Goal: Task Accomplishment & Management: Complete application form

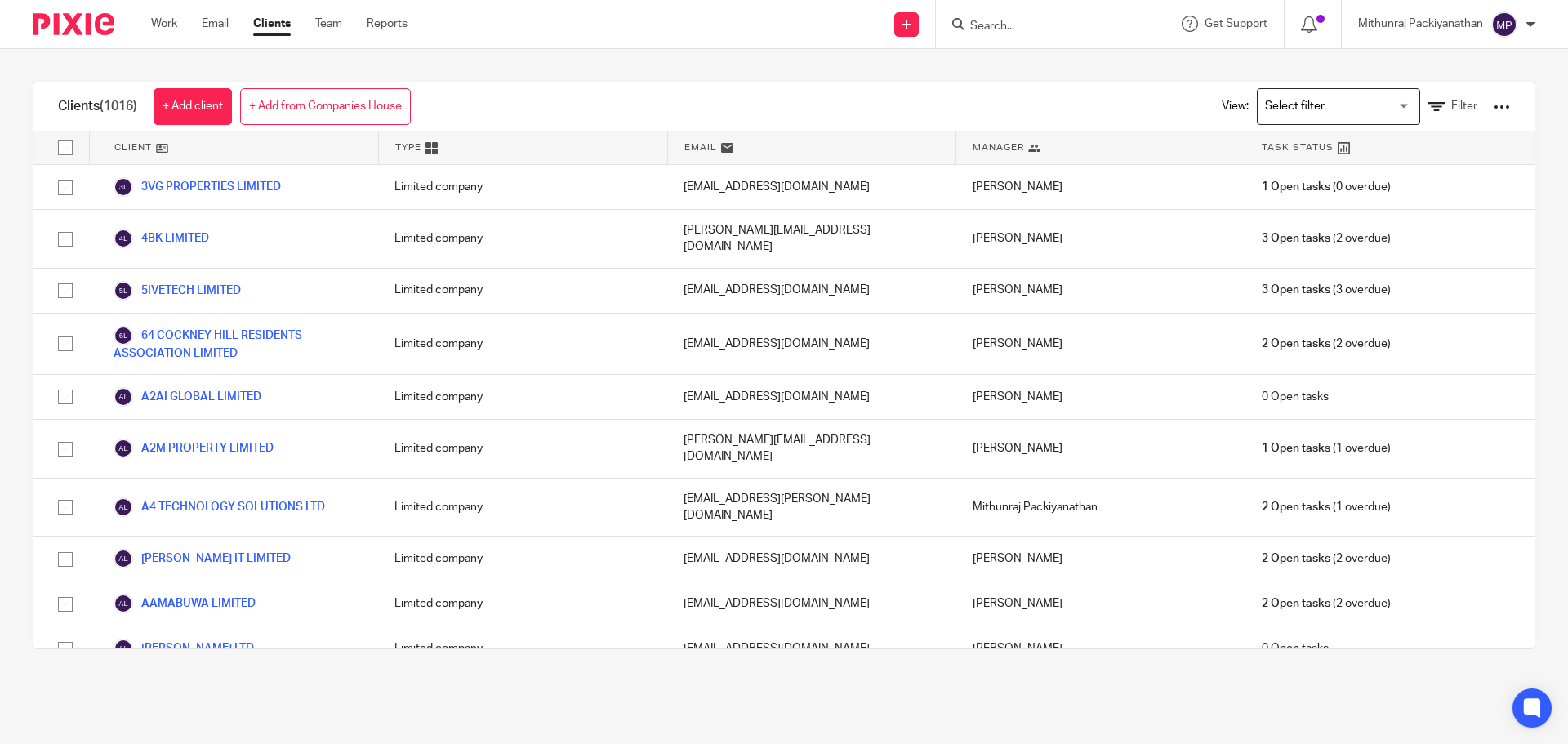
click at [995, 23] on input "Search" at bounding box center [1041, 27] width 147 height 15
type input "clinical dat"
click at [1057, 76] on link at bounding box center [1104, 69] width 276 height 37
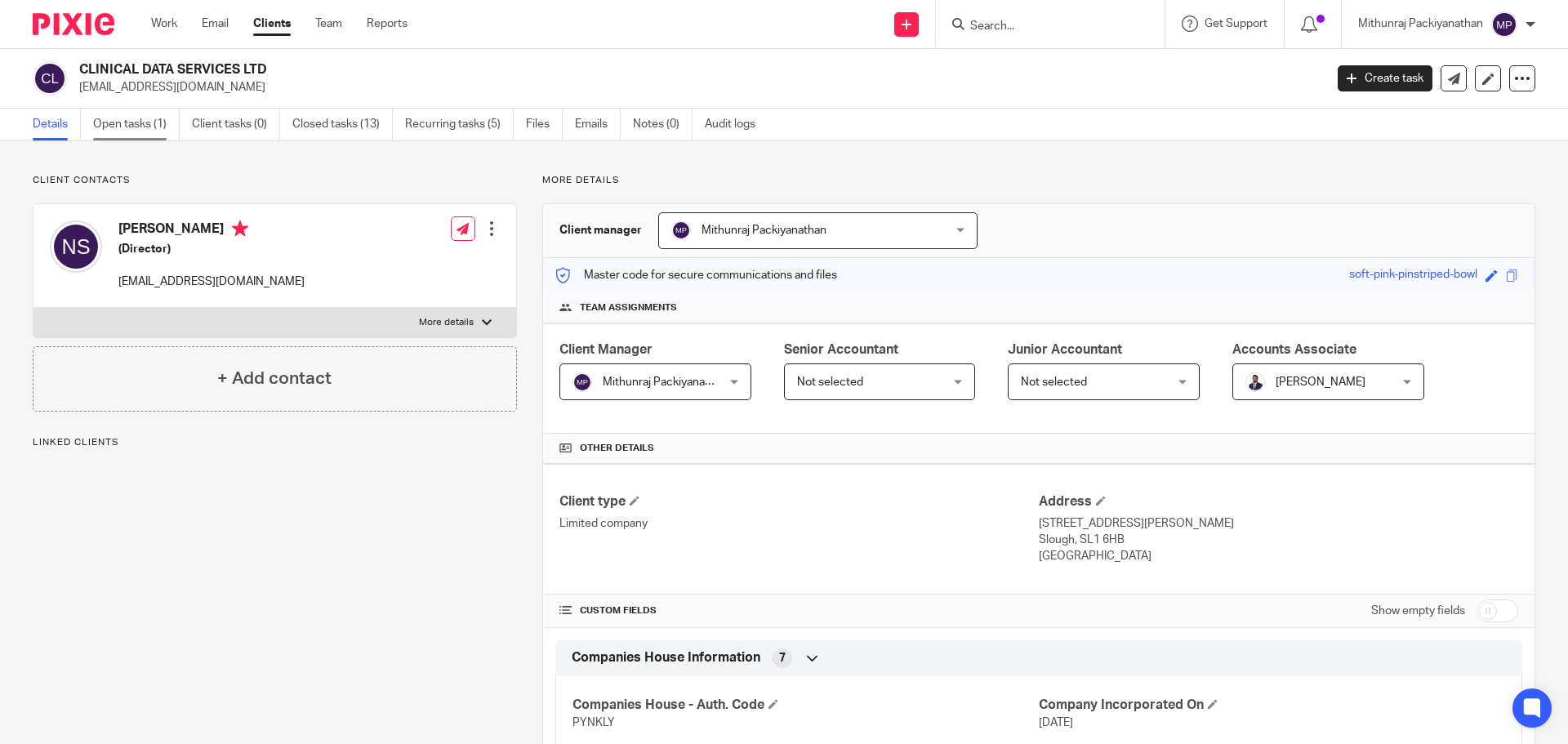
click at [128, 120] on link "Open tasks (1)" at bounding box center [136, 124] width 87 height 32
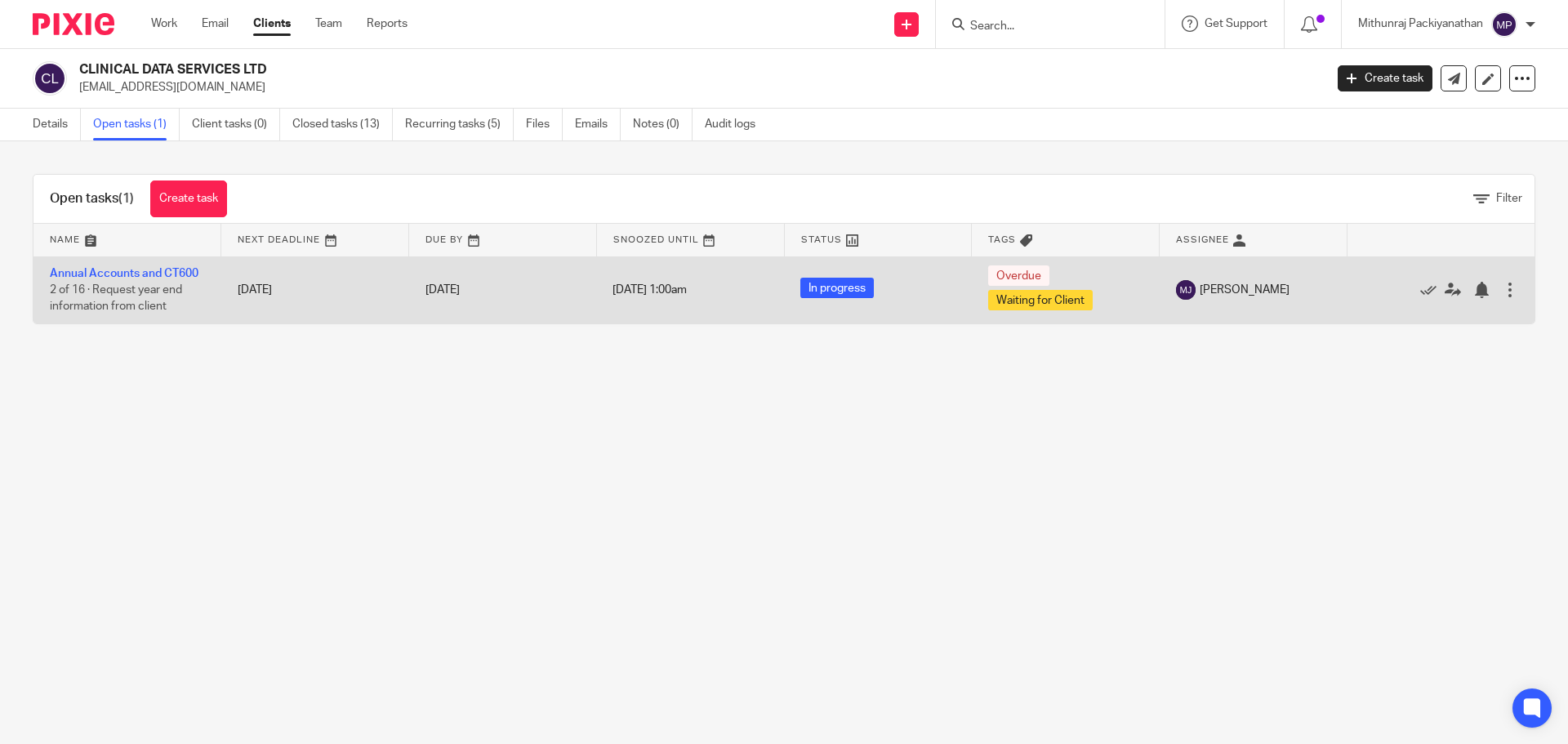
drag, startPoint x: 152, startPoint y: 275, endPoint x: 174, endPoint y: 289, distance: 26.1
click at [153, 275] on link "Annual Accounts and CT600" at bounding box center [123, 273] width 148 height 11
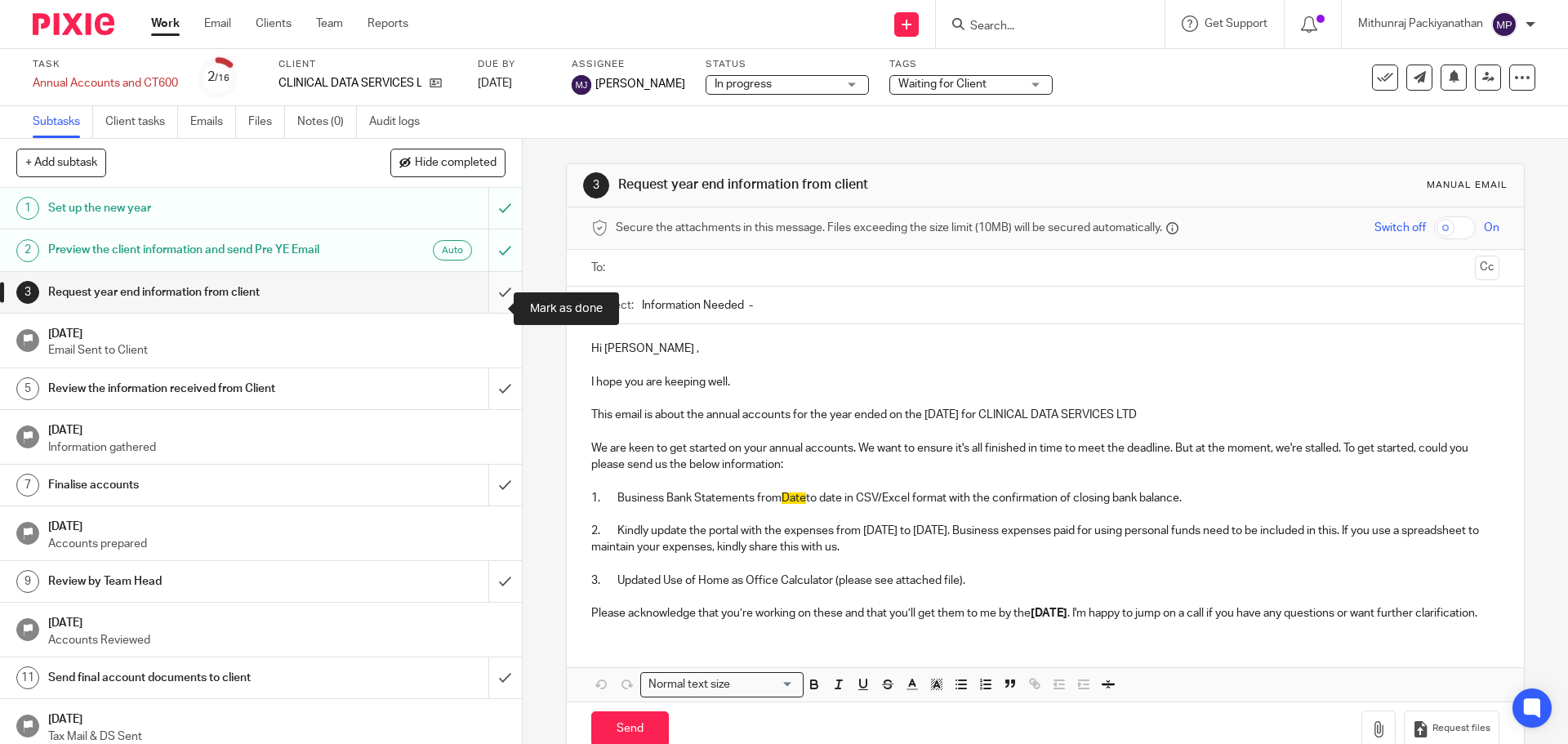
click at [496, 311] on input "submit" at bounding box center [260, 292] width 522 height 41
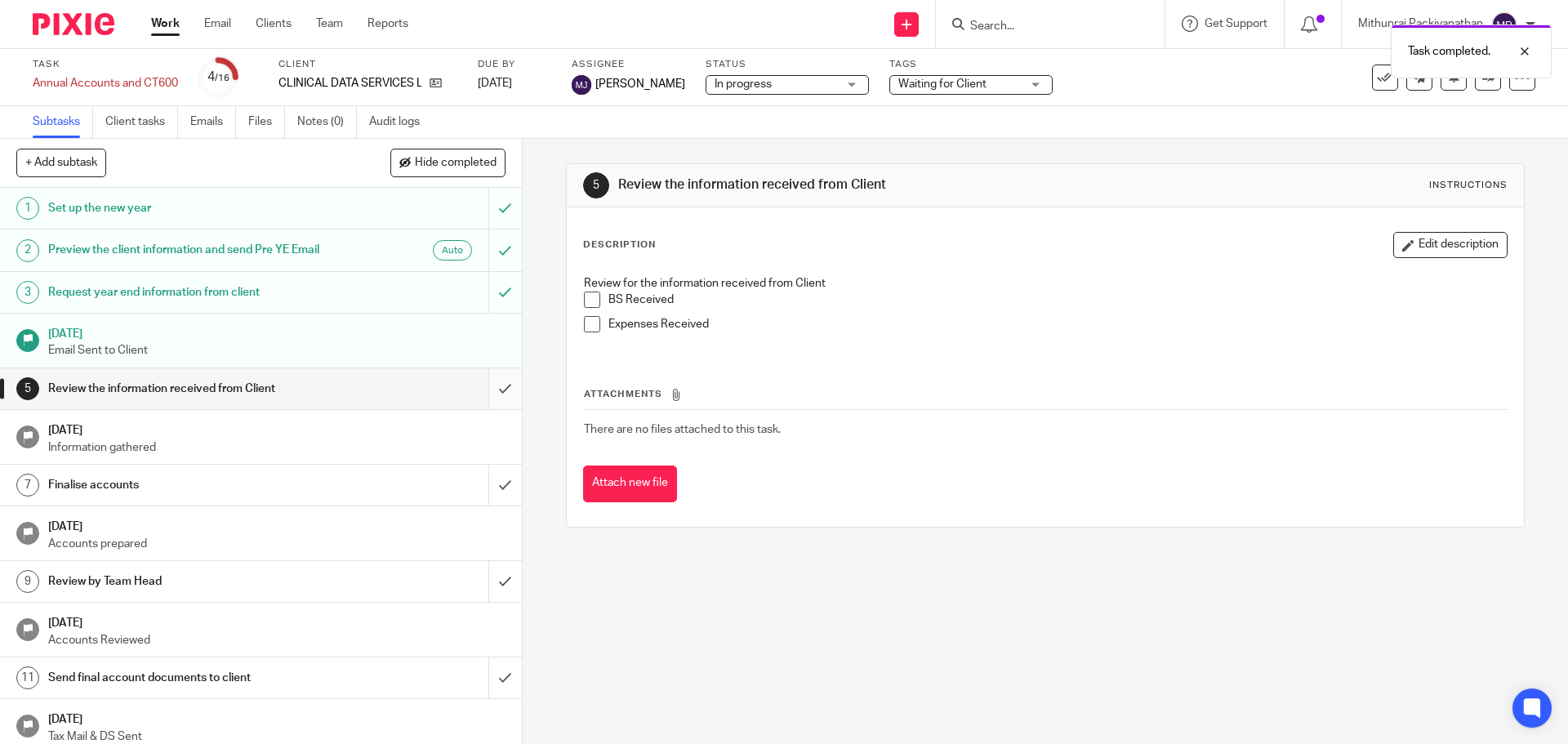
click at [475, 405] on input "submit" at bounding box center [260, 388] width 522 height 41
click at [491, 504] on input "submit" at bounding box center [260, 484] width 522 height 41
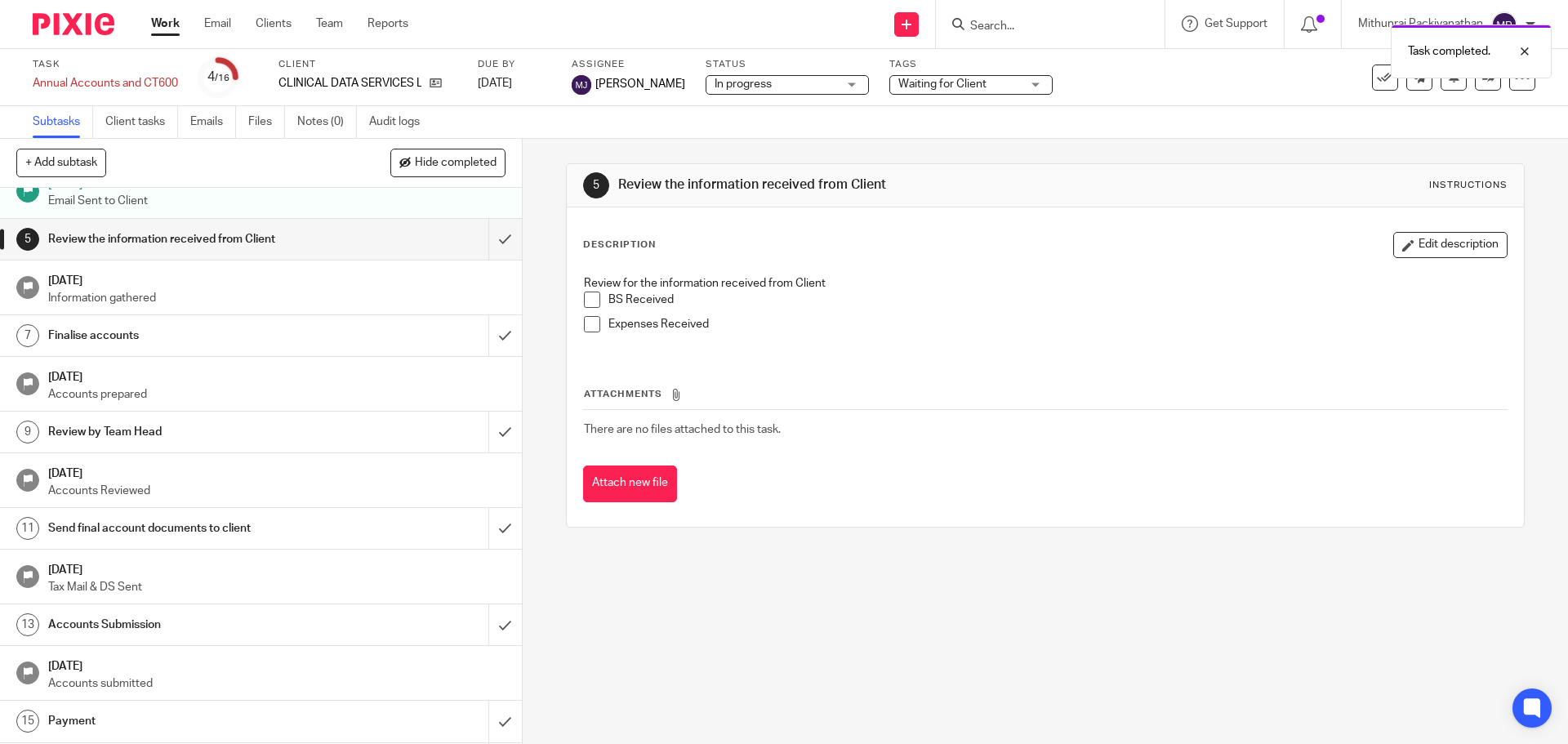
scroll to position [163, 0]
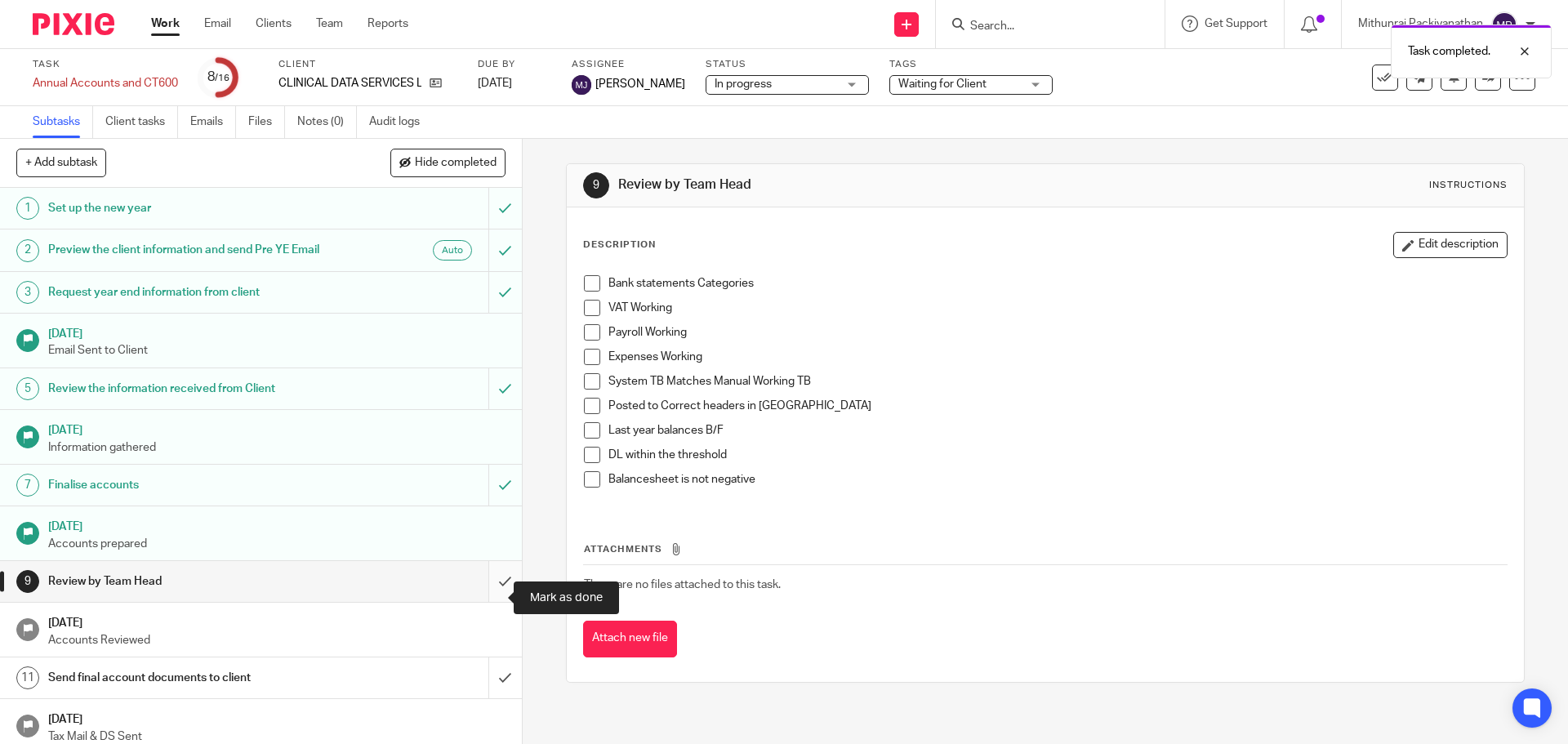
click at [488, 597] on input "submit" at bounding box center [260, 581] width 522 height 41
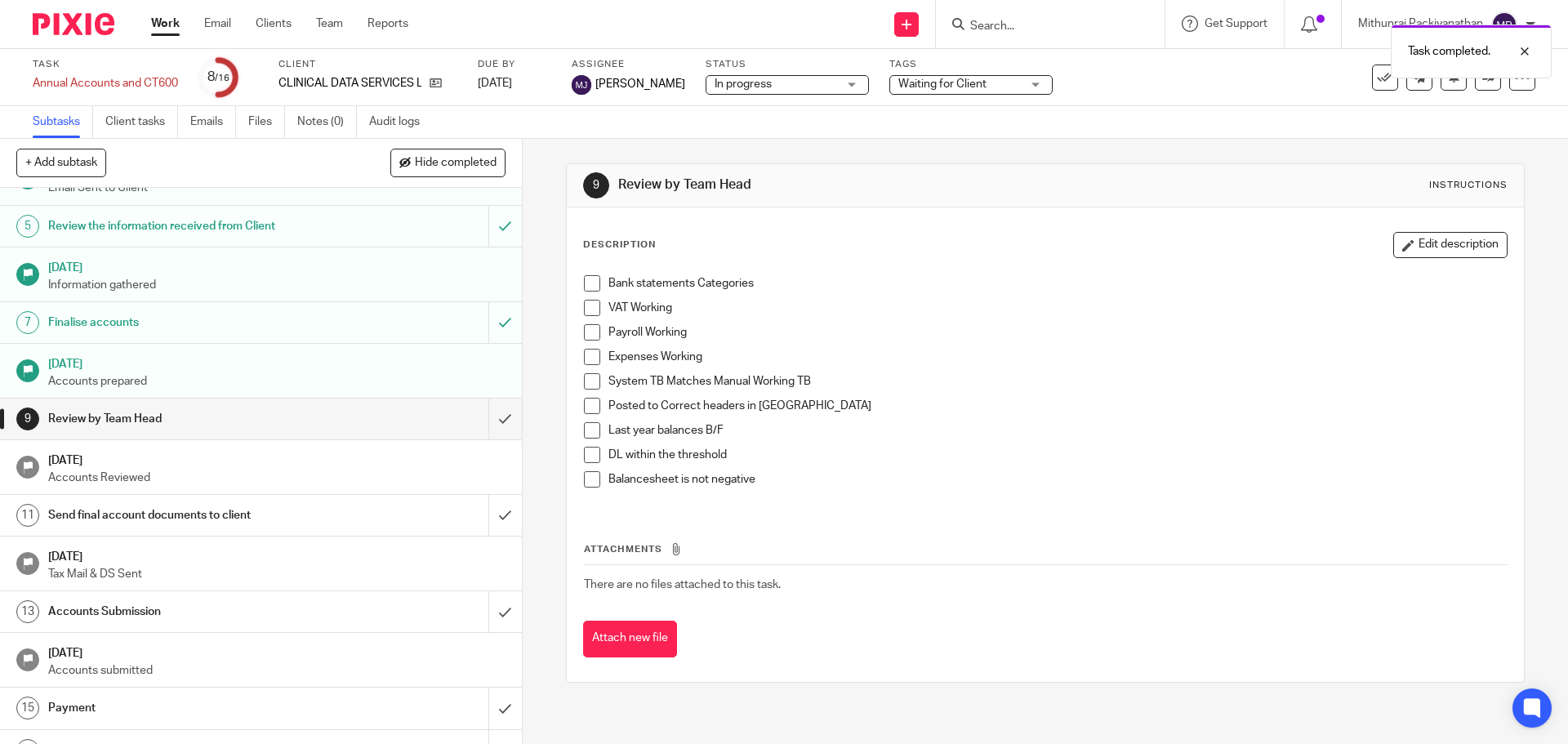
scroll to position [163, 0]
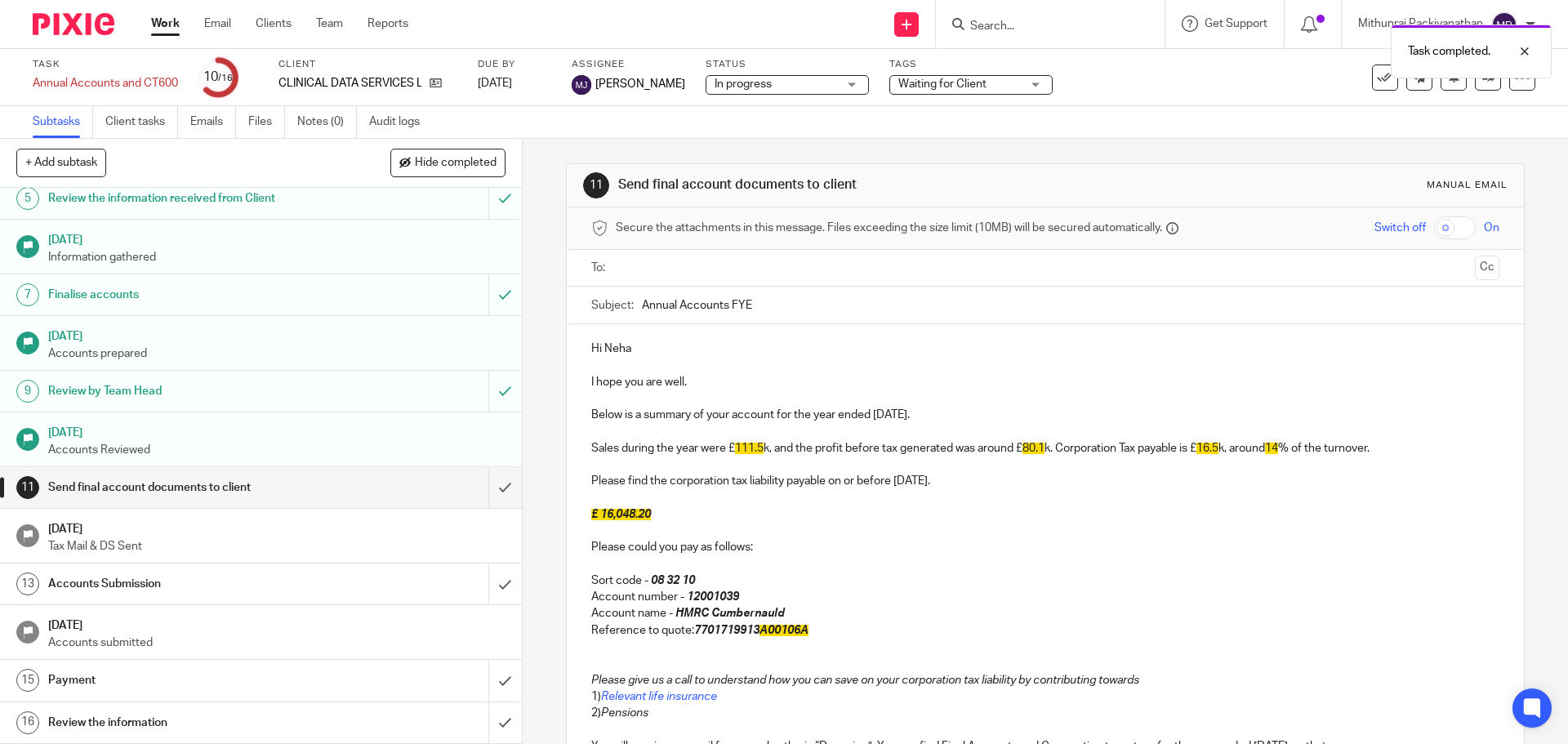
scroll to position [207, 0]
click at [491, 483] on input "submit" at bounding box center [260, 487] width 522 height 41
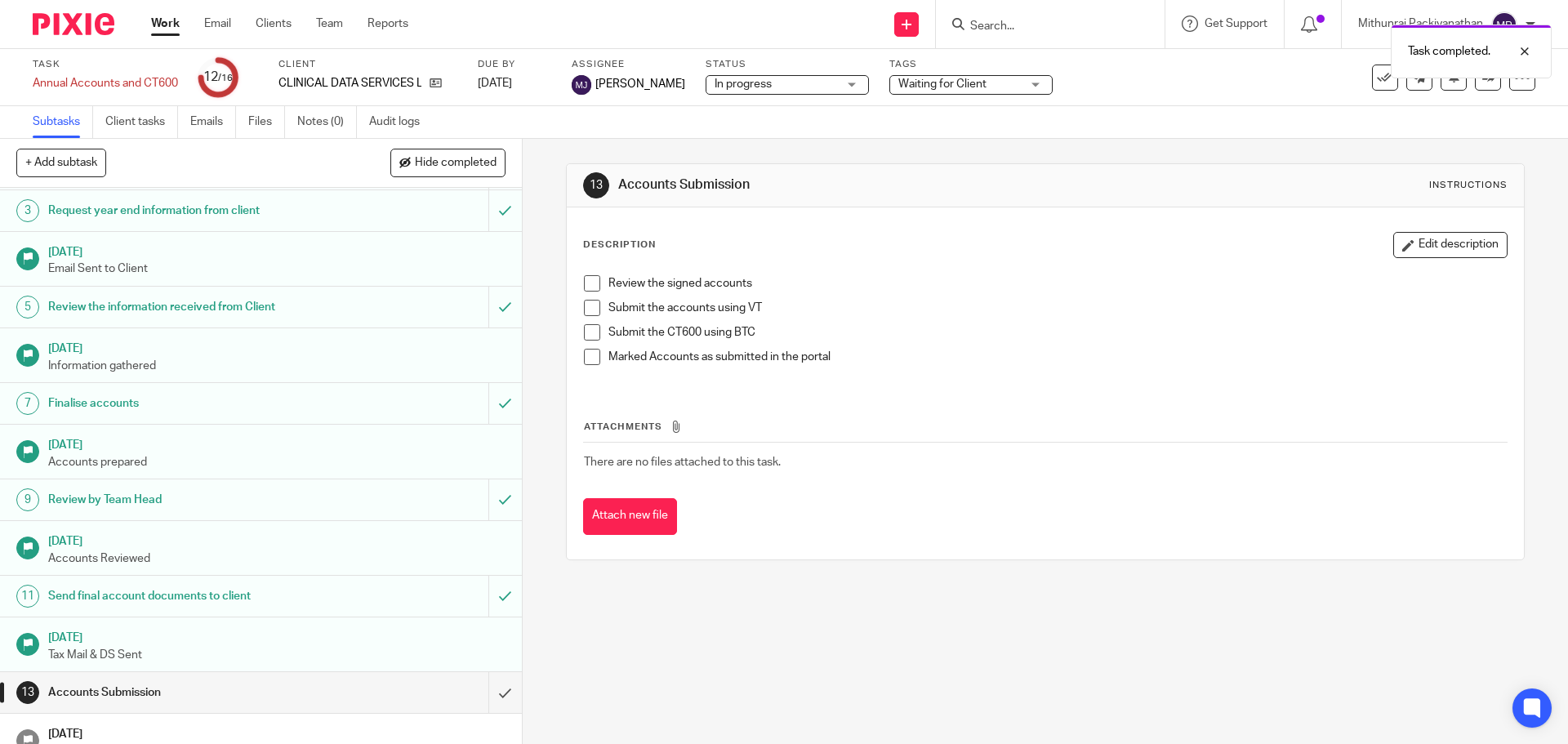
scroll to position [207, 0]
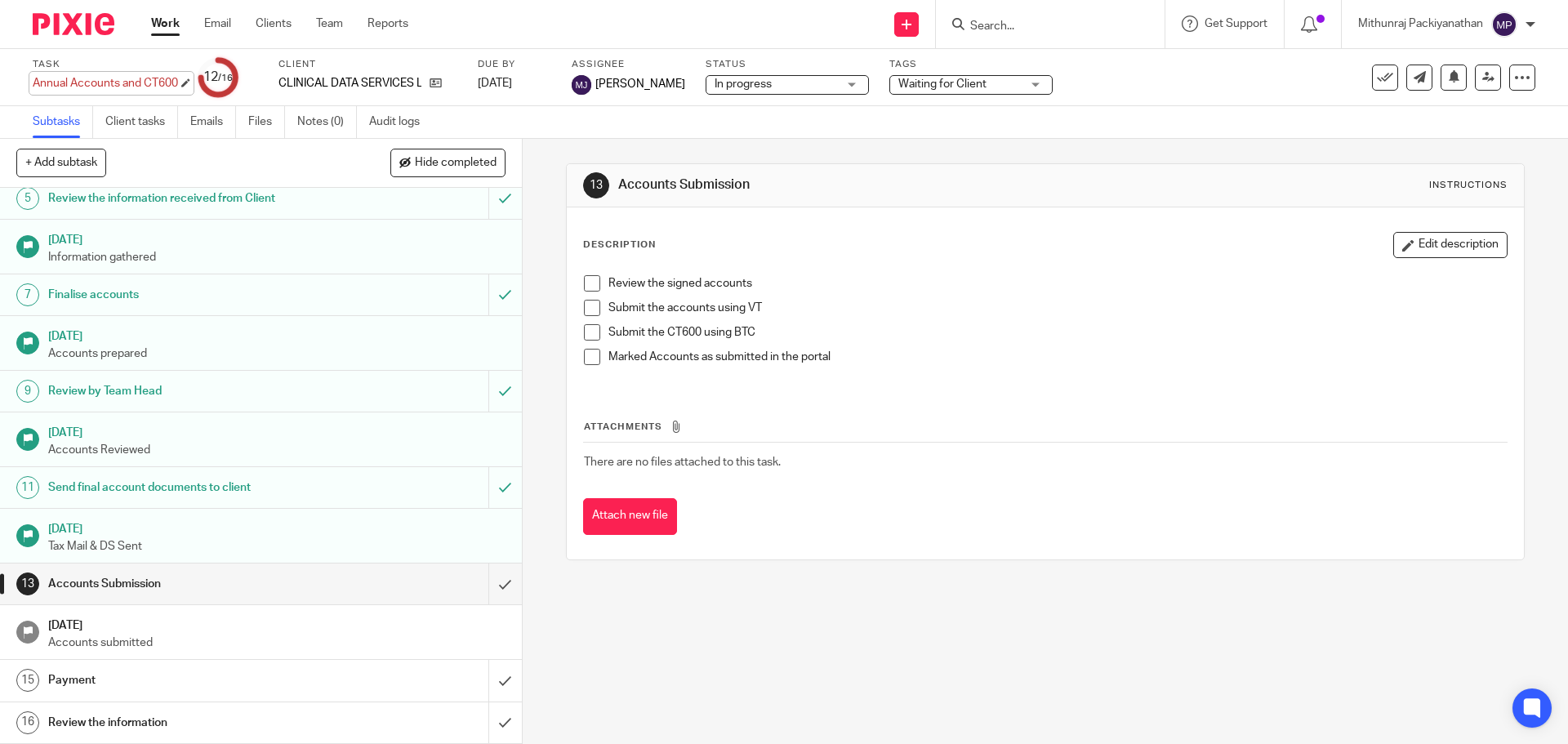
click at [126, 83] on div "Annual Accounts and CT600 Save Annual Accounts and CT600" at bounding box center [105, 83] width 145 height 16
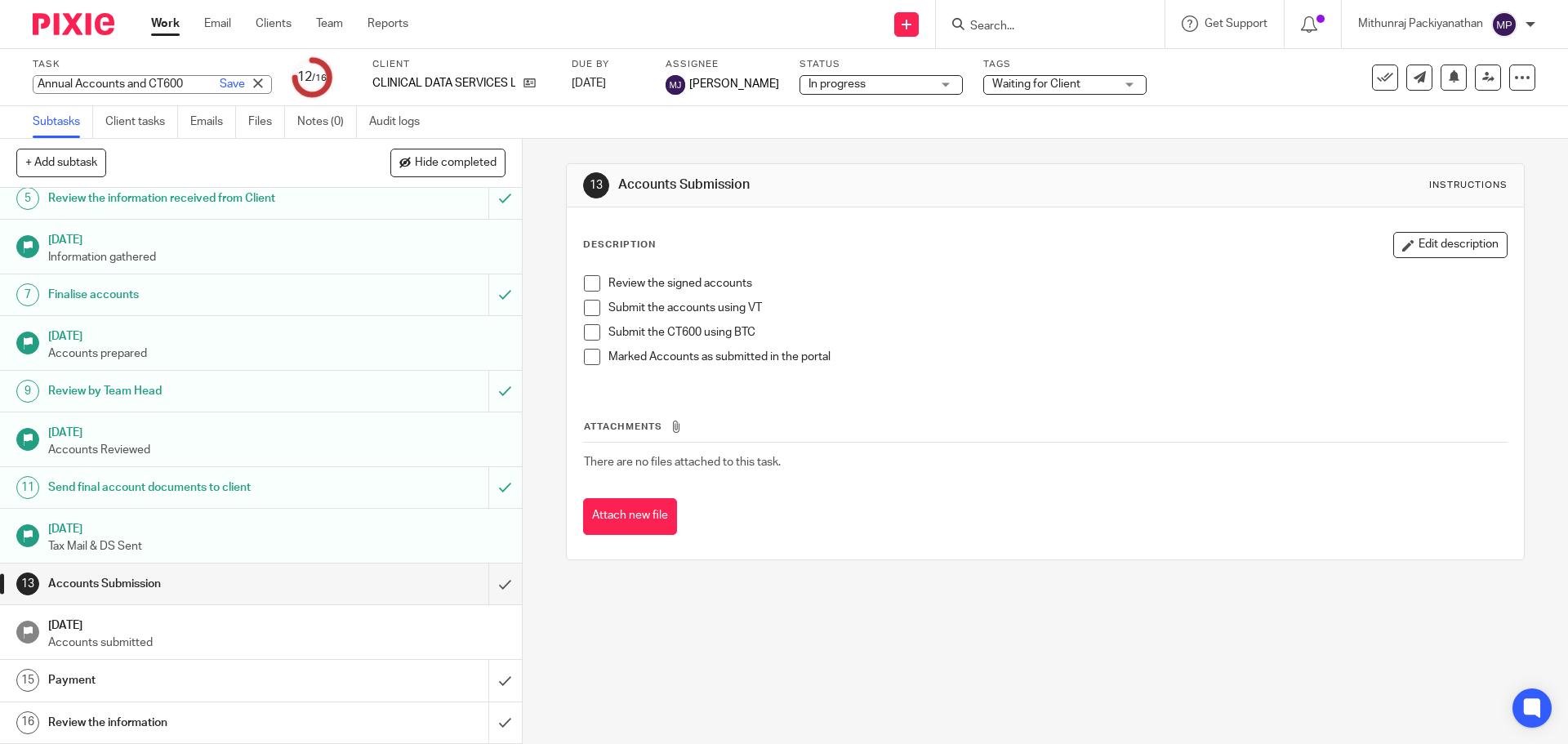
click at [899, 240] on div "Description Edit description" at bounding box center [1045, 245] width 924 height 26
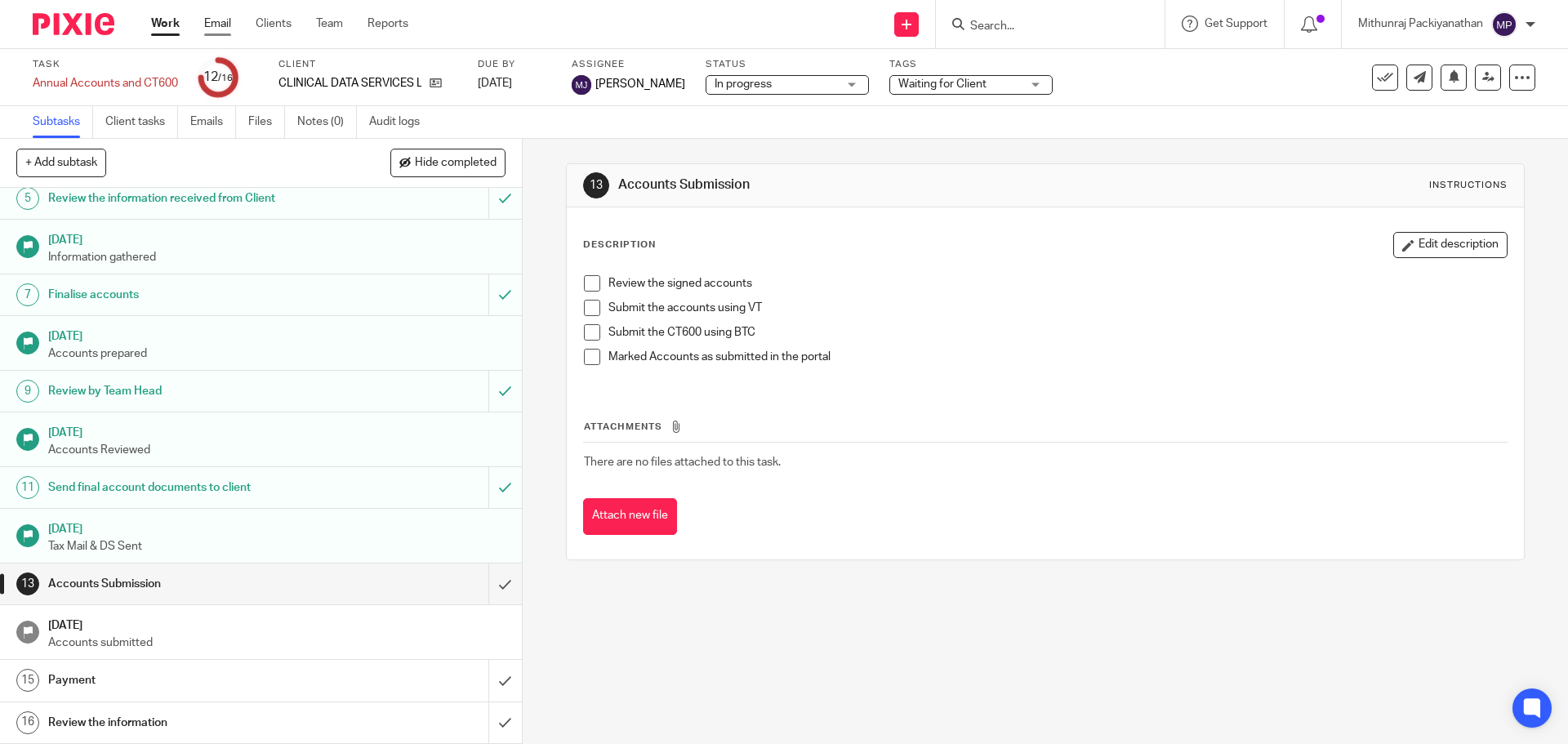
click at [231, 24] on link "Email" at bounding box center [217, 23] width 27 height 16
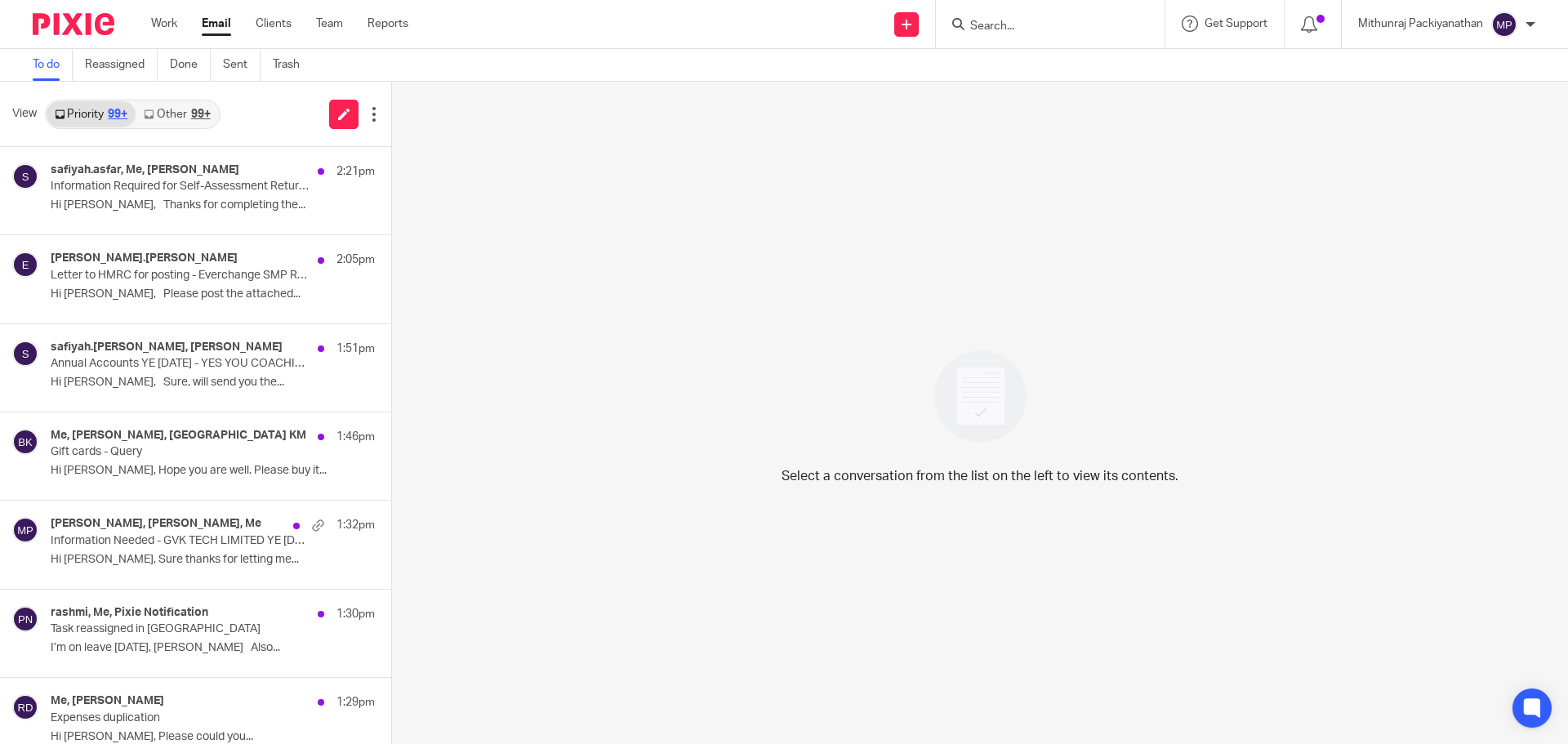
click at [1013, 20] on input "Search" at bounding box center [1041, 27] width 147 height 15
type input "clinical dat"
click at [1021, 65] on link at bounding box center [1104, 69] width 276 height 37
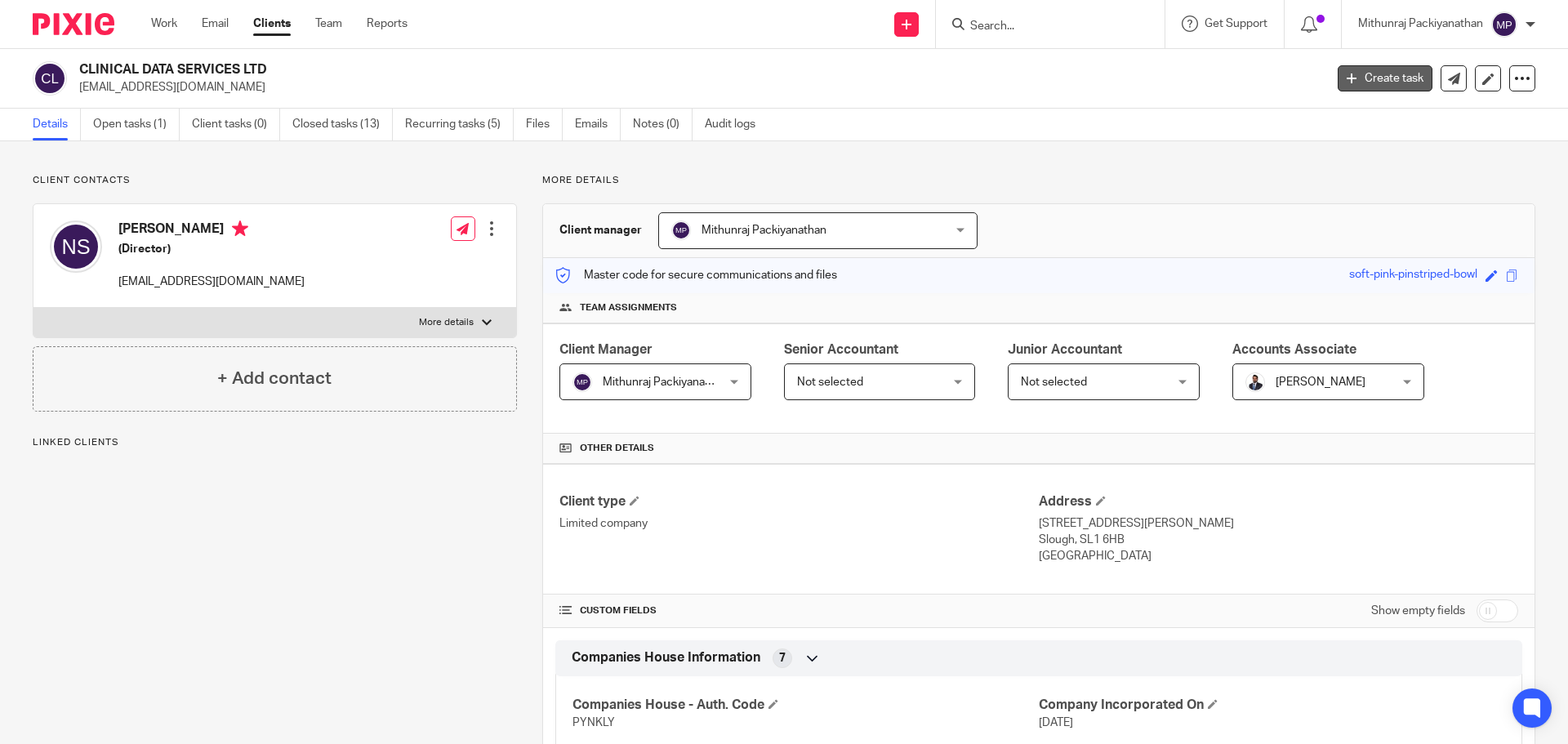
click at [1387, 75] on link "Create task" at bounding box center [1385, 78] width 95 height 26
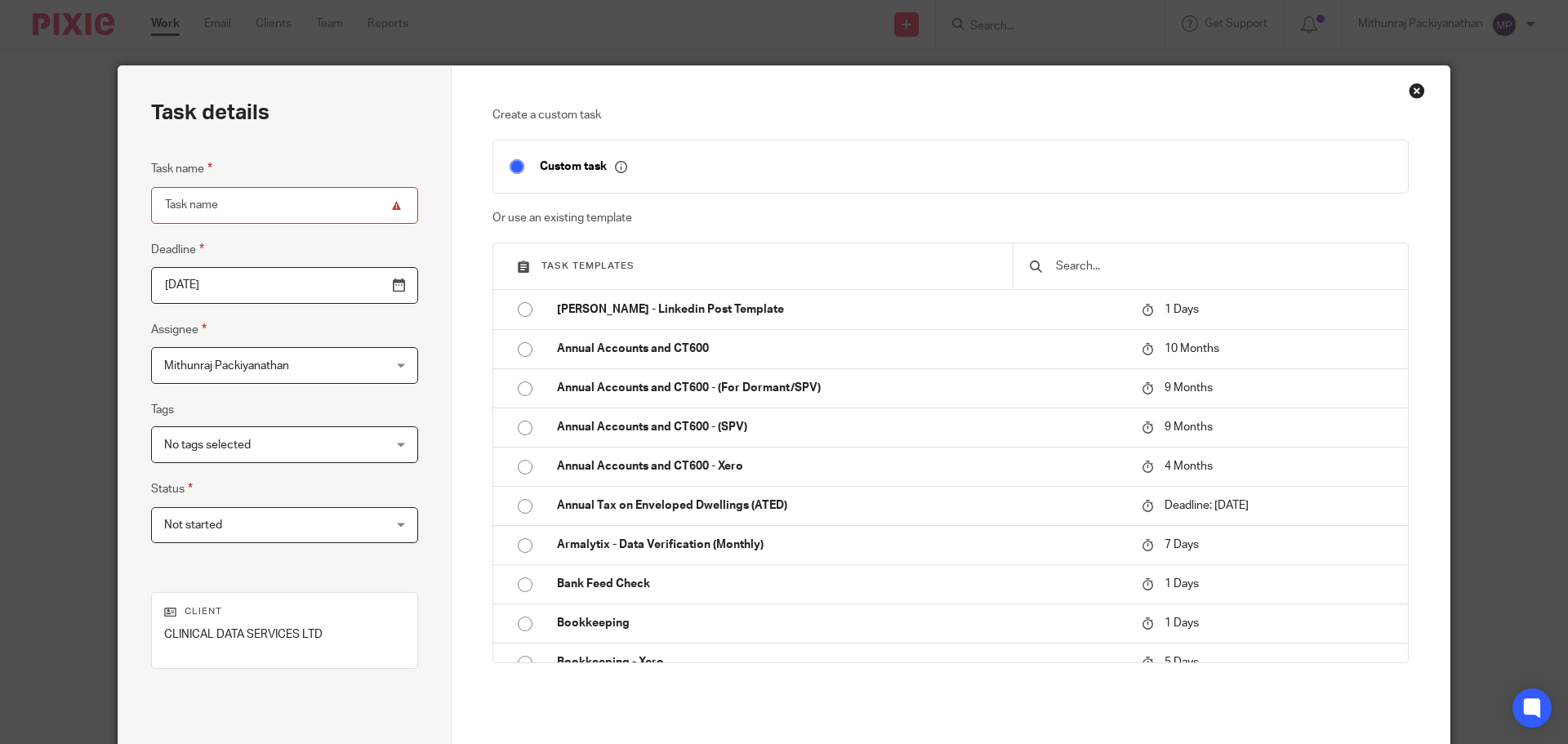
click at [1418, 93] on div "Close this dialog window" at bounding box center [1416, 90] width 16 height 16
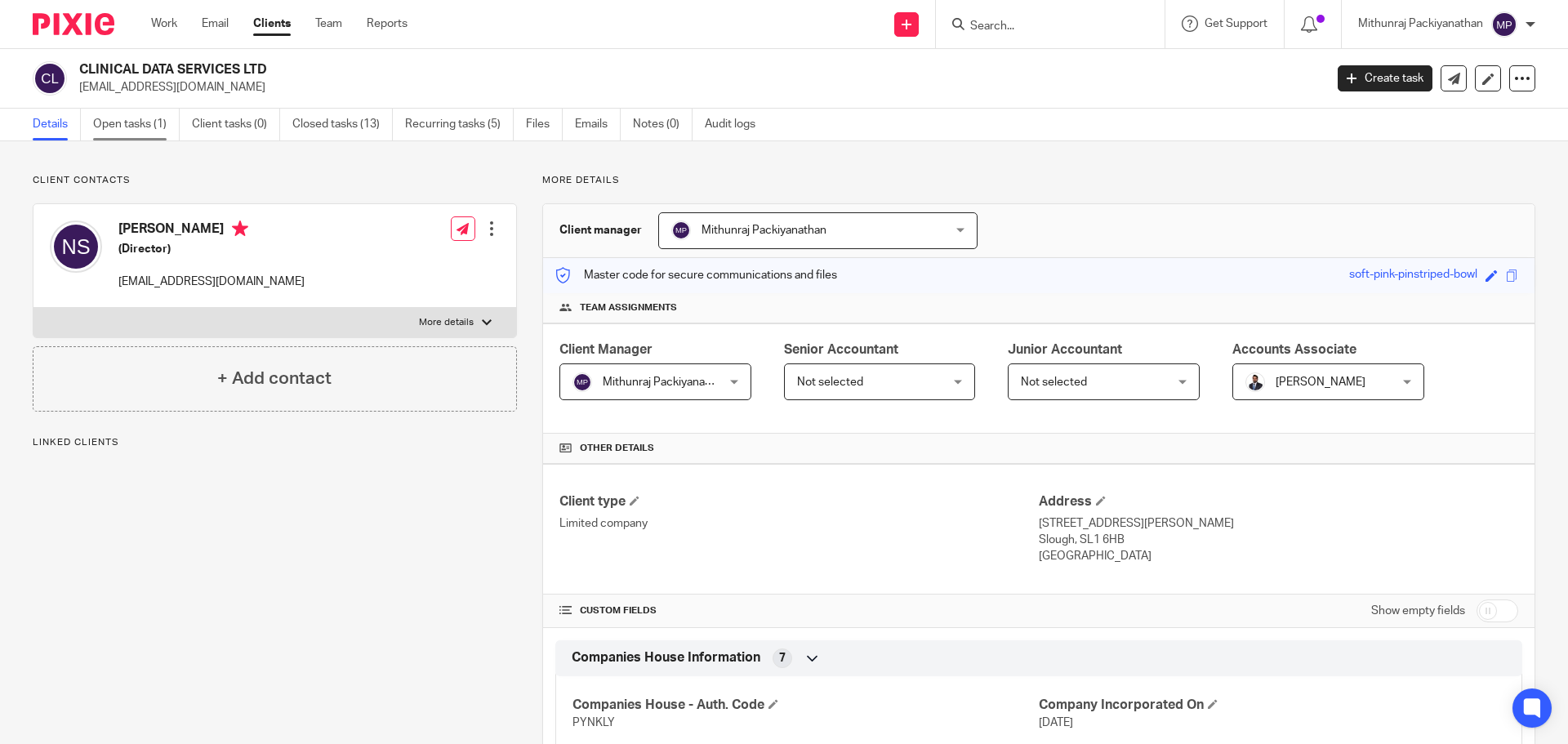
click at [133, 120] on link "Open tasks (1)" at bounding box center [136, 124] width 87 height 32
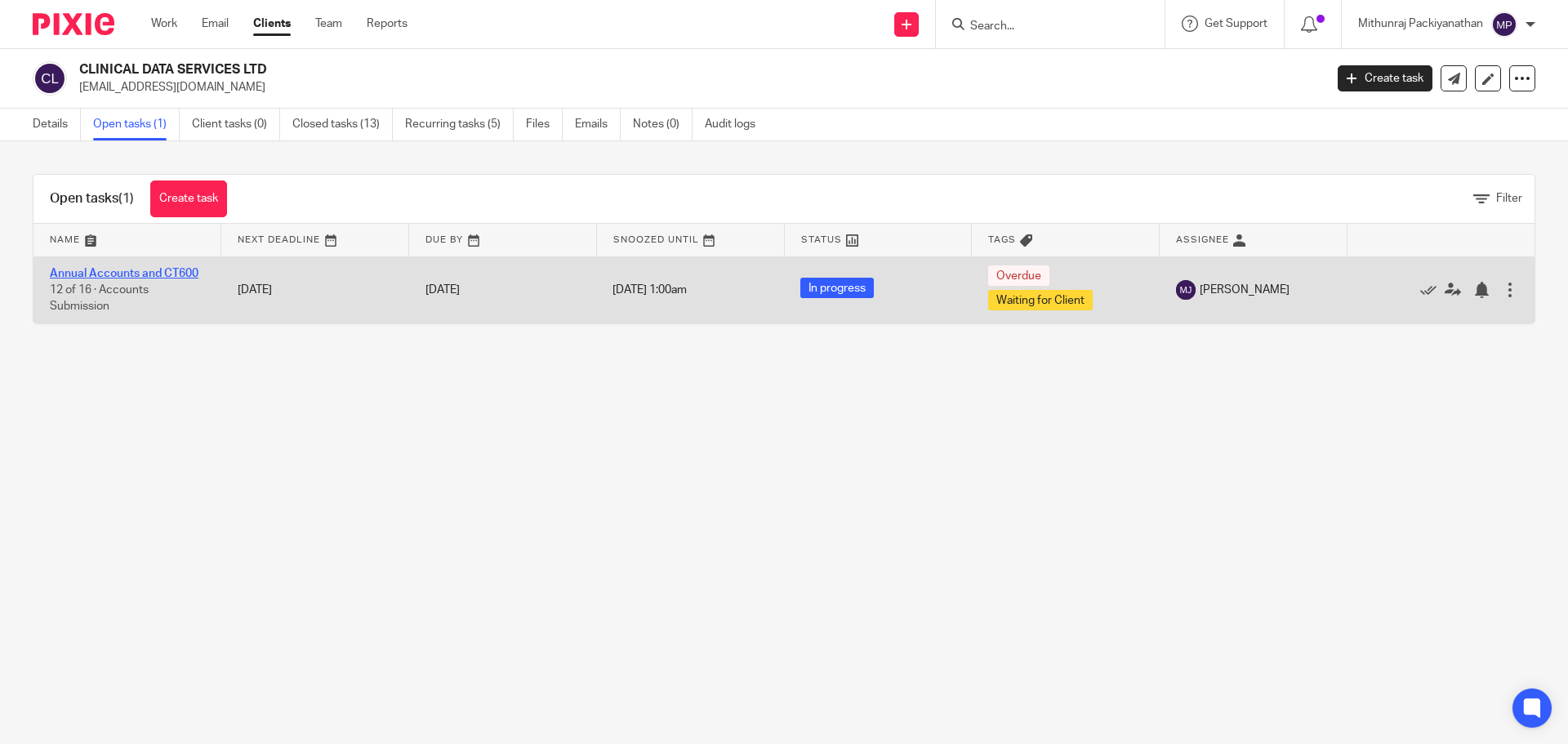
click at [179, 271] on link "Annual Accounts and CT600" at bounding box center [123, 273] width 148 height 11
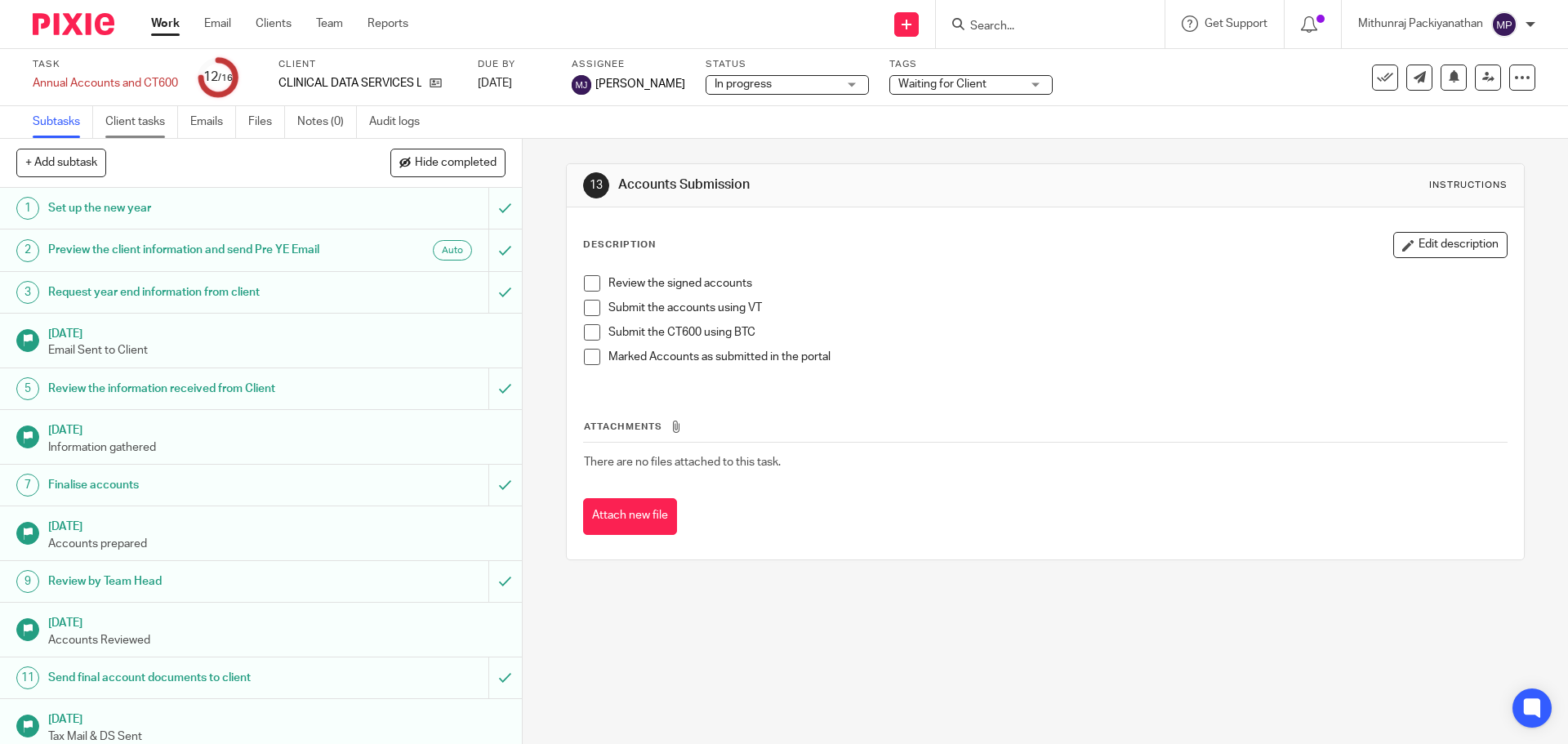
click at [130, 121] on link "Client tasks" at bounding box center [142, 122] width 73 height 32
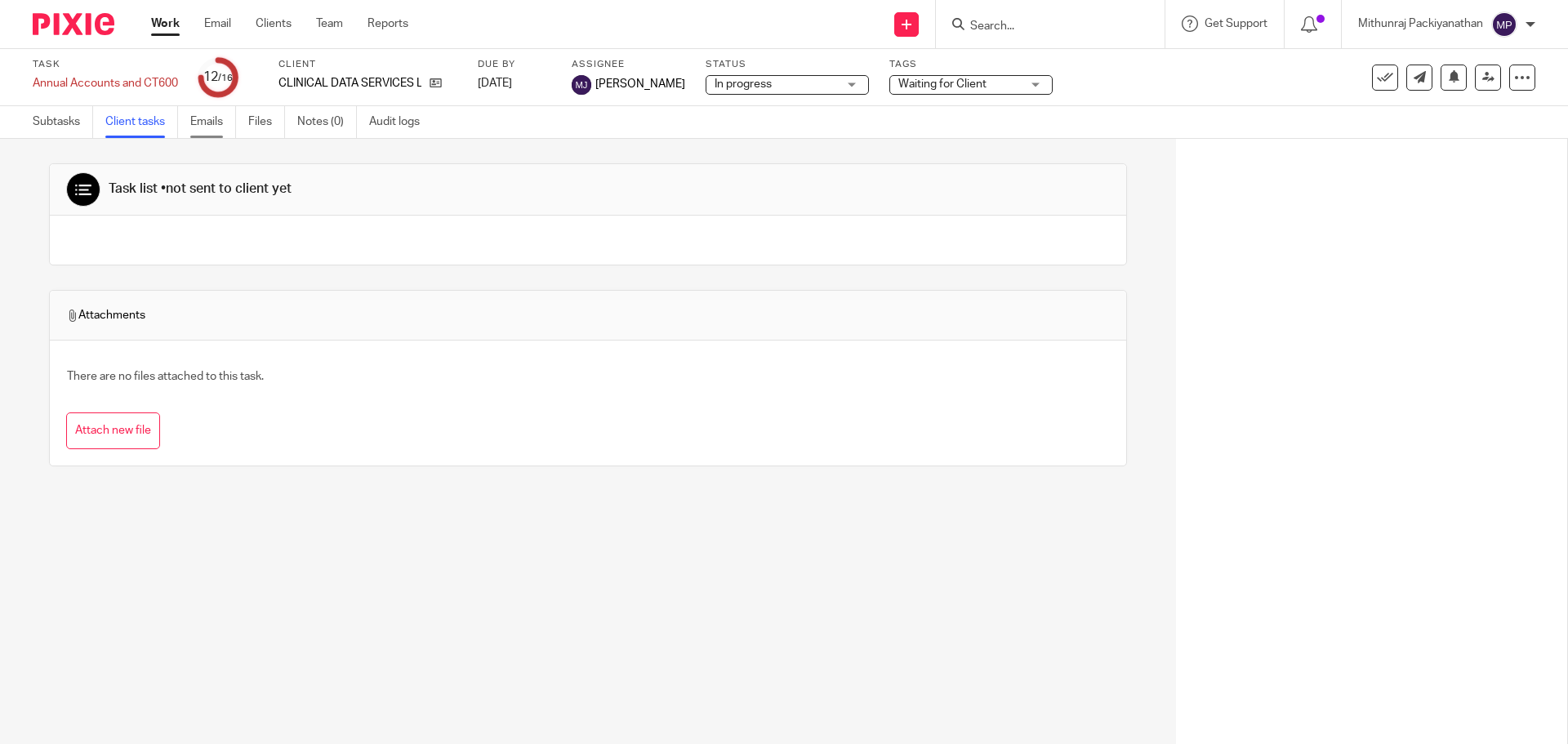
click at [213, 117] on link "Emails" at bounding box center [213, 122] width 46 height 32
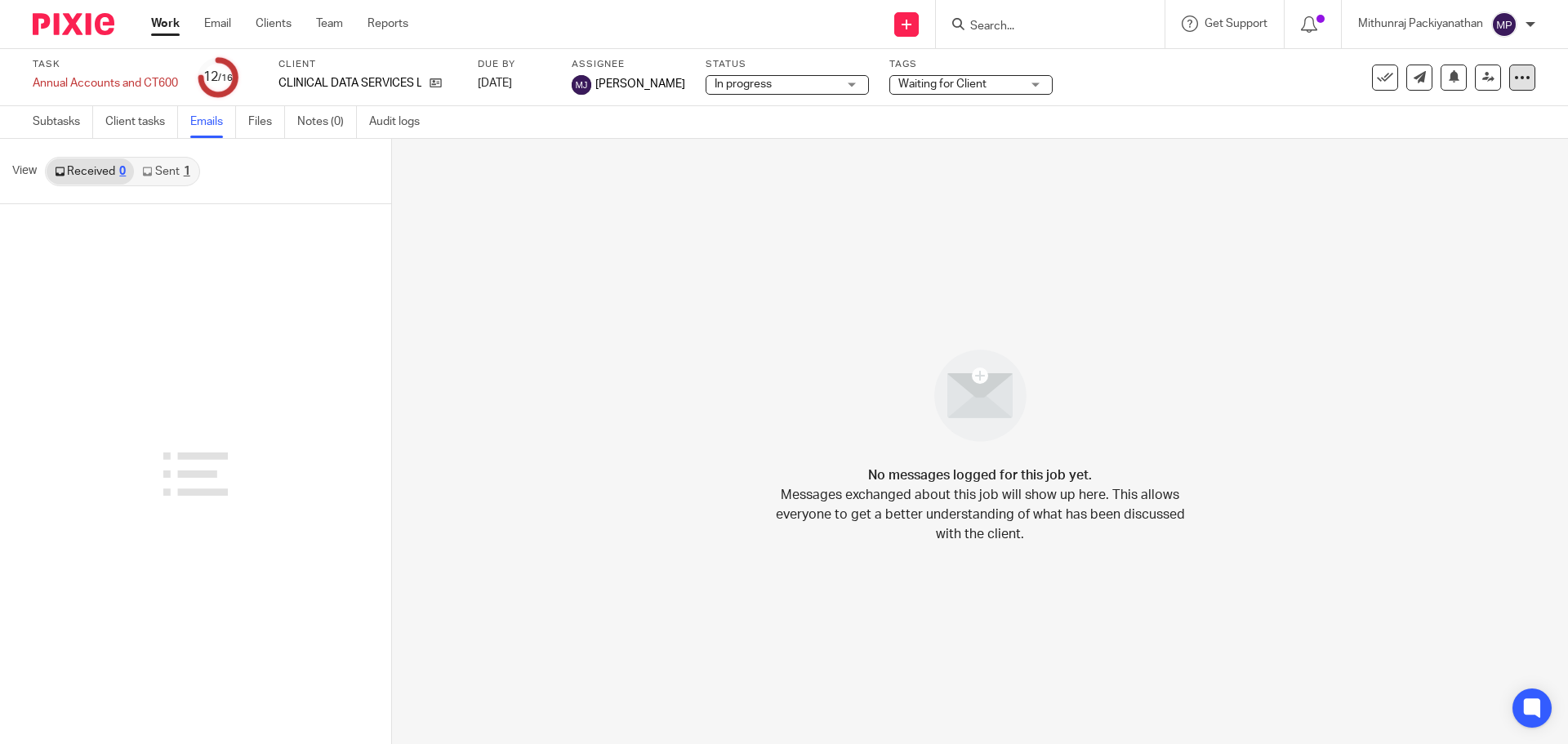
click at [1514, 76] on icon at bounding box center [1522, 77] width 16 height 16
click at [1278, 181] on div "No messages logged for this job yet. Messages exchanged about this job will sho…" at bounding box center [979, 441] width 1176 height 605
click at [113, 130] on link "Client tasks" at bounding box center [142, 122] width 73 height 32
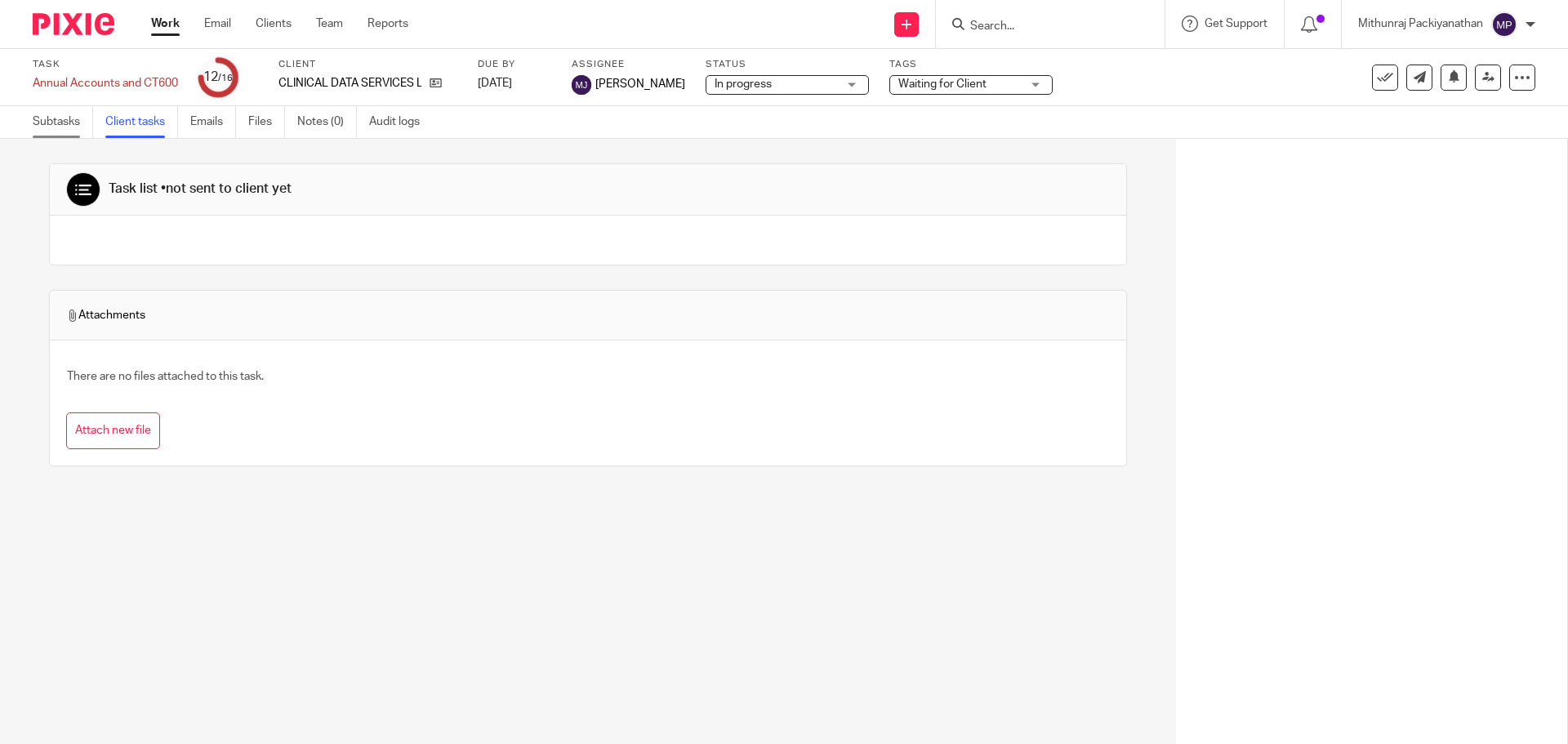
click at [58, 117] on link "Subtasks" at bounding box center [63, 122] width 61 height 32
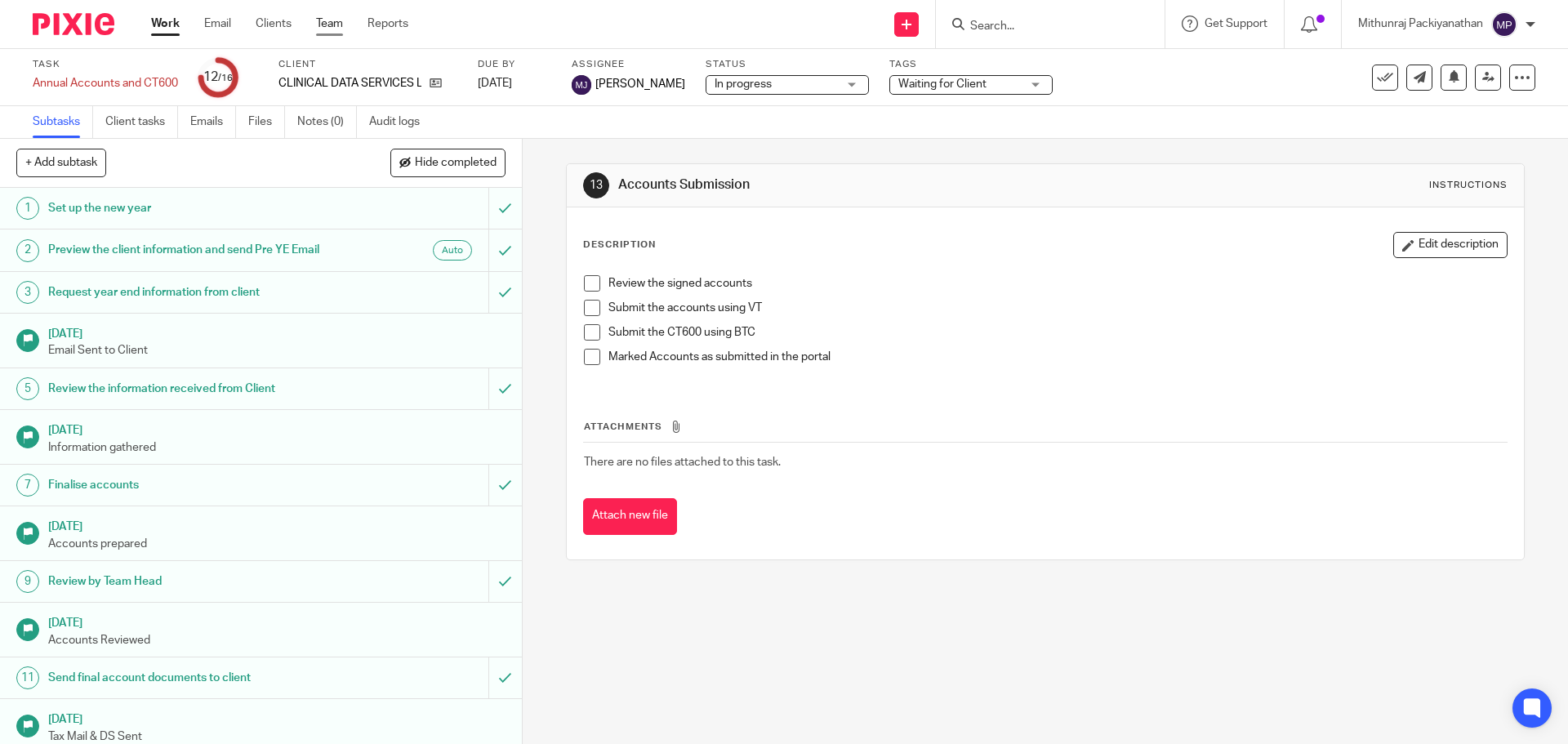
click at [325, 23] on link "Team" at bounding box center [329, 23] width 27 height 16
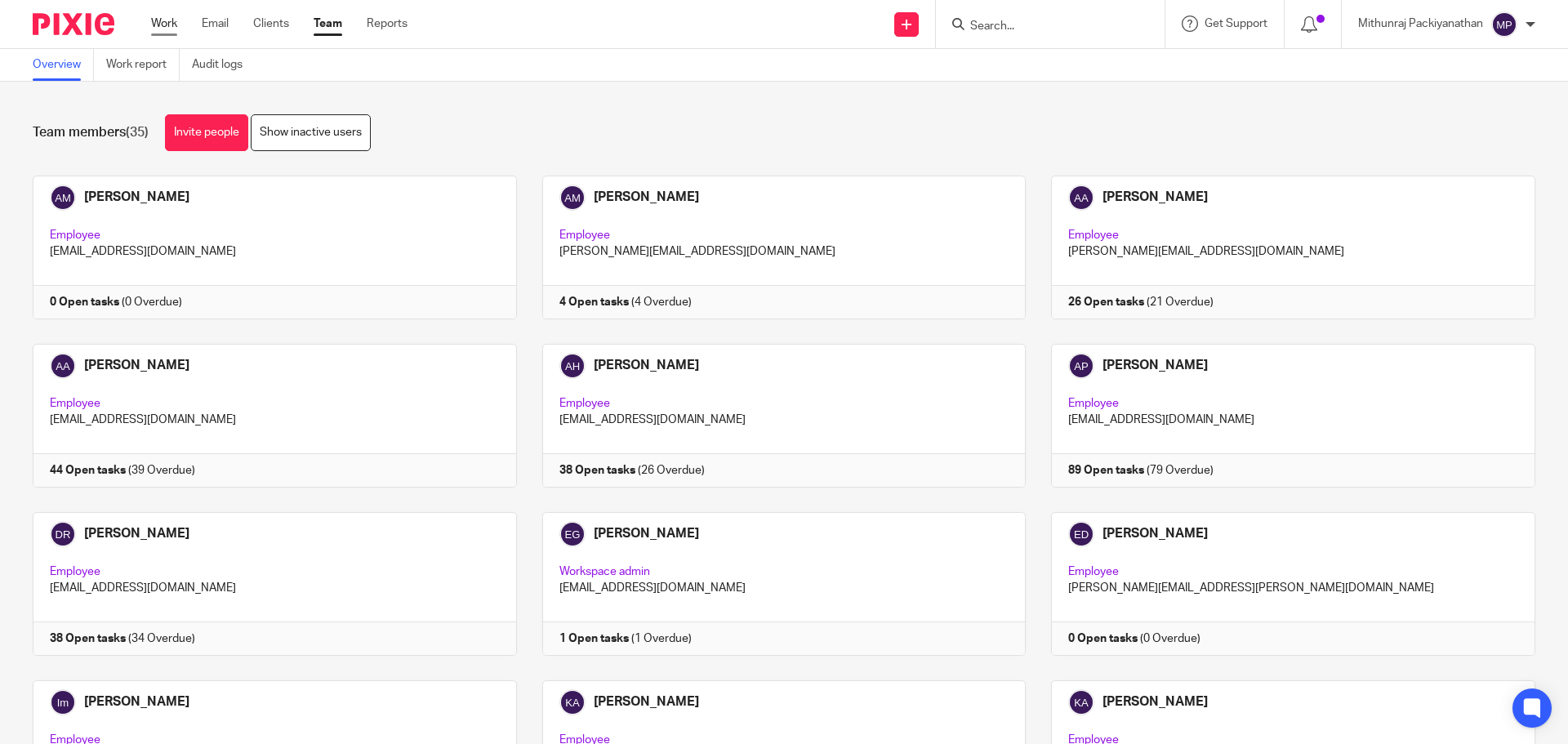
click at [156, 25] on link "Work" at bounding box center [164, 23] width 26 height 16
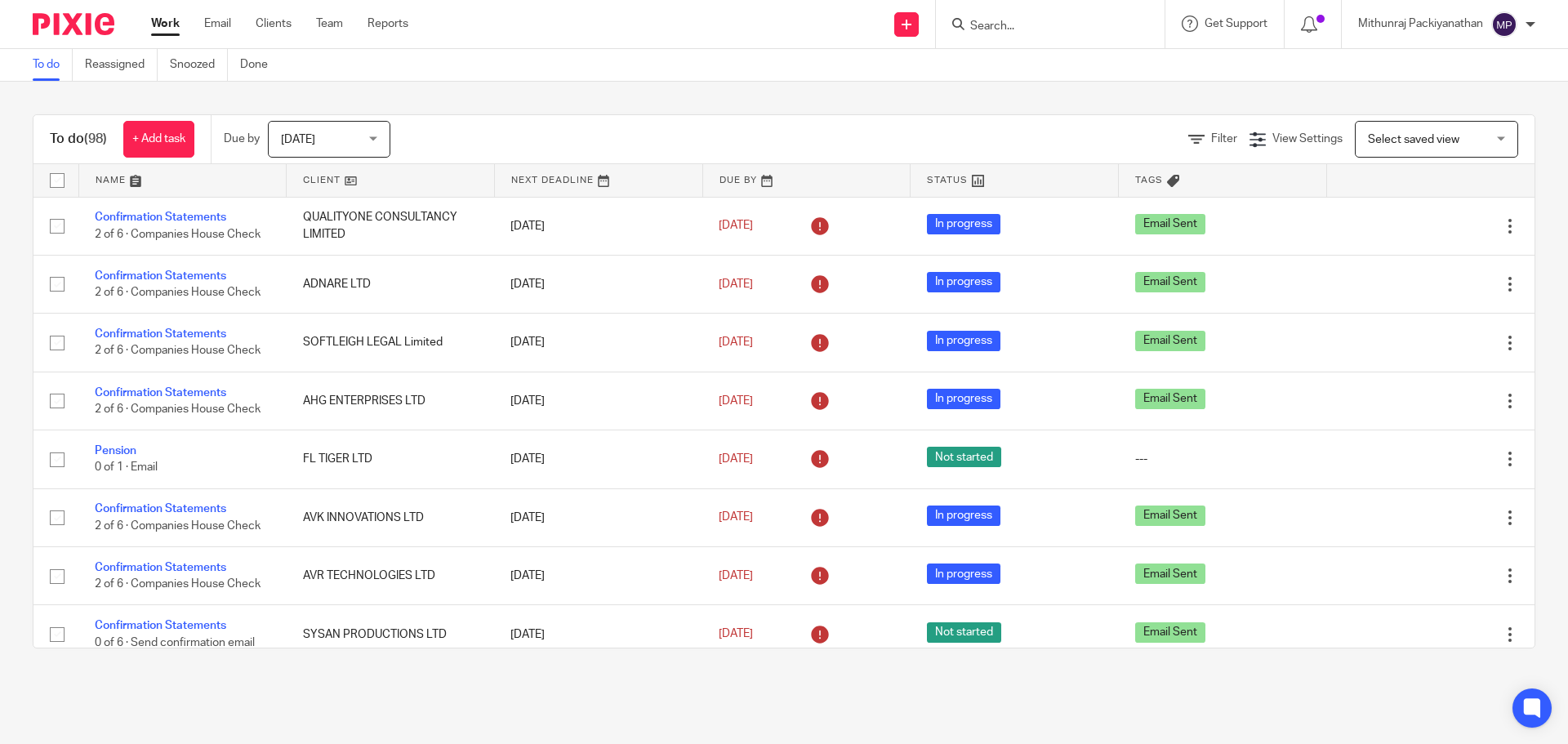
click at [1009, 23] on input "Search" at bounding box center [1041, 27] width 147 height 15
type input "clinical dat"
click at [1020, 62] on link at bounding box center [1104, 69] width 276 height 37
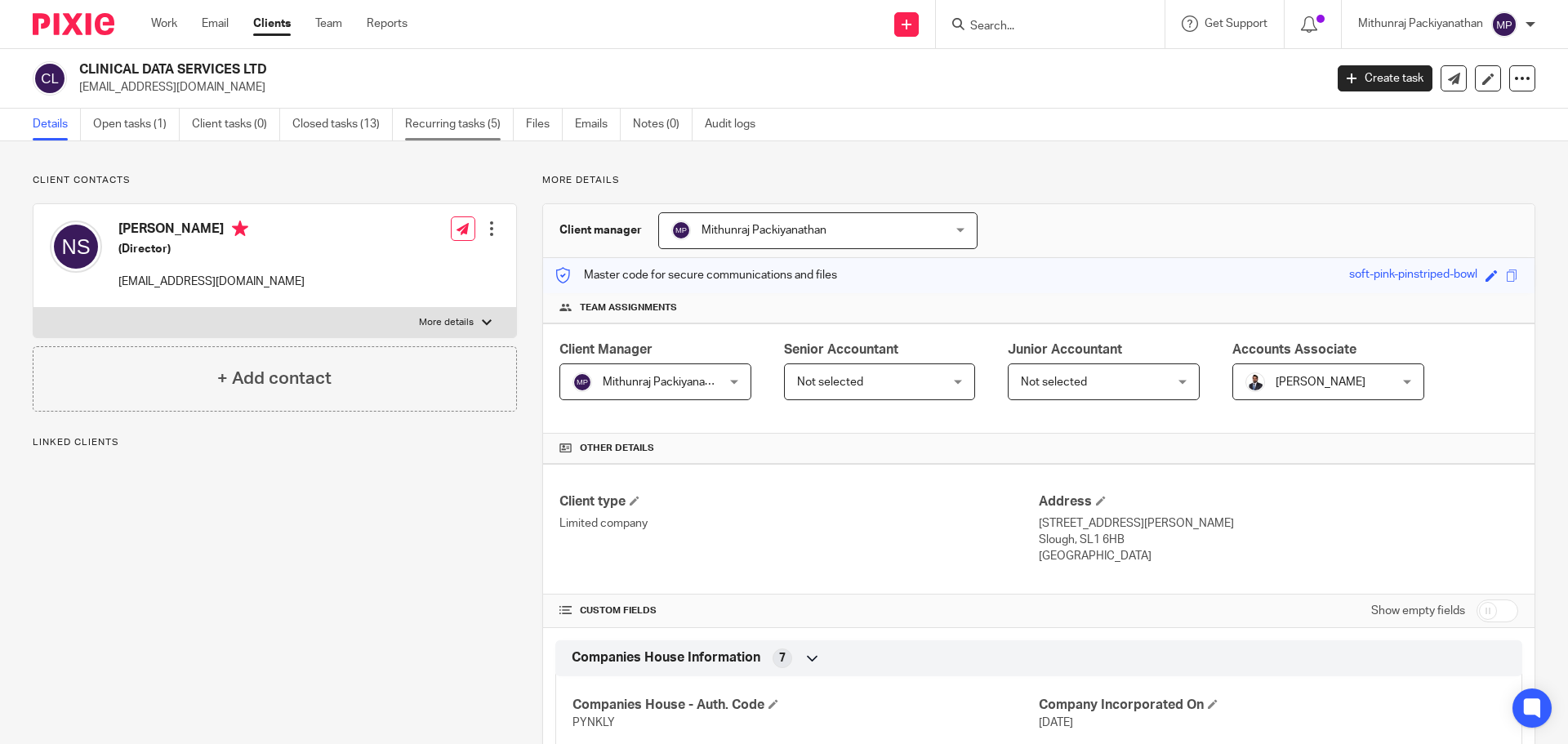
click at [462, 127] on link "Recurring tasks (5)" at bounding box center [459, 124] width 109 height 32
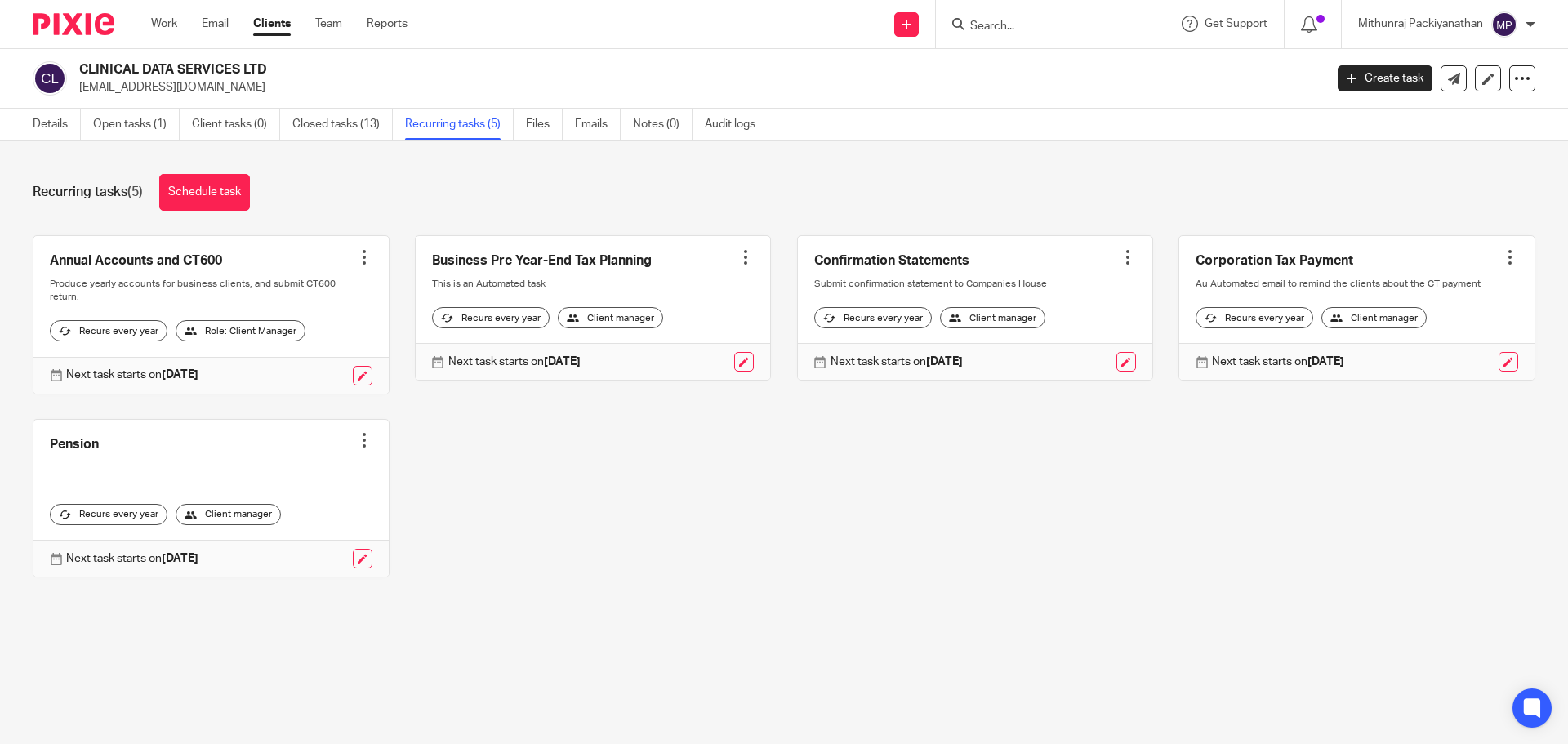
click at [118, 260] on link at bounding box center [211, 315] width 355 height 158
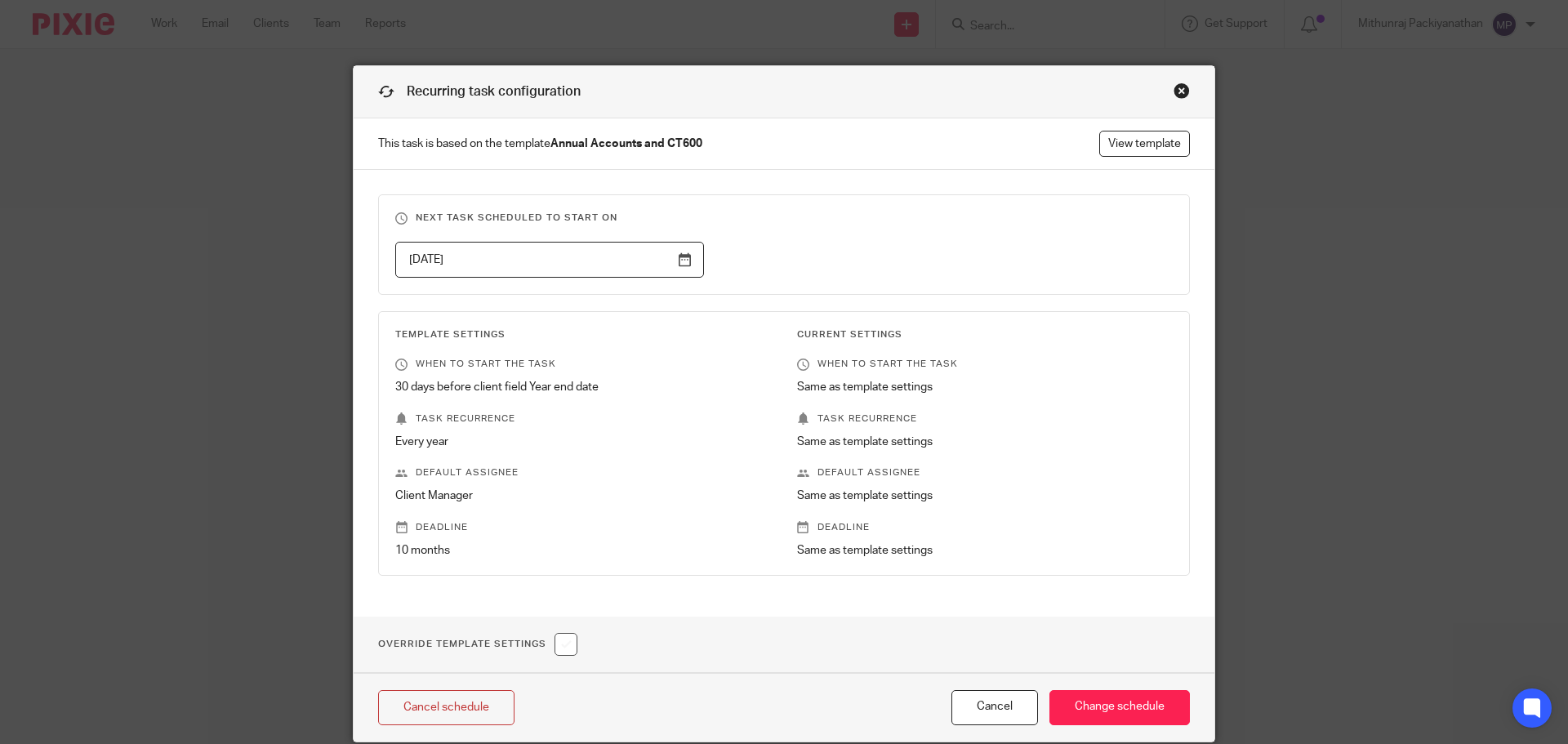
click at [1183, 89] on div "Close this dialog window" at bounding box center [1182, 90] width 16 height 16
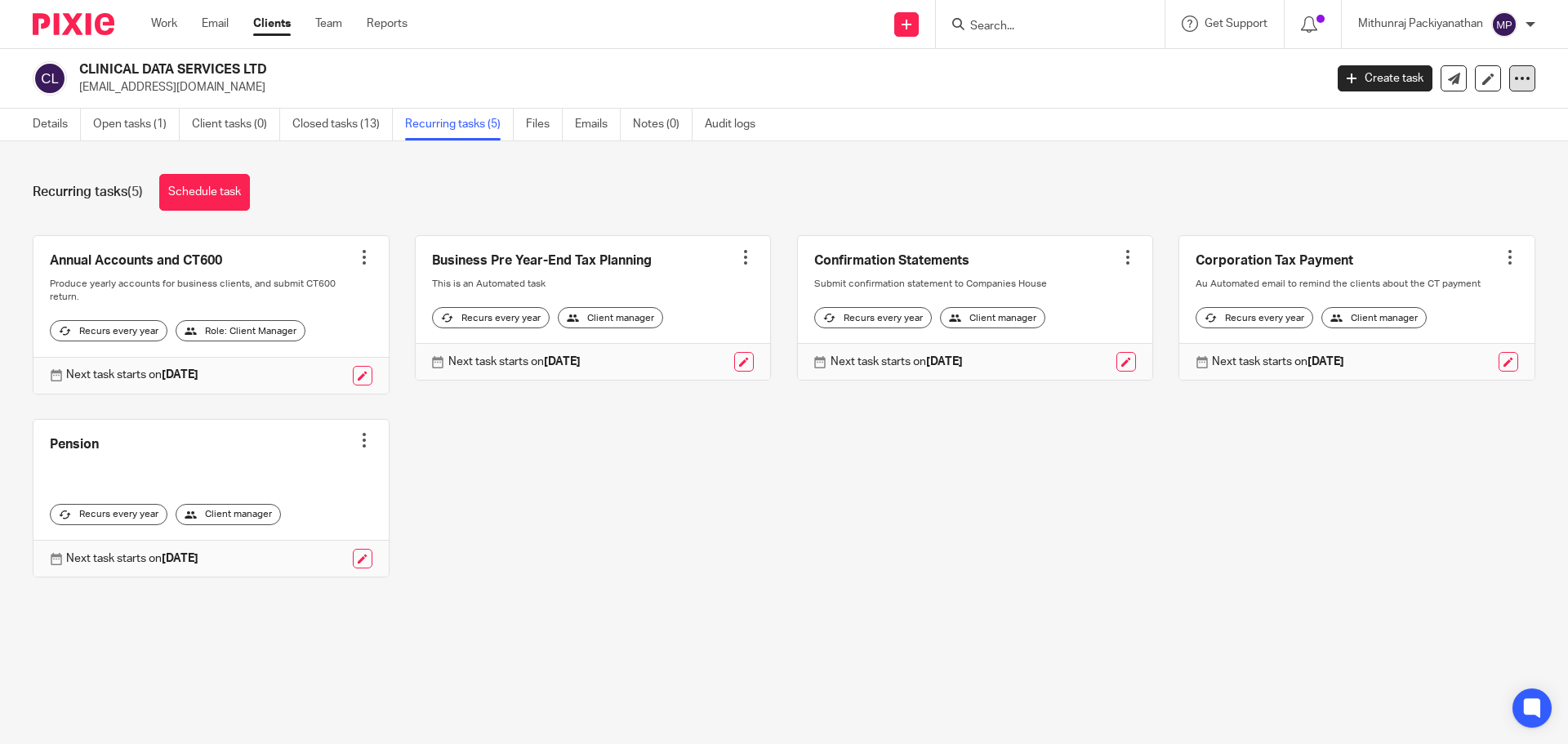
click at [1514, 76] on icon at bounding box center [1522, 78] width 16 height 16
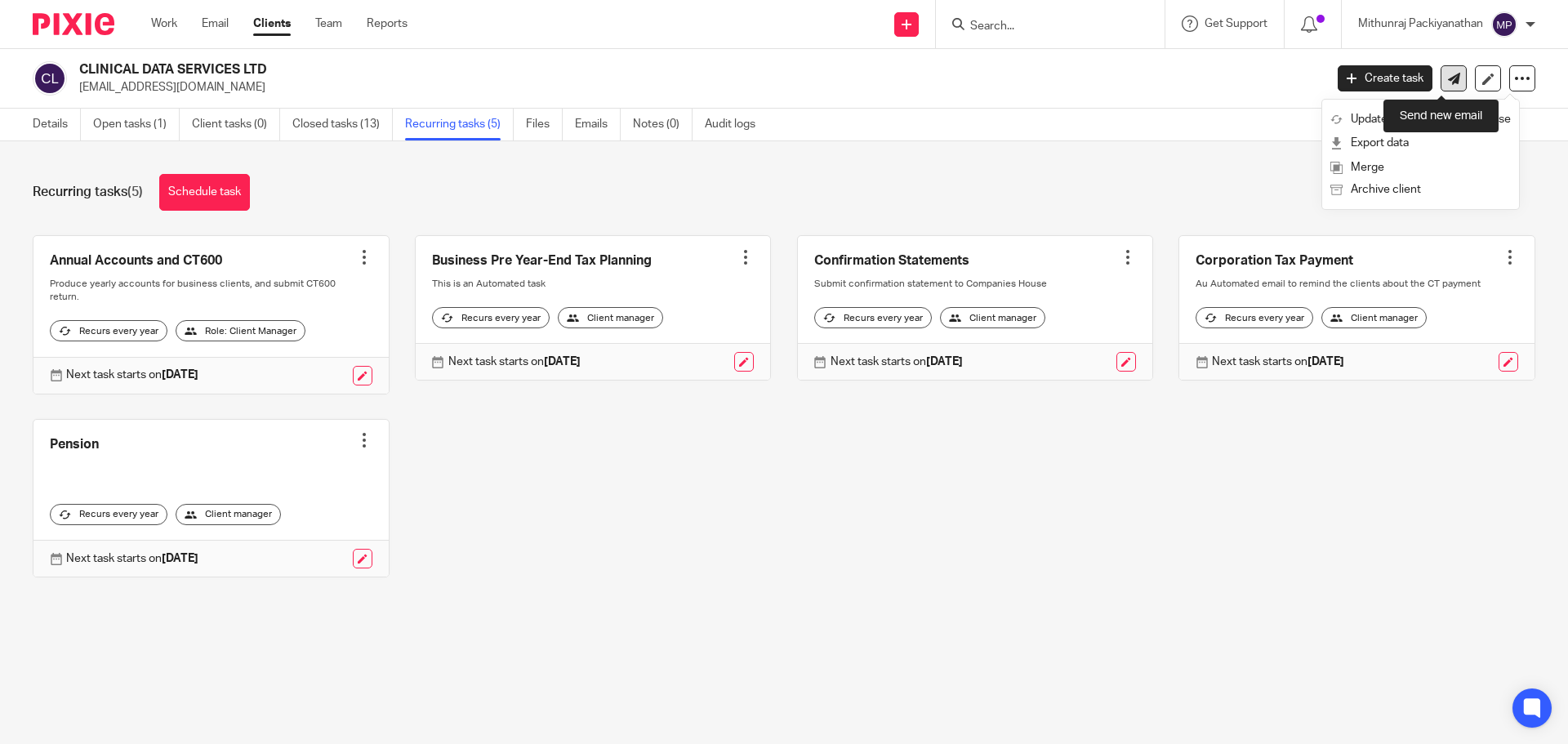
click at [1448, 77] on icon at bounding box center [1454, 79] width 12 height 12
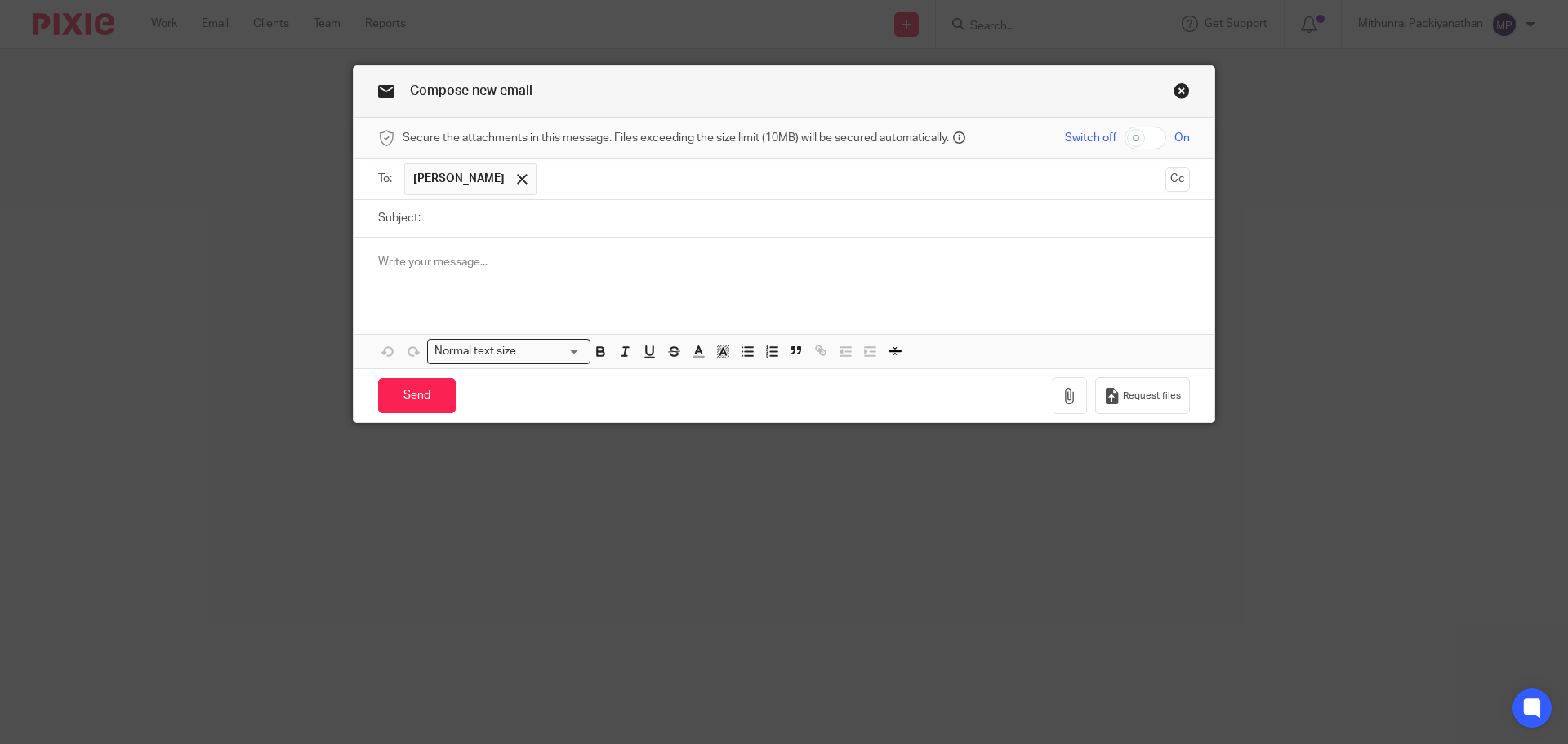
click at [503, 221] on input "Subject:" at bounding box center [809, 218] width 761 height 36
click at [1174, 89] on link "Close this dialog window" at bounding box center [1182, 93] width 16 height 22
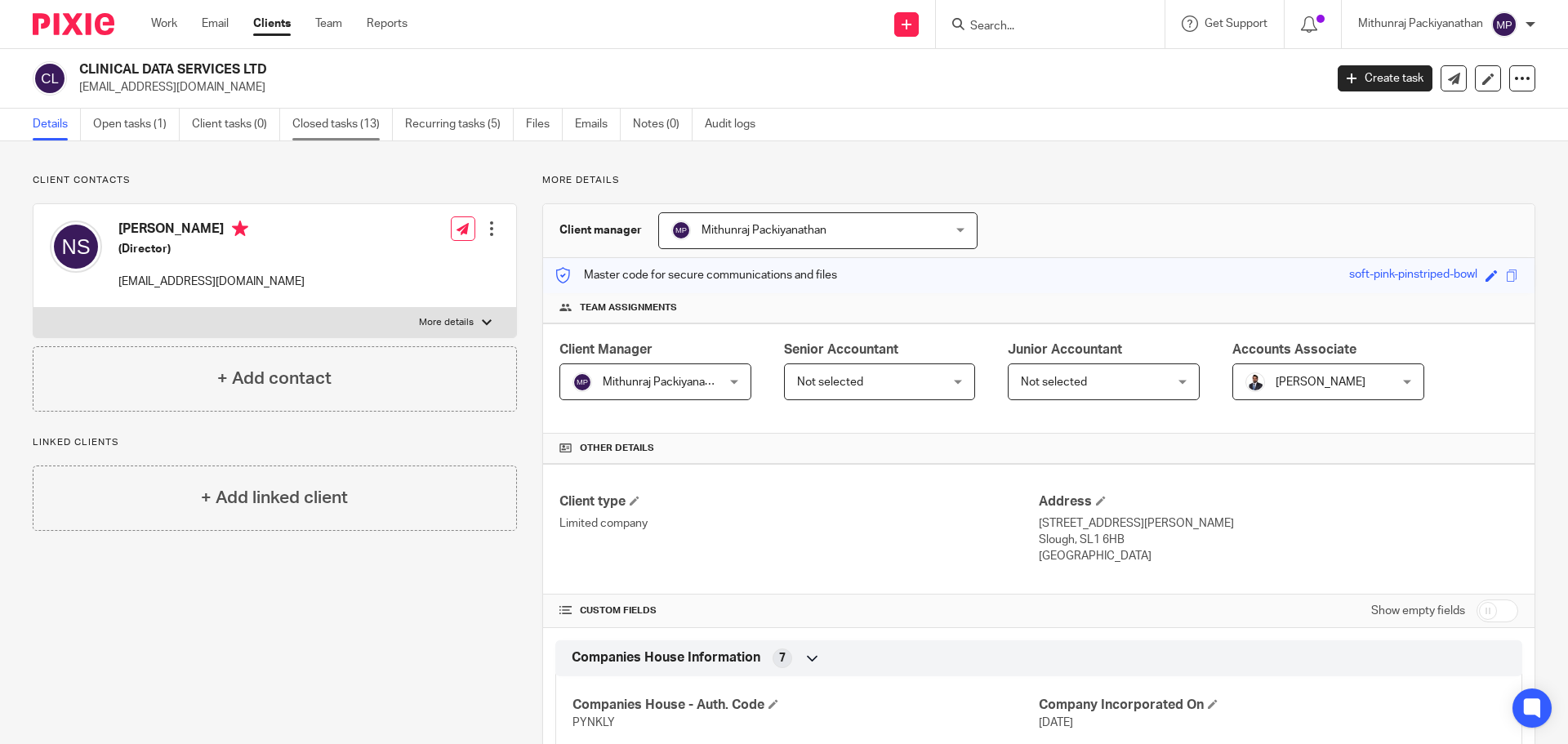
click at [331, 122] on link "Closed tasks (13)" at bounding box center [343, 124] width 101 height 32
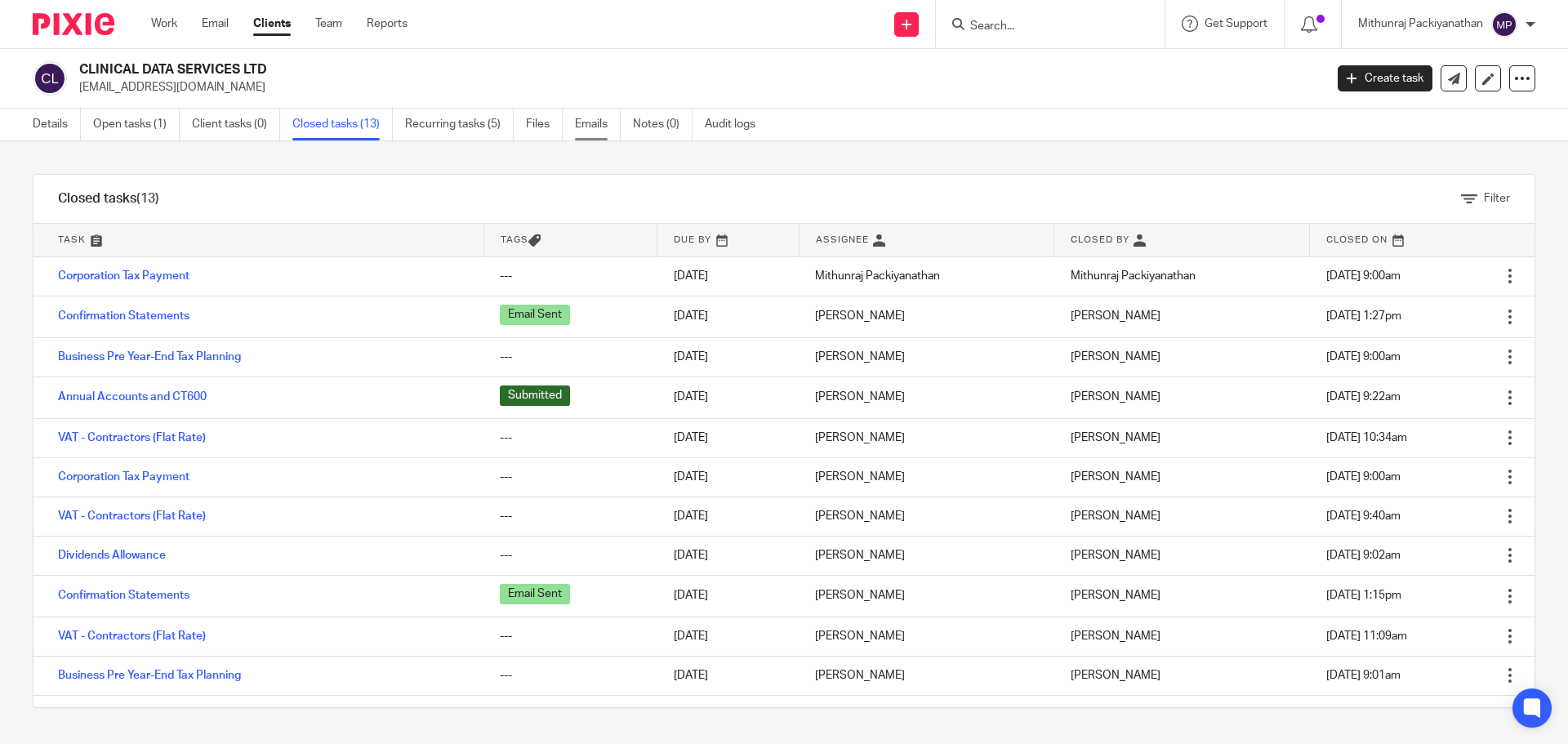
click at [581, 120] on link "Emails" at bounding box center [597, 124] width 46 height 32
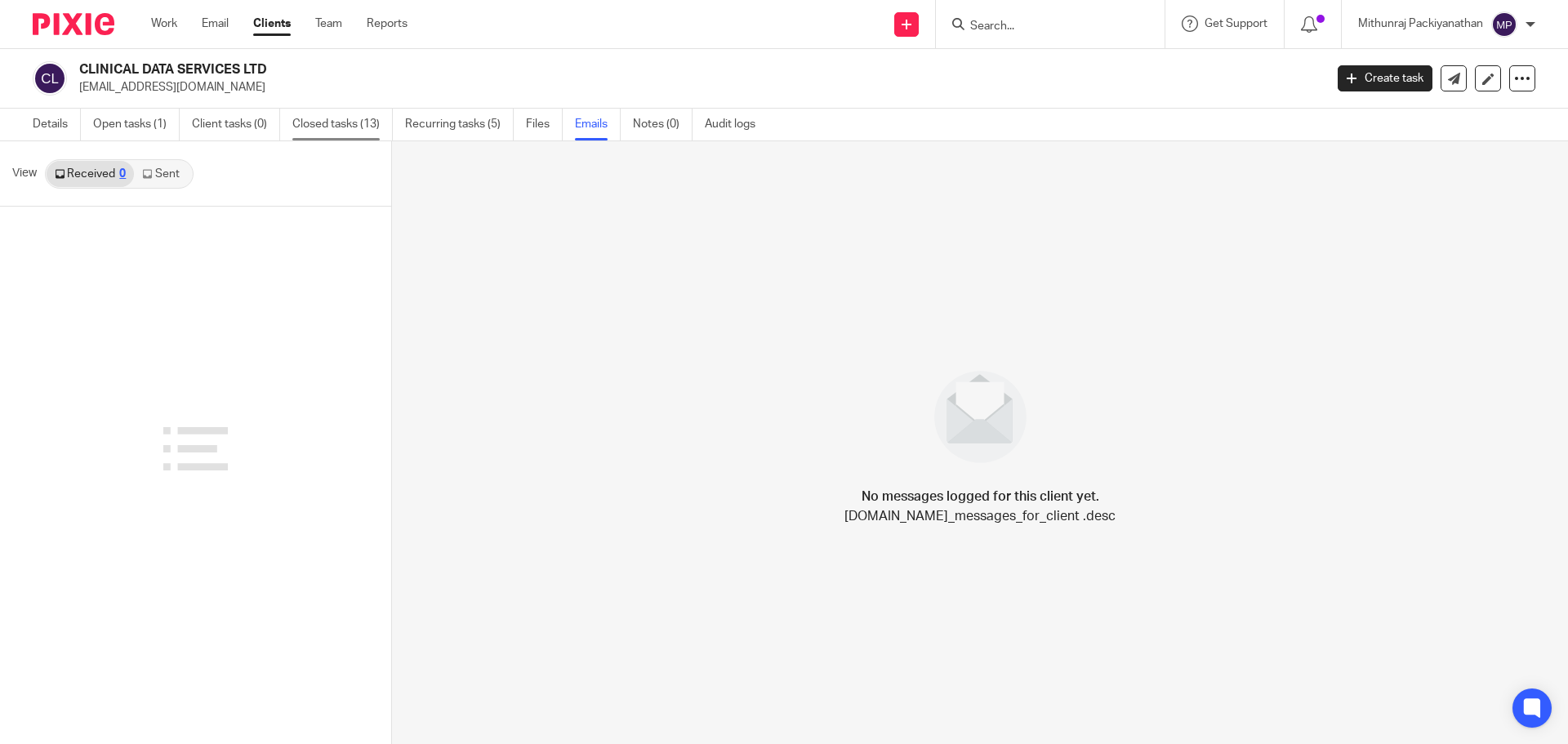
click at [333, 119] on link "Closed tasks (13)" at bounding box center [343, 124] width 101 height 32
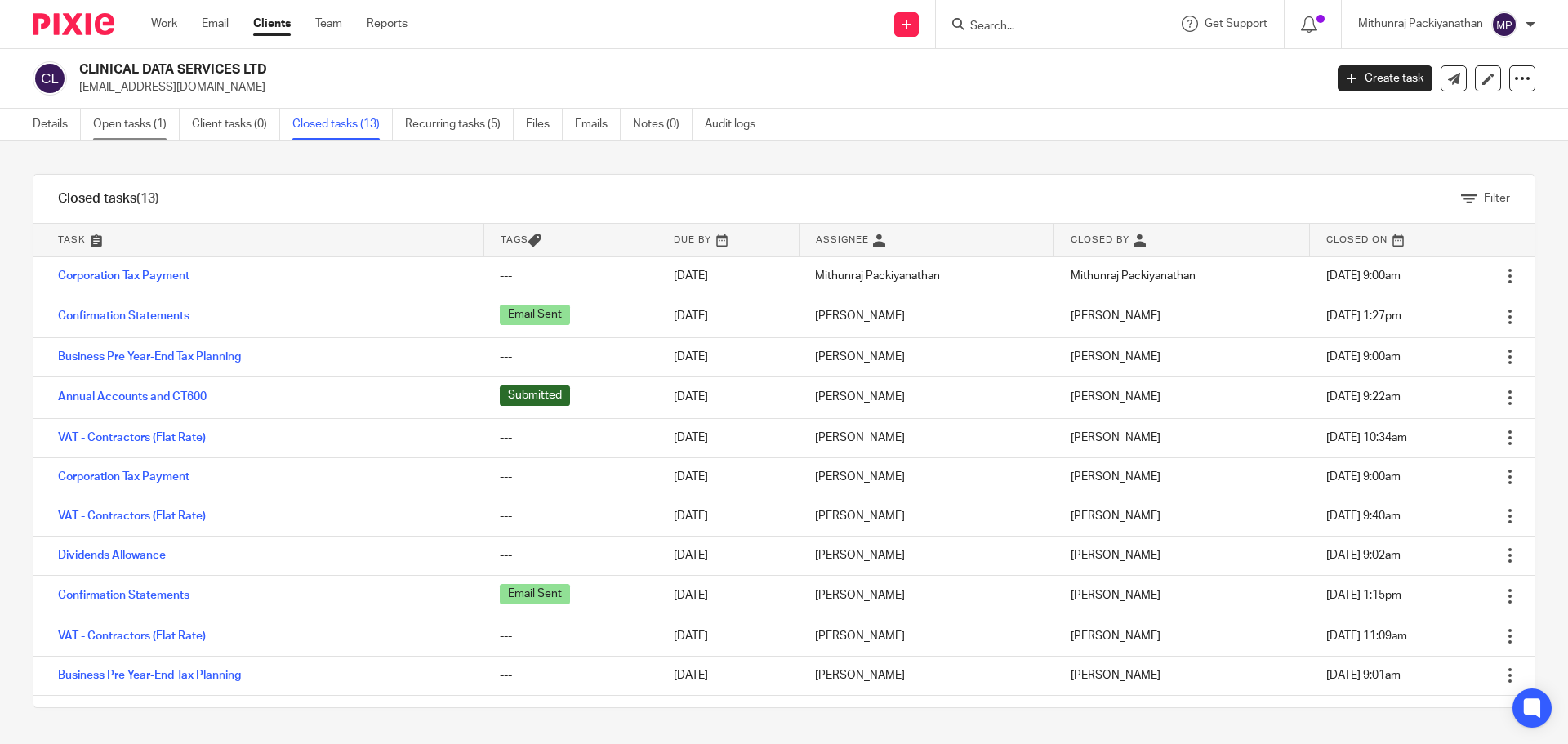
click at [144, 124] on link "Open tasks (1)" at bounding box center [136, 124] width 87 height 32
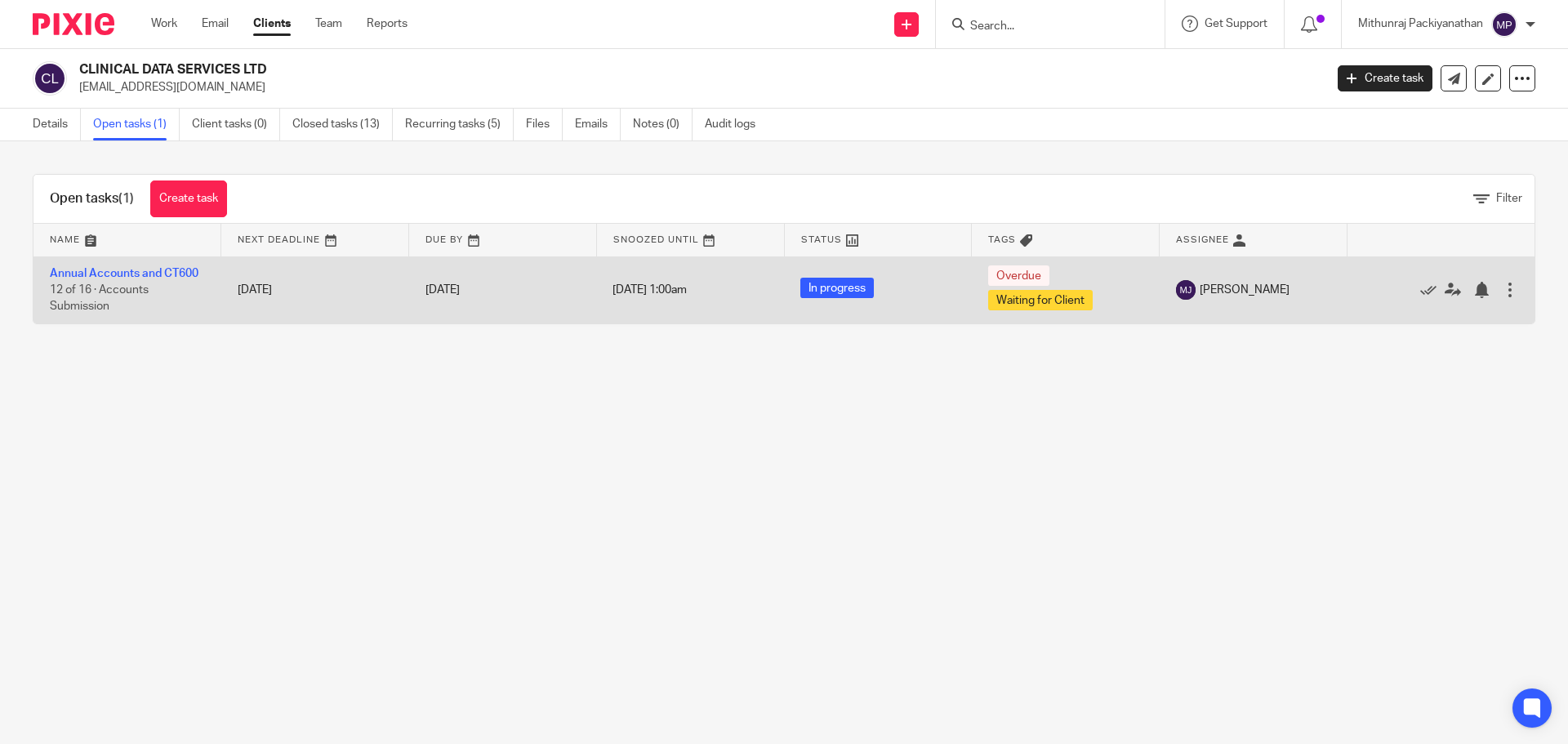
click at [826, 288] on span "In progress" at bounding box center [837, 288] width 74 height 21
click at [1502, 293] on div at bounding box center [1510, 289] width 16 height 16
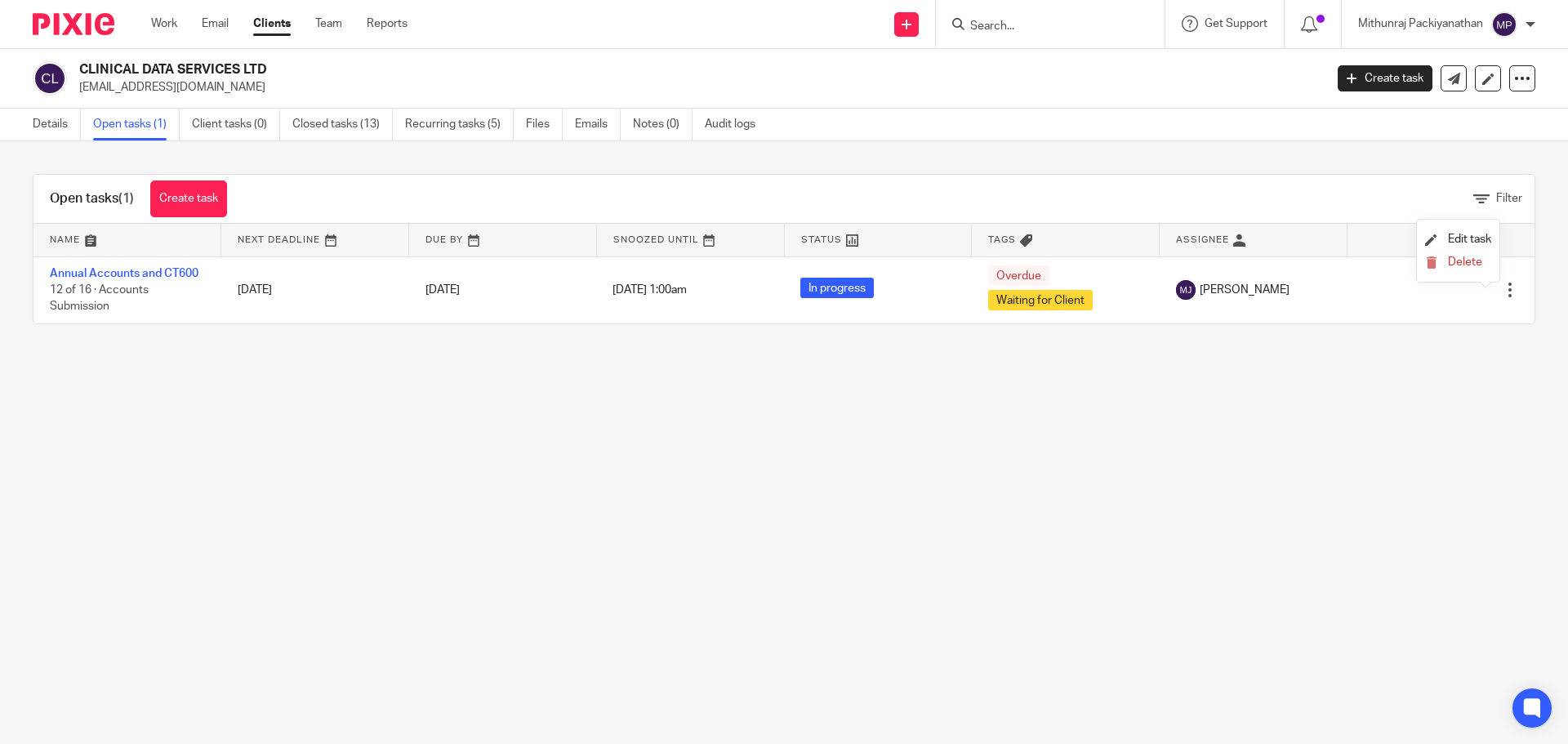
click at [1439, 347] on div "Open tasks (1) Create task Filter Name Next Deadline Due By Snoozed Until Statu…" at bounding box center [784, 249] width 1568 height 215
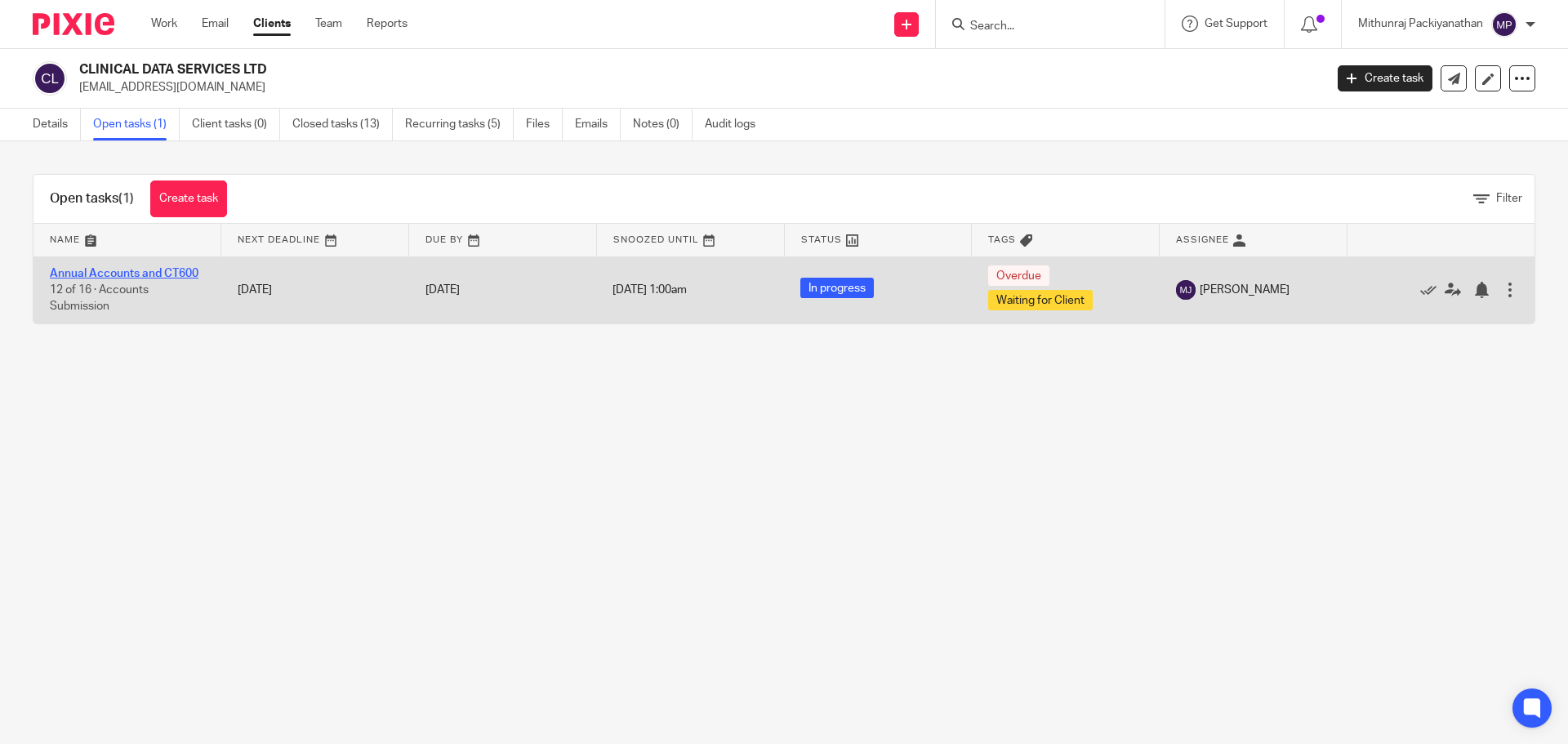
click at [147, 268] on link "Annual Accounts and CT600" at bounding box center [123, 273] width 148 height 11
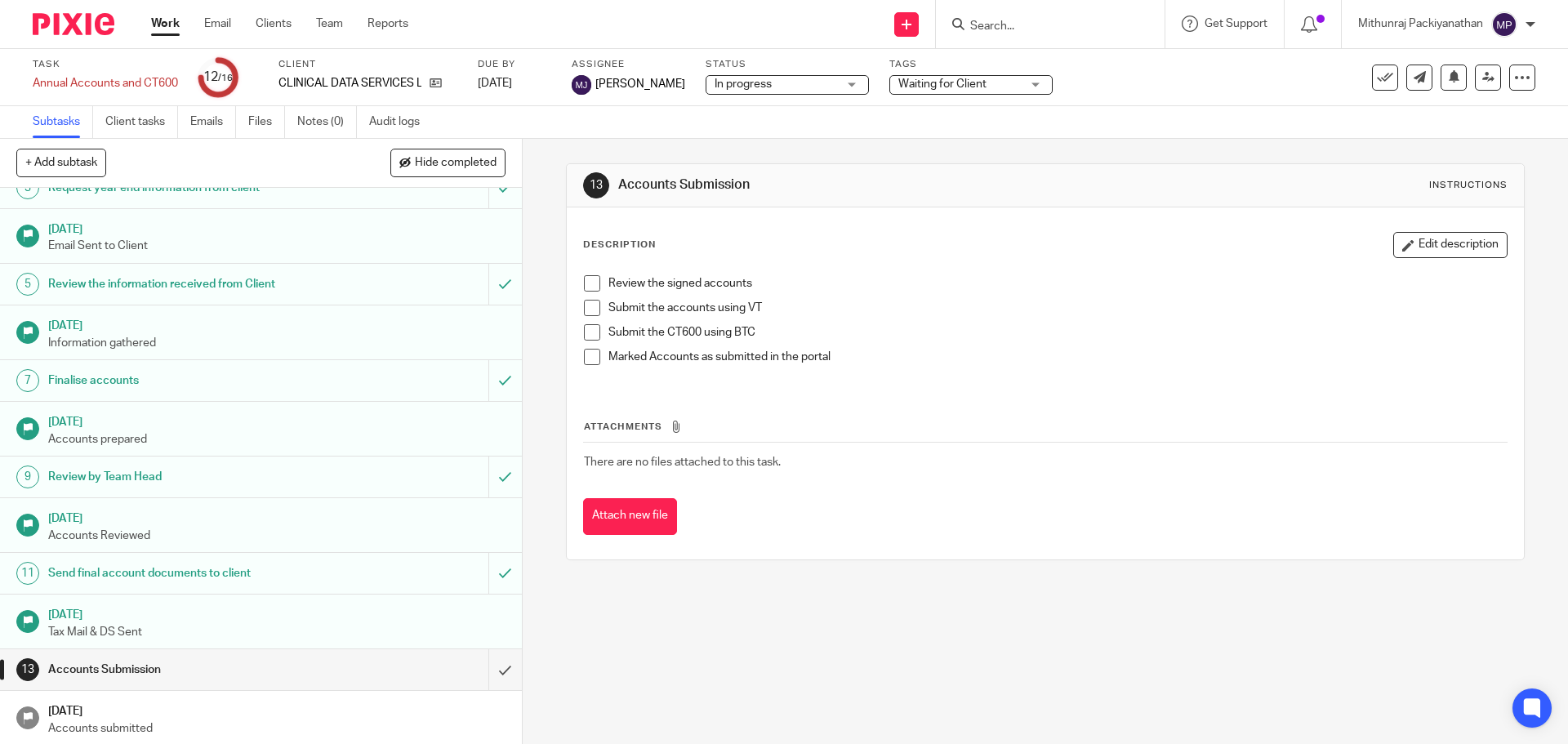
scroll to position [207, 0]
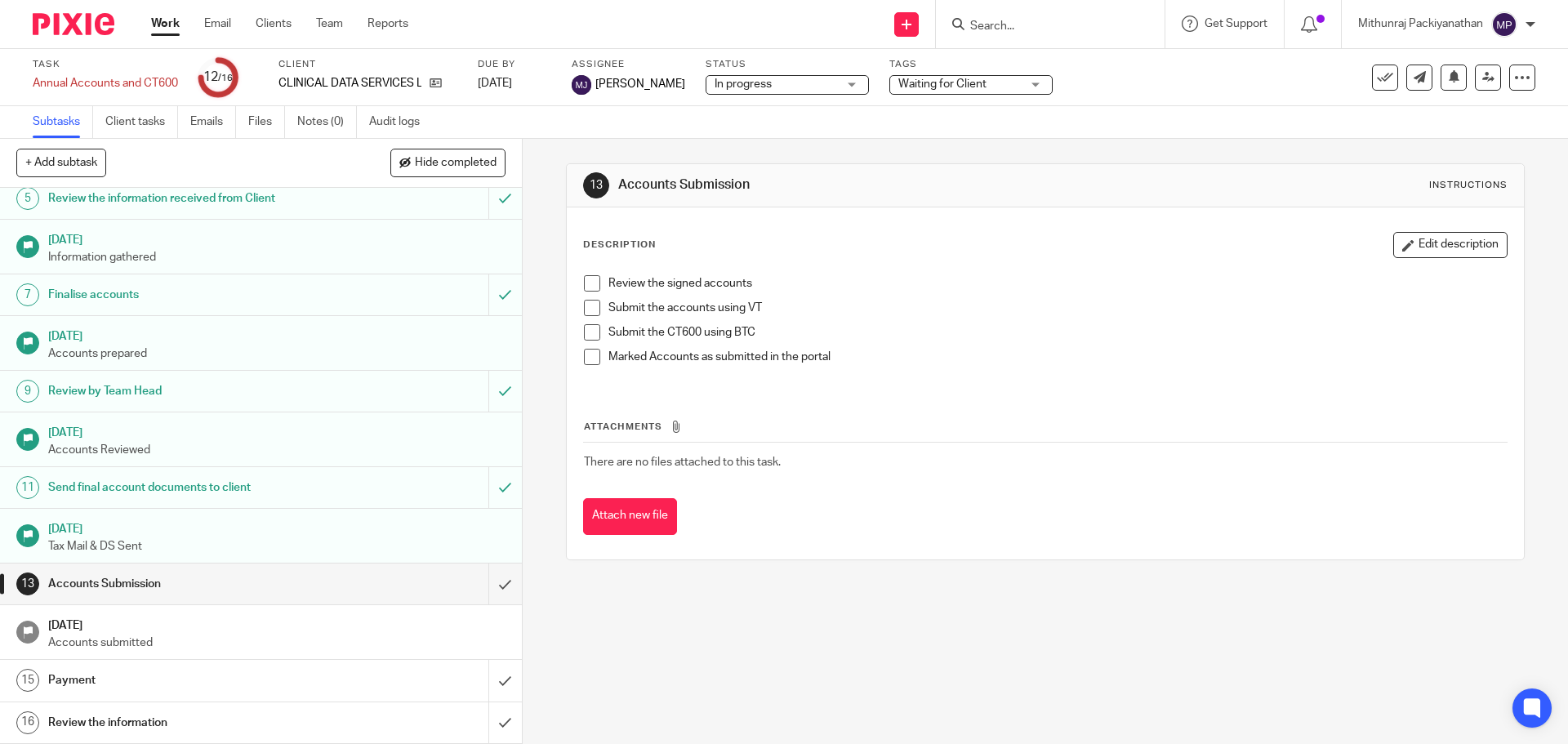
click at [110, 530] on h1 "[DATE]" at bounding box center [276, 527] width 458 height 21
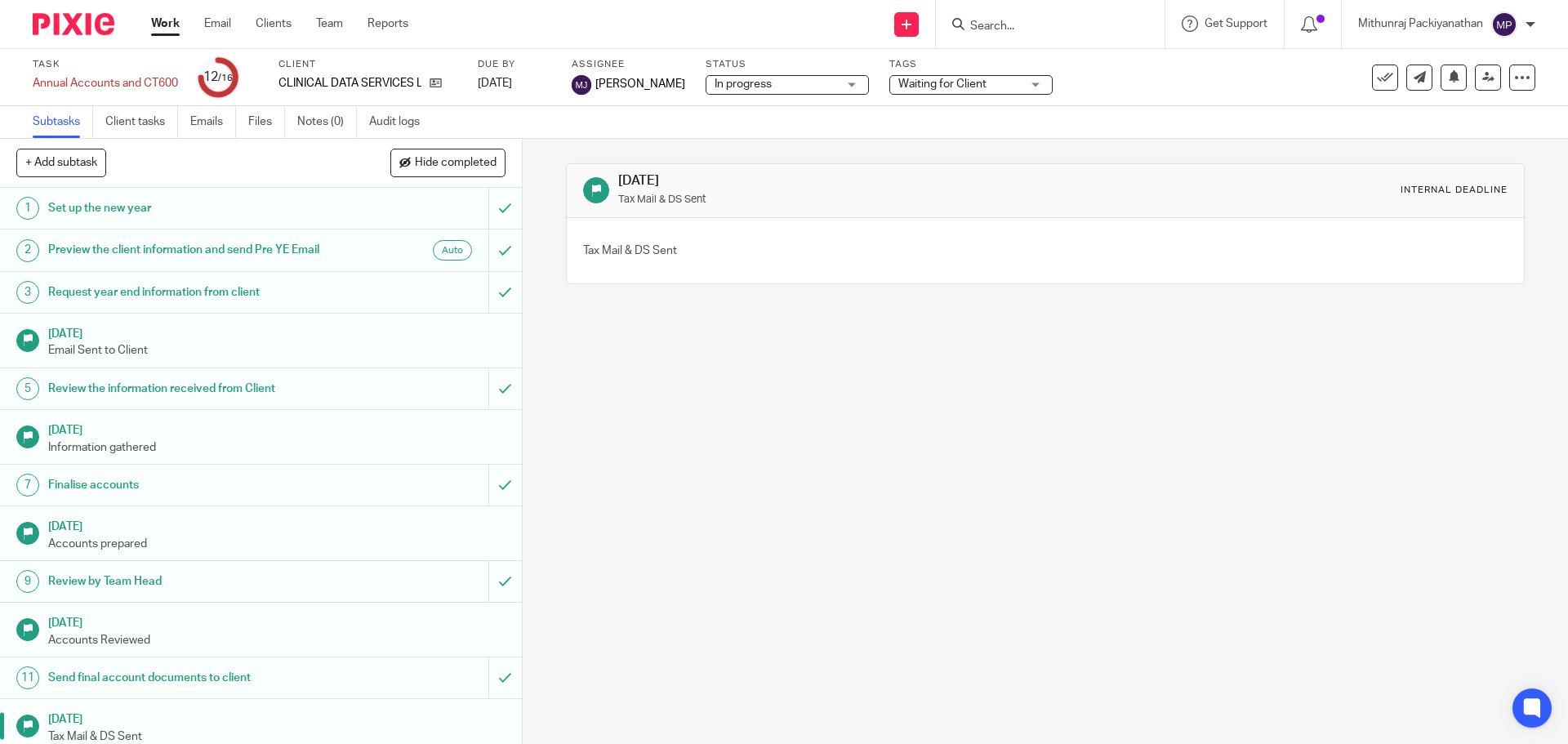
click at [649, 186] on h1 "[DATE]" at bounding box center [849, 181] width 462 height 17
click at [657, 250] on p "Tax Mail & DS Sent" at bounding box center [630, 250] width 94 height 16
click at [968, 219] on div "Tax Mail & DS Sent" at bounding box center [1044, 250] width 956 height 65
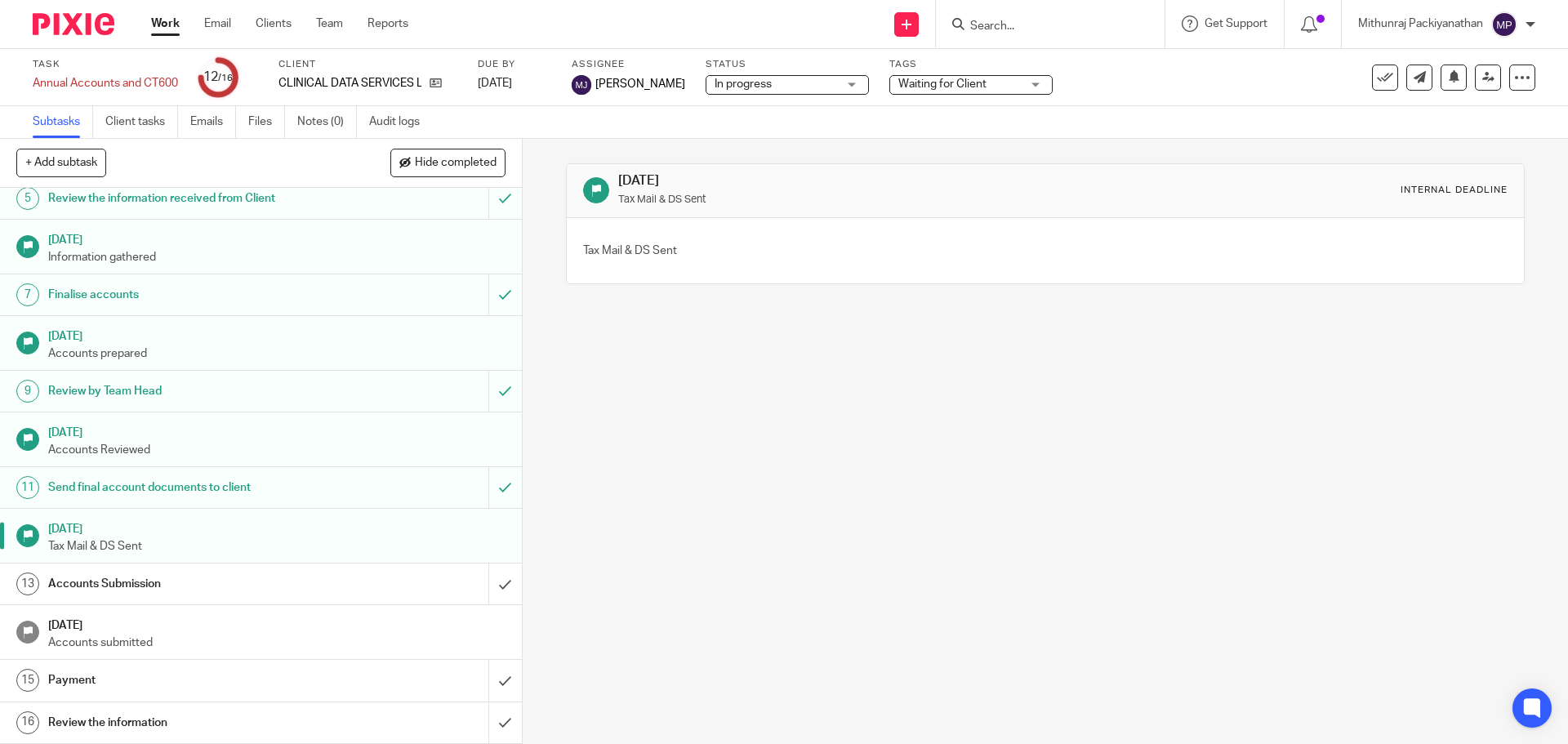
scroll to position [207, 0]
click at [27, 530] on icon at bounding box center [28, 536] width 12 height 12
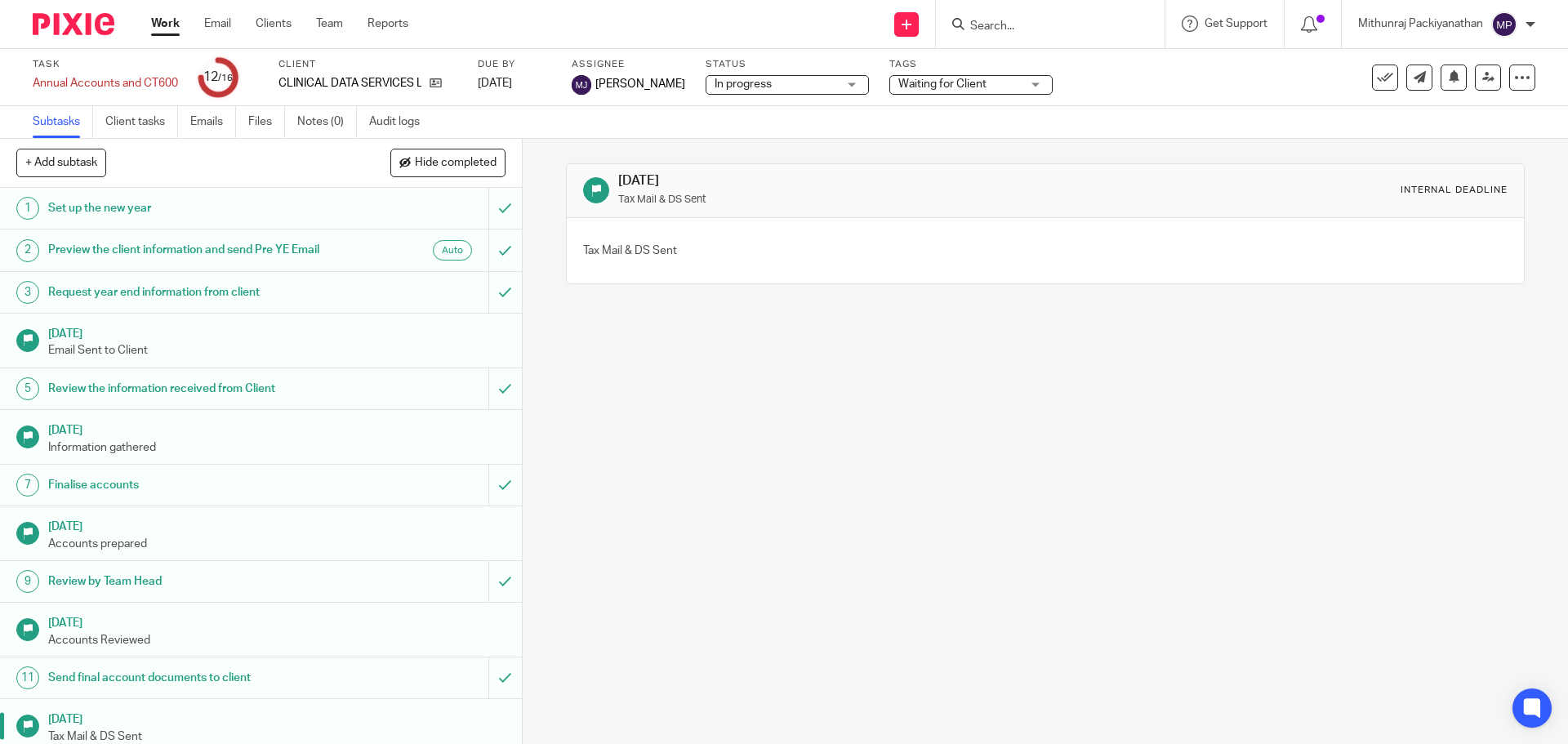
click at [641, 194] on p "Tax Mail & DS Sent" at bounding box center [849, 199] width 462 height 19
click at [622, 259] on p "Tax Mail & DS Sent" at bounding box center [630, 250] width 94 height 16
click at [625, 350] on div "30 Mar 2025 Tax Mail & DS Sent Internal deadline Tax Mail & DS Sent" at bounding box center [1045, 441] width 1045 height 605
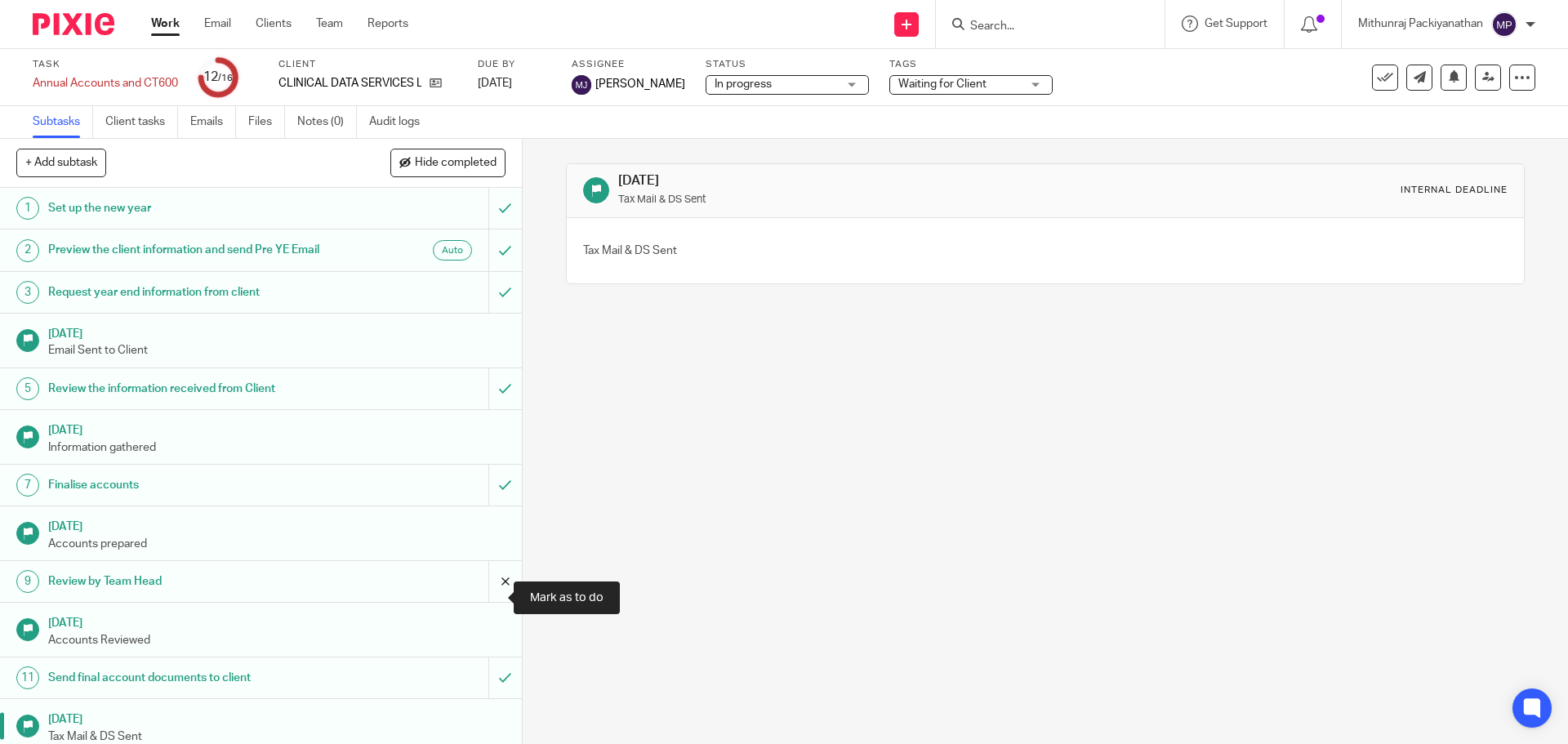
click at [484, 602] on input "submit" at bounding box center [260, 581] width 522 height 41
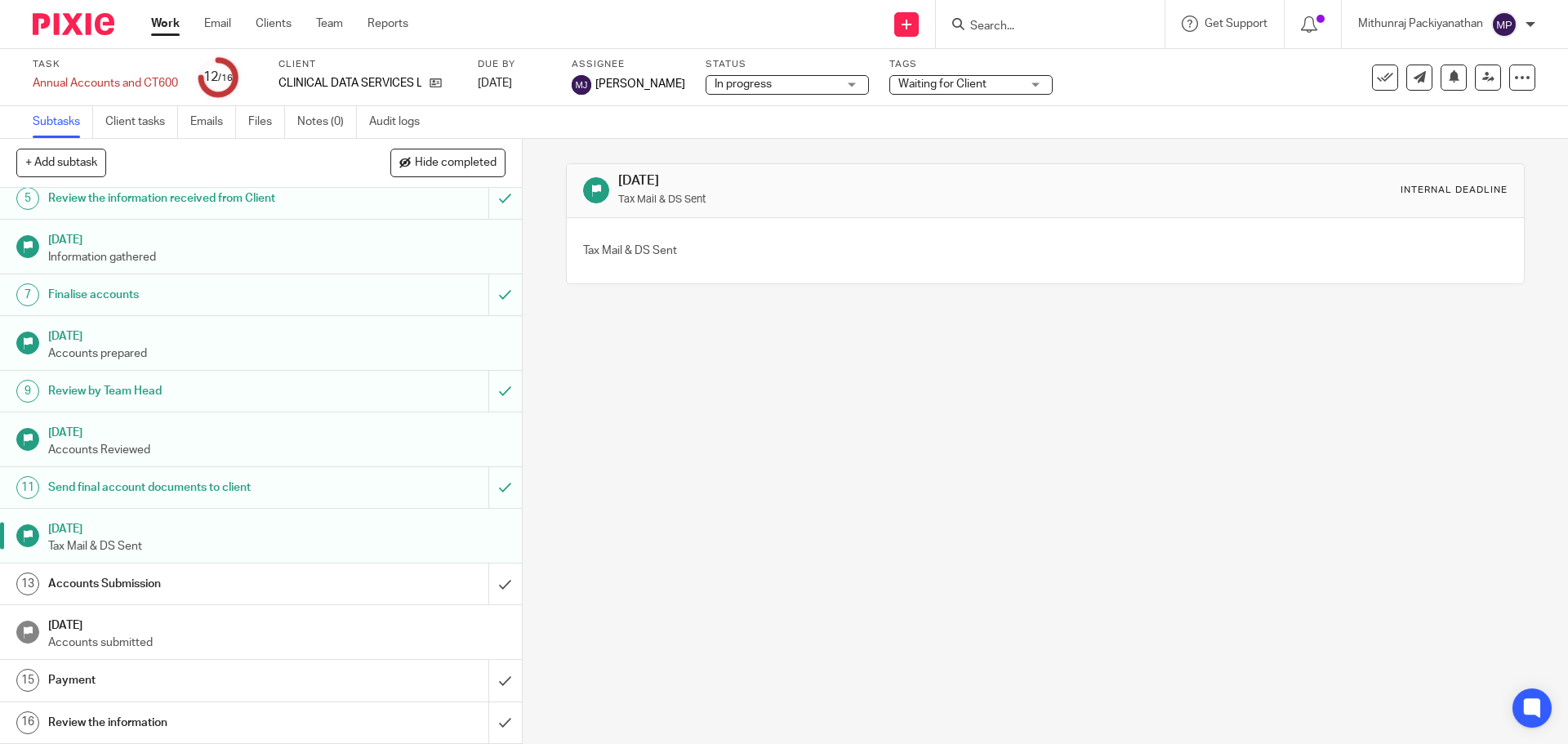
scroll to position [207, 0]
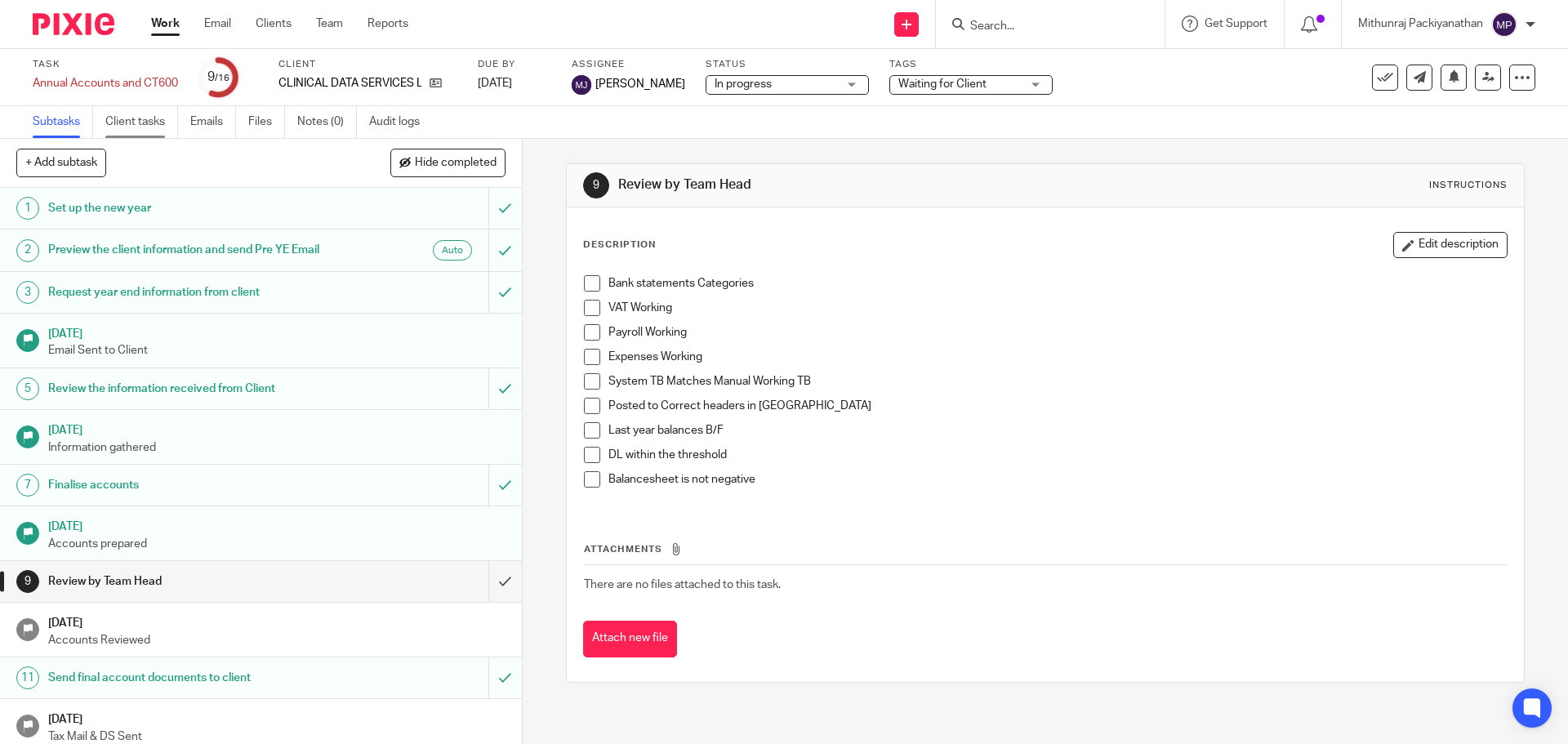
click at [144, 124] on link "Client tasks" at bounding box center [142, 122] width 73 height 32
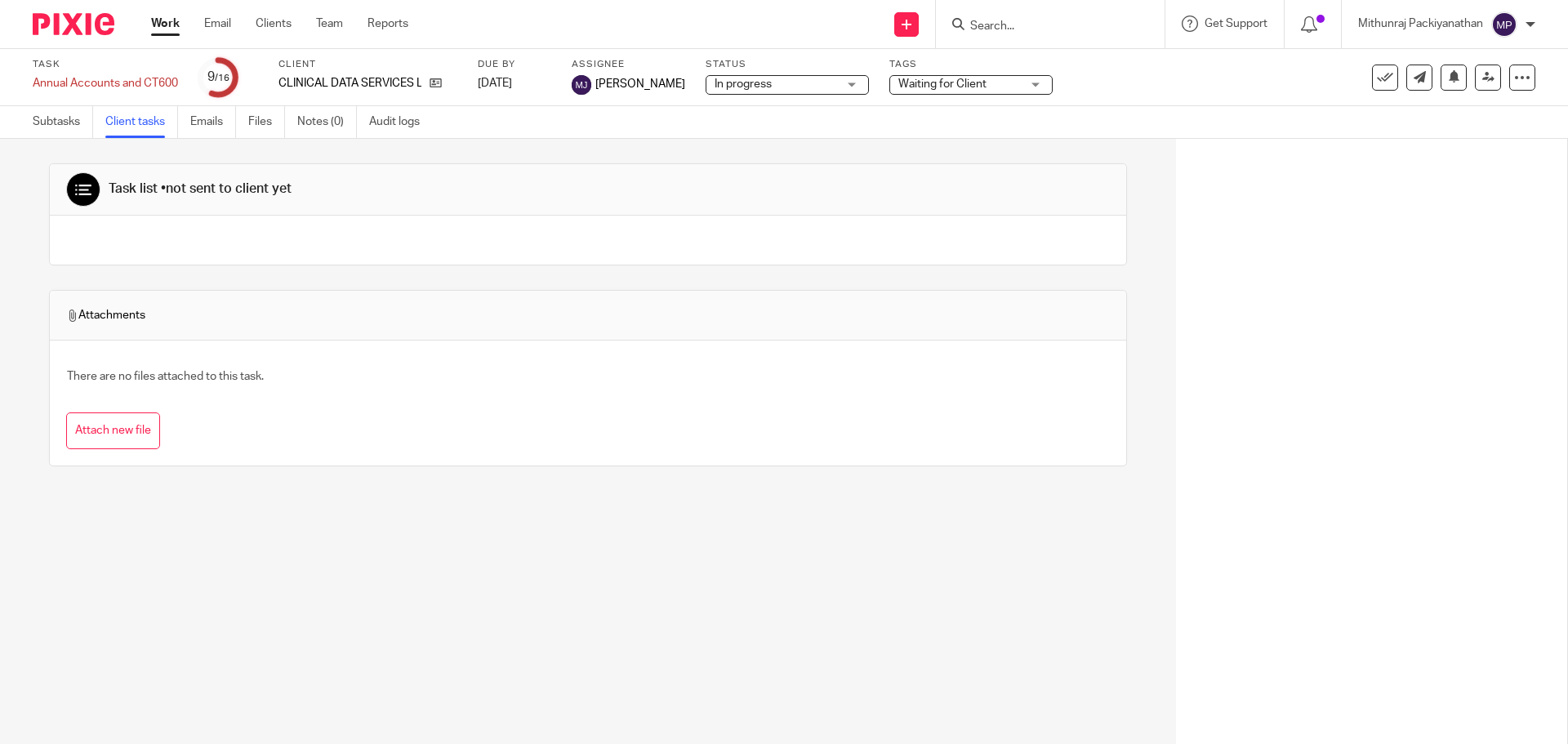
click at [325, 76] on p "CLINICAL DATA SERVICES LTD" at bounding box center [350, 83] width 143 height 16
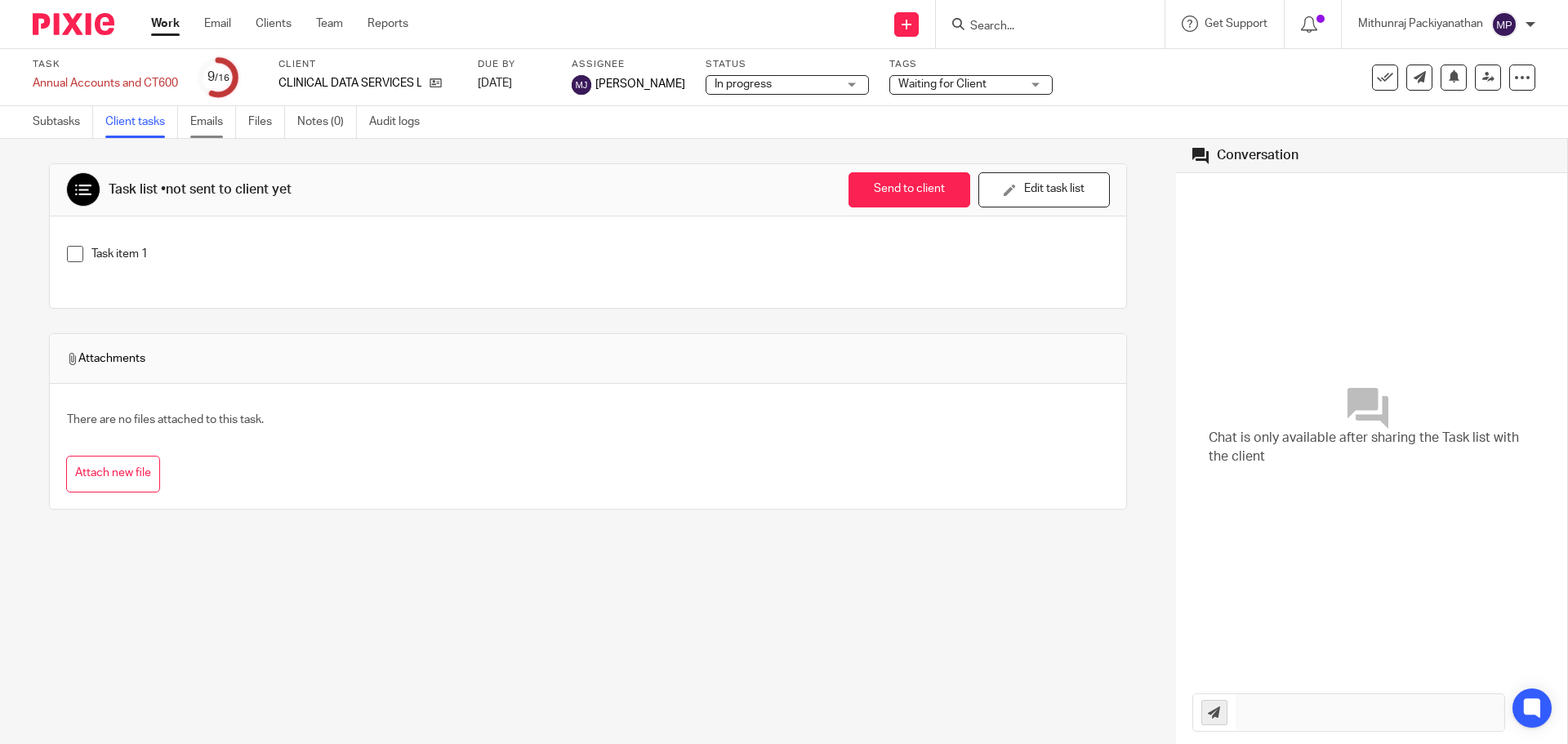
click at [210, 124] on link "Emails" at bounding box center [213, 122] width 46 height 32
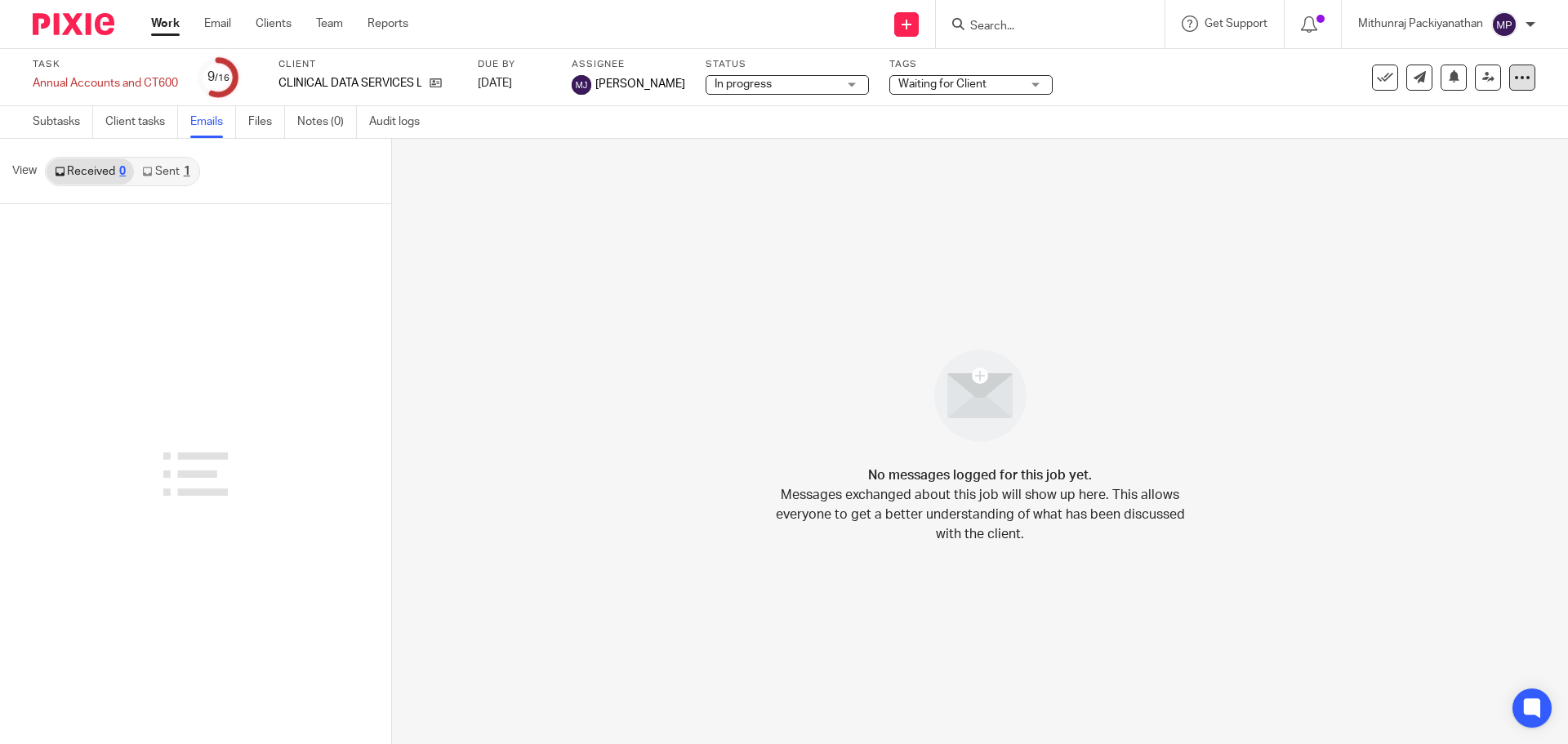
click at [1509, 78] on div at bounding box center [1522, 77] width 26 height 26
click at [1285, 185] on div "No messages logged for this job yet. Messages exchanged about this job will sho…" at bounding box center [979, 441] width 1176 height 605
click at [144, 116] on link "Client tasks" at bounding box center [142, 122] width 73 height 32
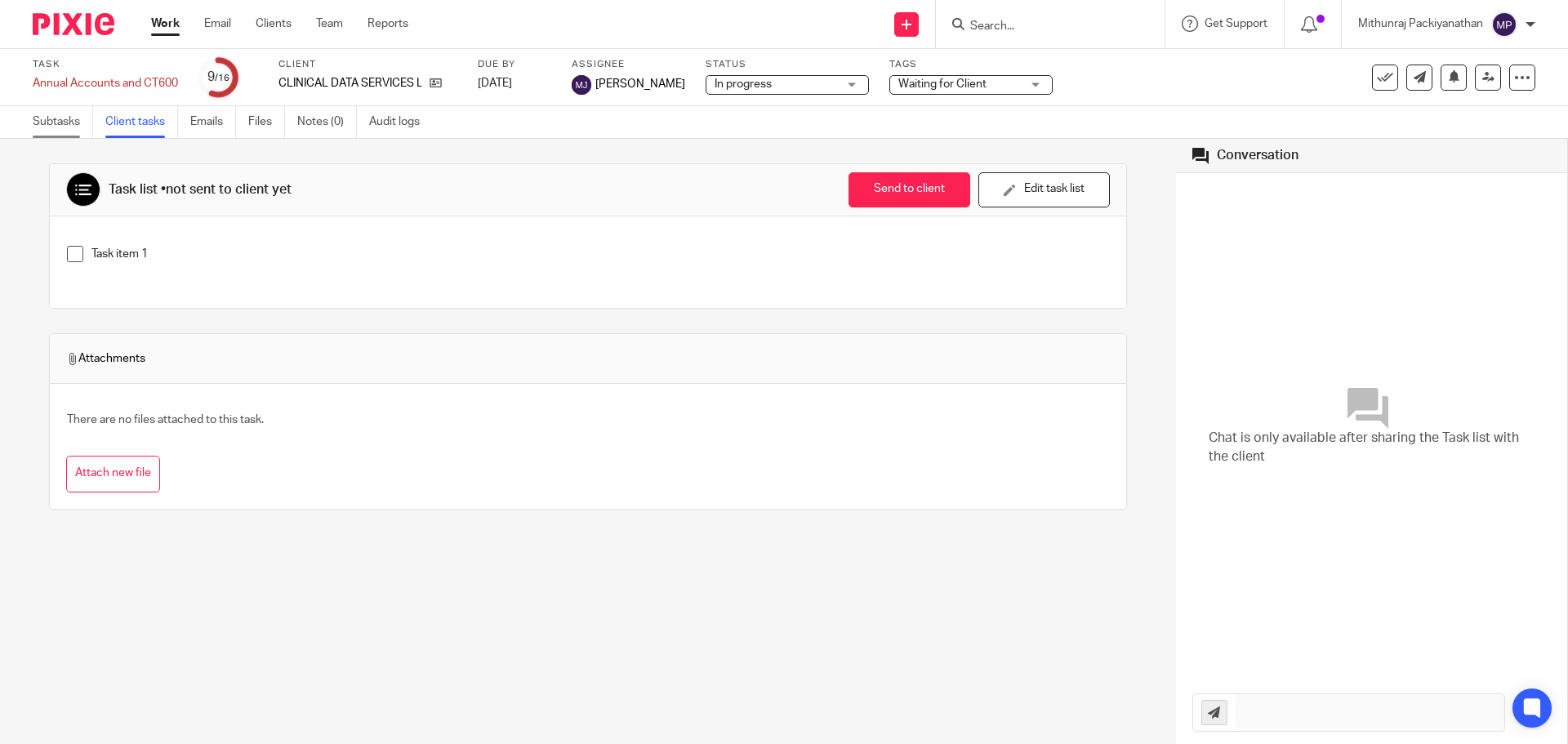
click at [56, 120] on link "Subtasks" at bounding box center [63, 122] width 61 height 32
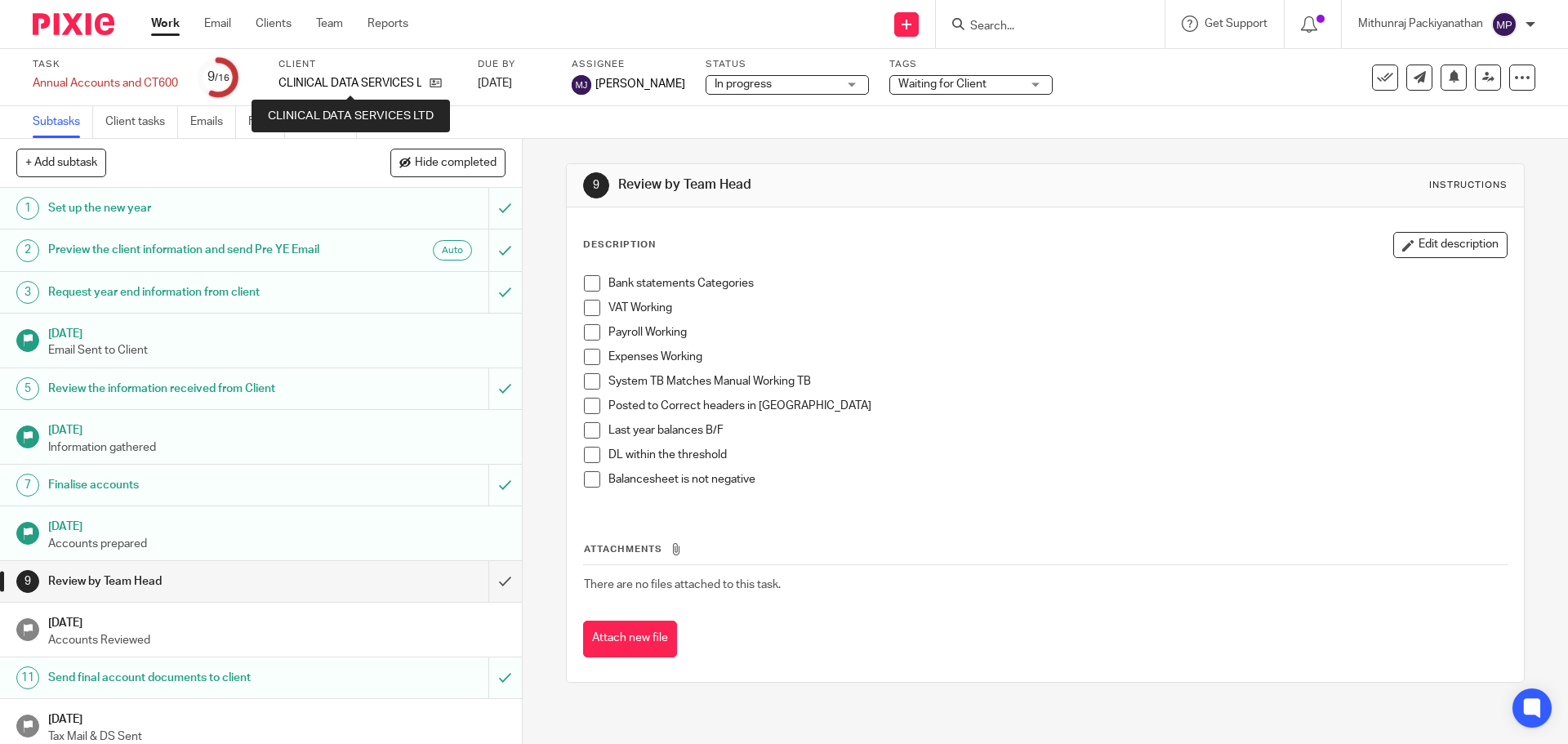
click at [392, 81] on p "CLINICAL DATA SERVICES LTD" at bounding box center [350, 83] width 143 height 16
click at [299, 61] on label "Client" at bounding box center [368, 64] width 179 height 13
click at [317, 79] on p "CLINICAL DATA SERVICES LTD" at bounding box center [350, 83] width 143 height 16
click at [339, 80] on p "CLINICAL DATA SERVICES LTD" at bounding box center [350, 83] width 143 height 16
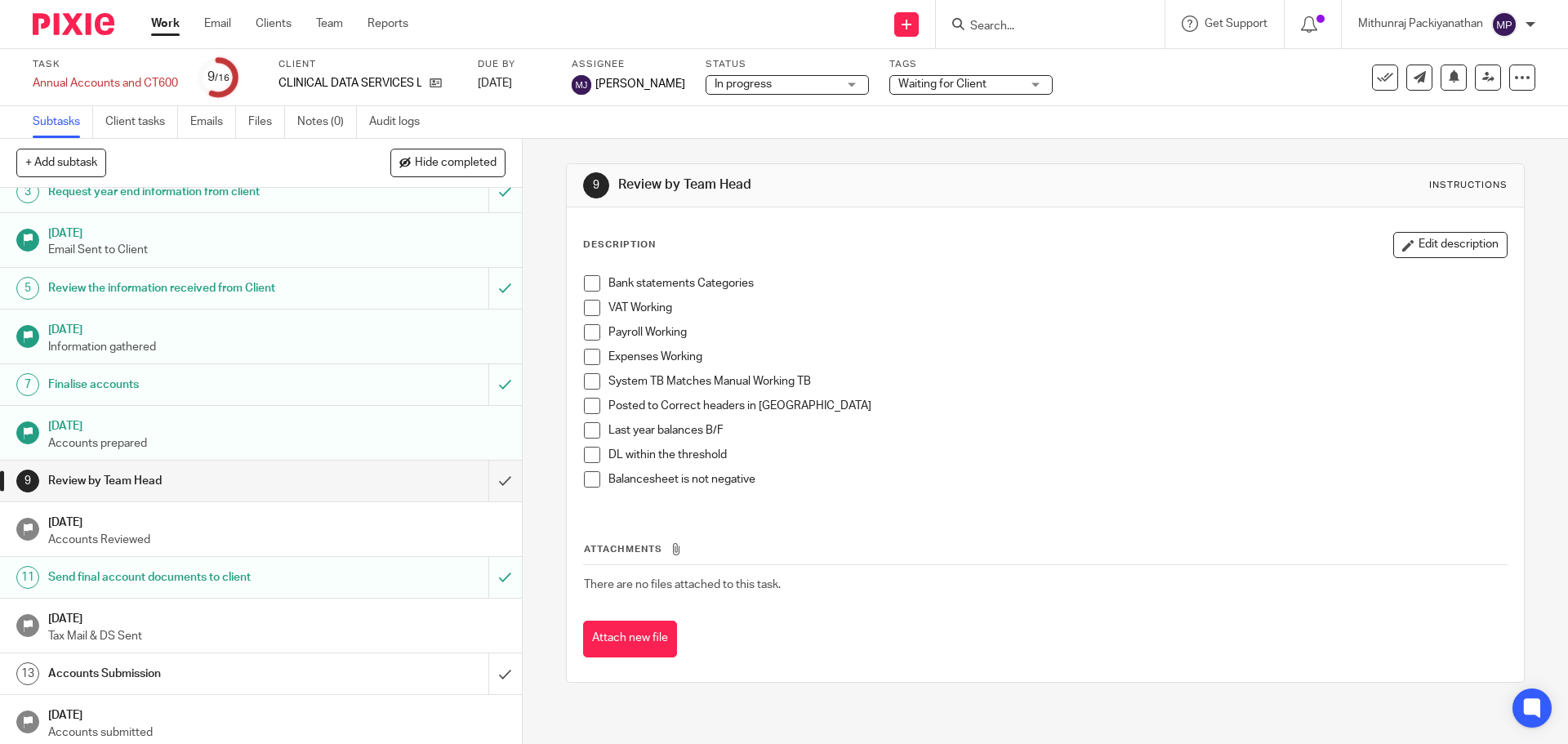
scroll to position [207, 0]
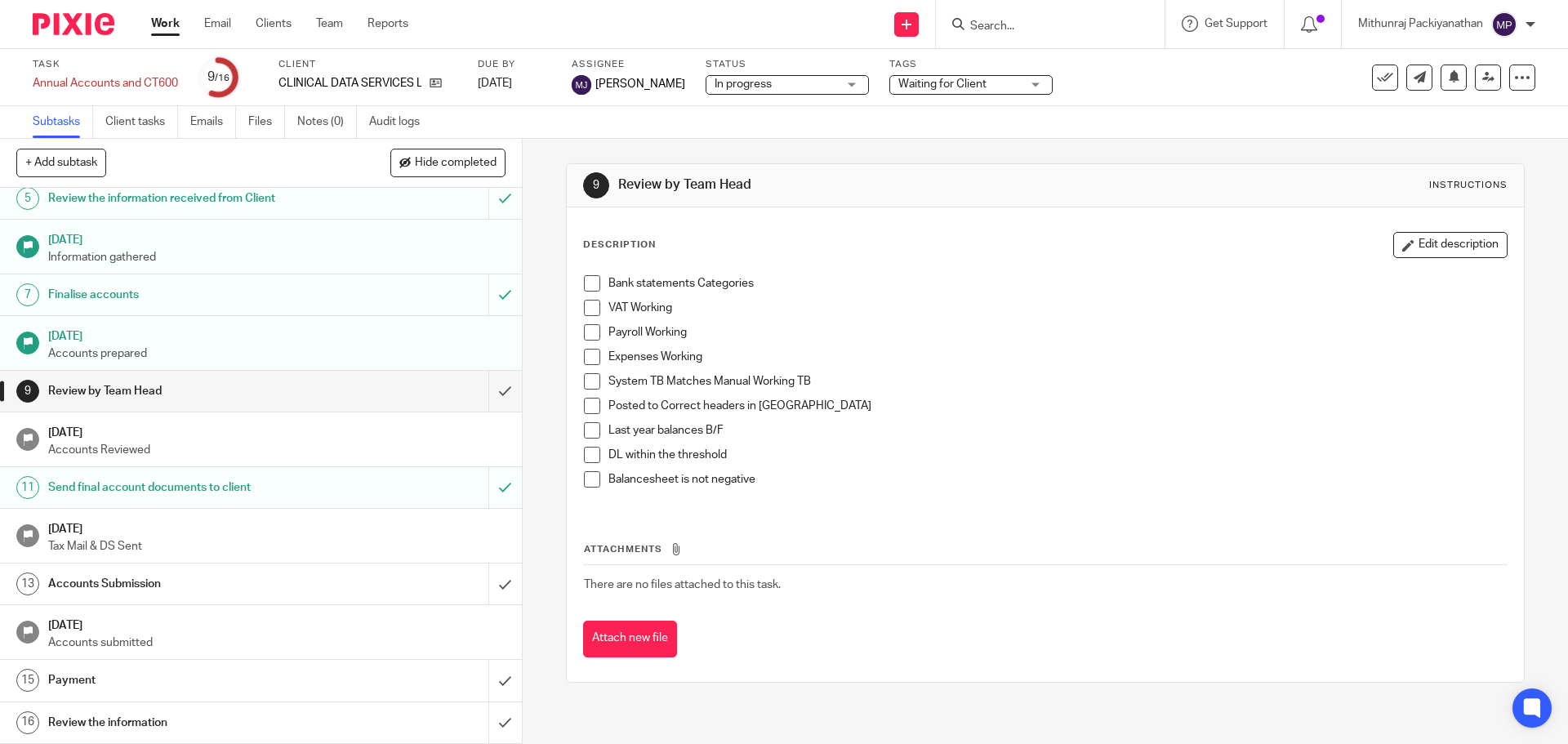
click at [68, 444] on p "Accounts Reviewed" at bounding box center [276, 450] width 458 height 16
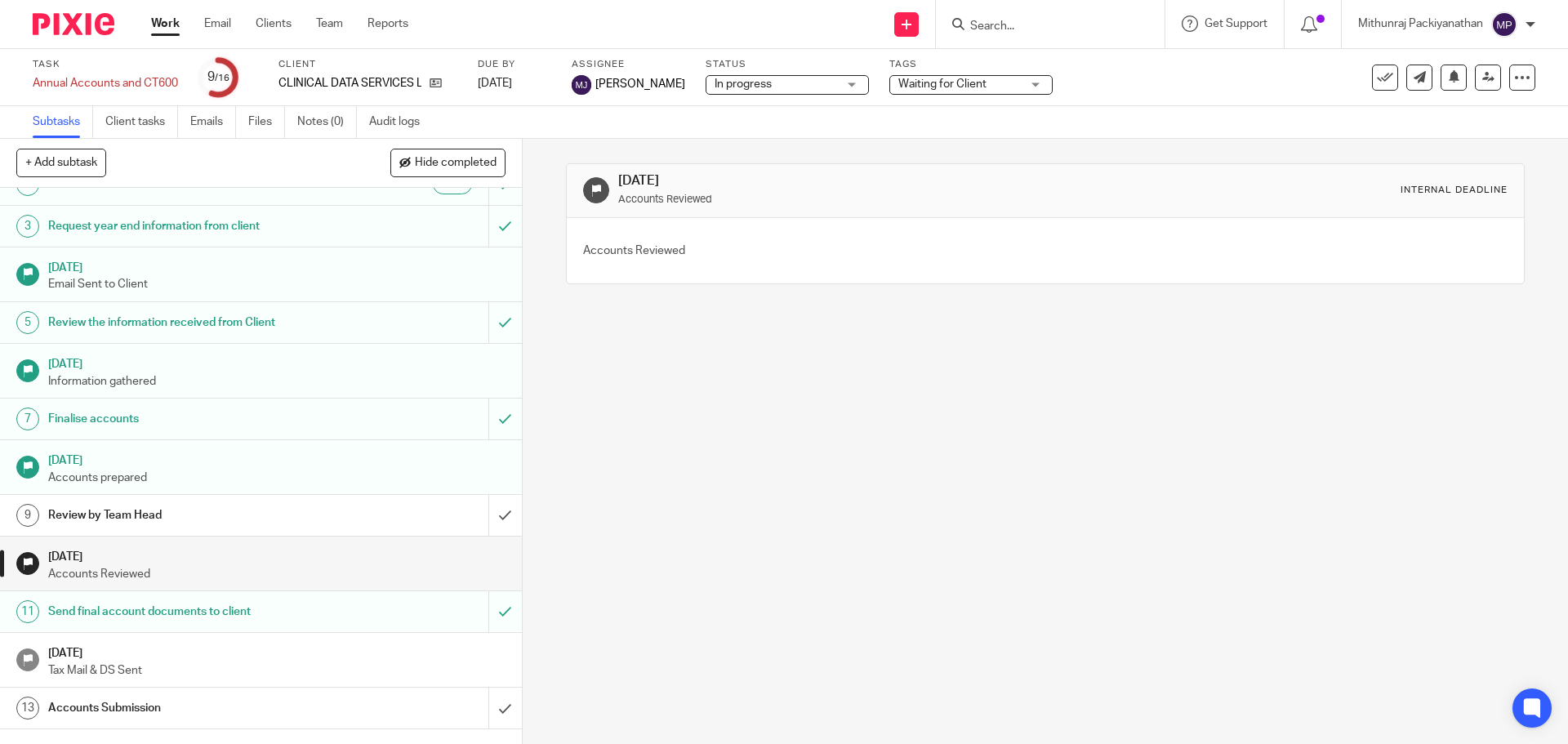
scroll to position [207, 0]
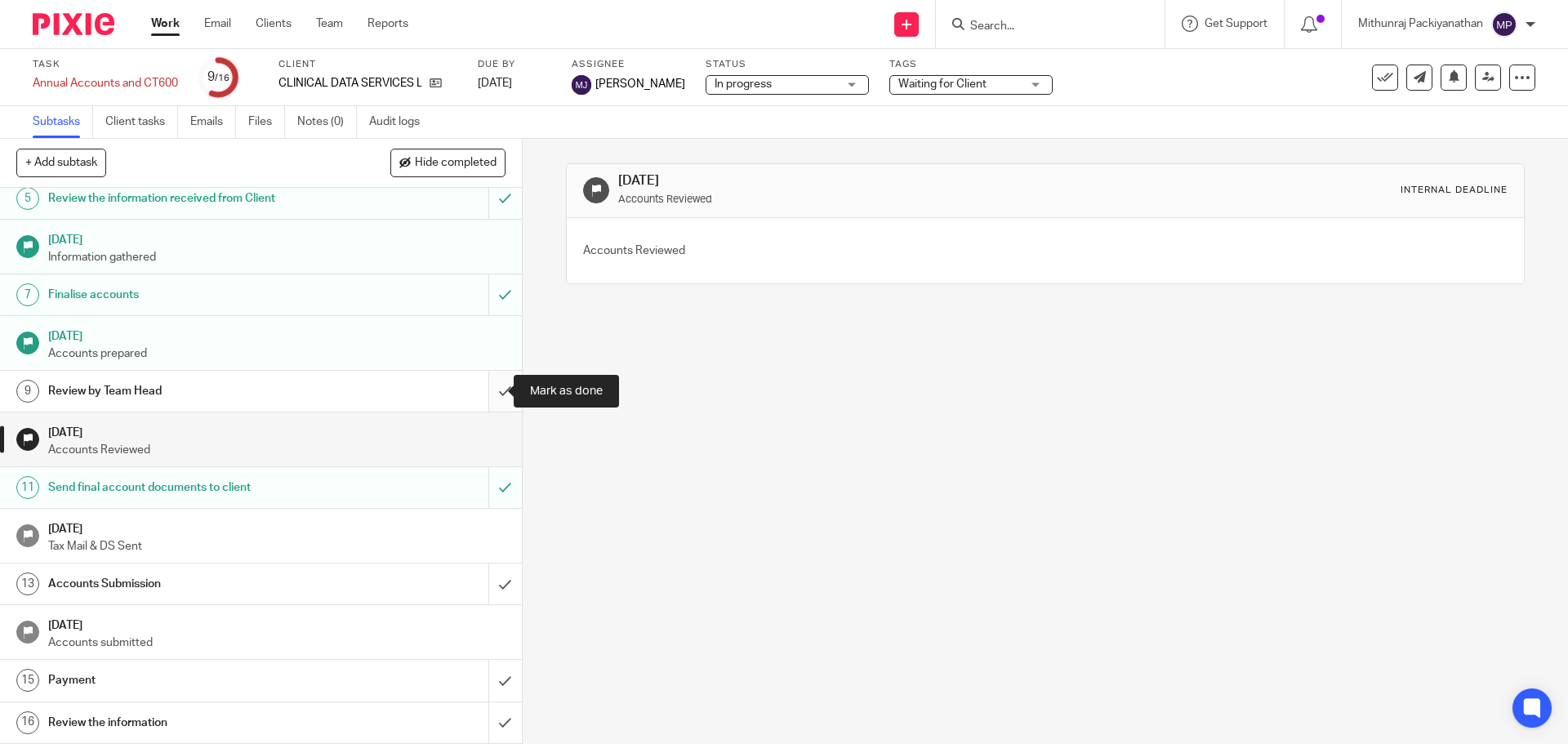
click at [485, 392] on input "submit" at bounding box center [260, 391] width 522 height 41
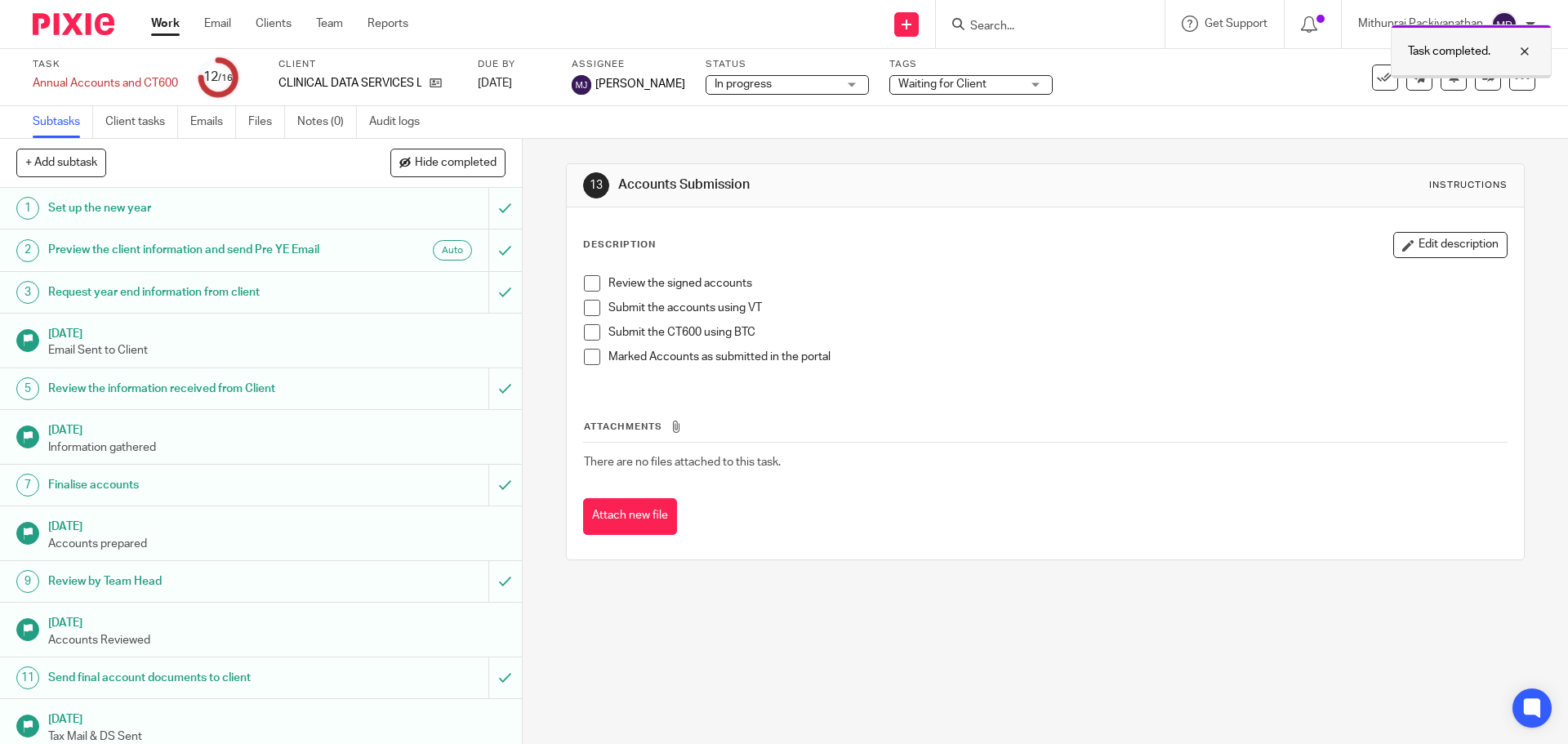
click at [1519, 52] on div at bounding box center [1512, 51] width 44 height 20
click at [1514, 73] on icon at bounding box center [1522, 77] width 16 height 16
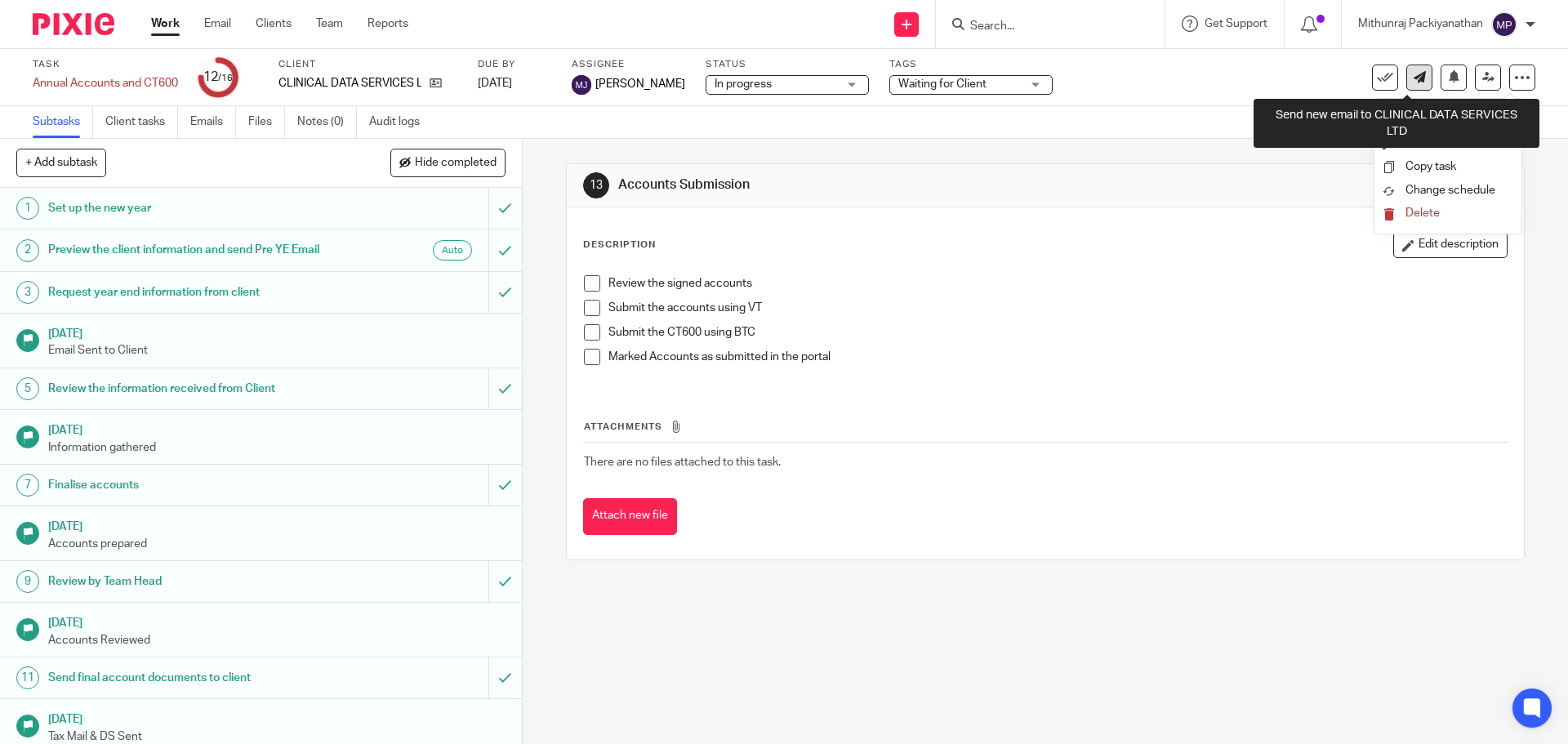
click at [1413, 75] on icon at bounding box center [1420, 77] width 12 height 12
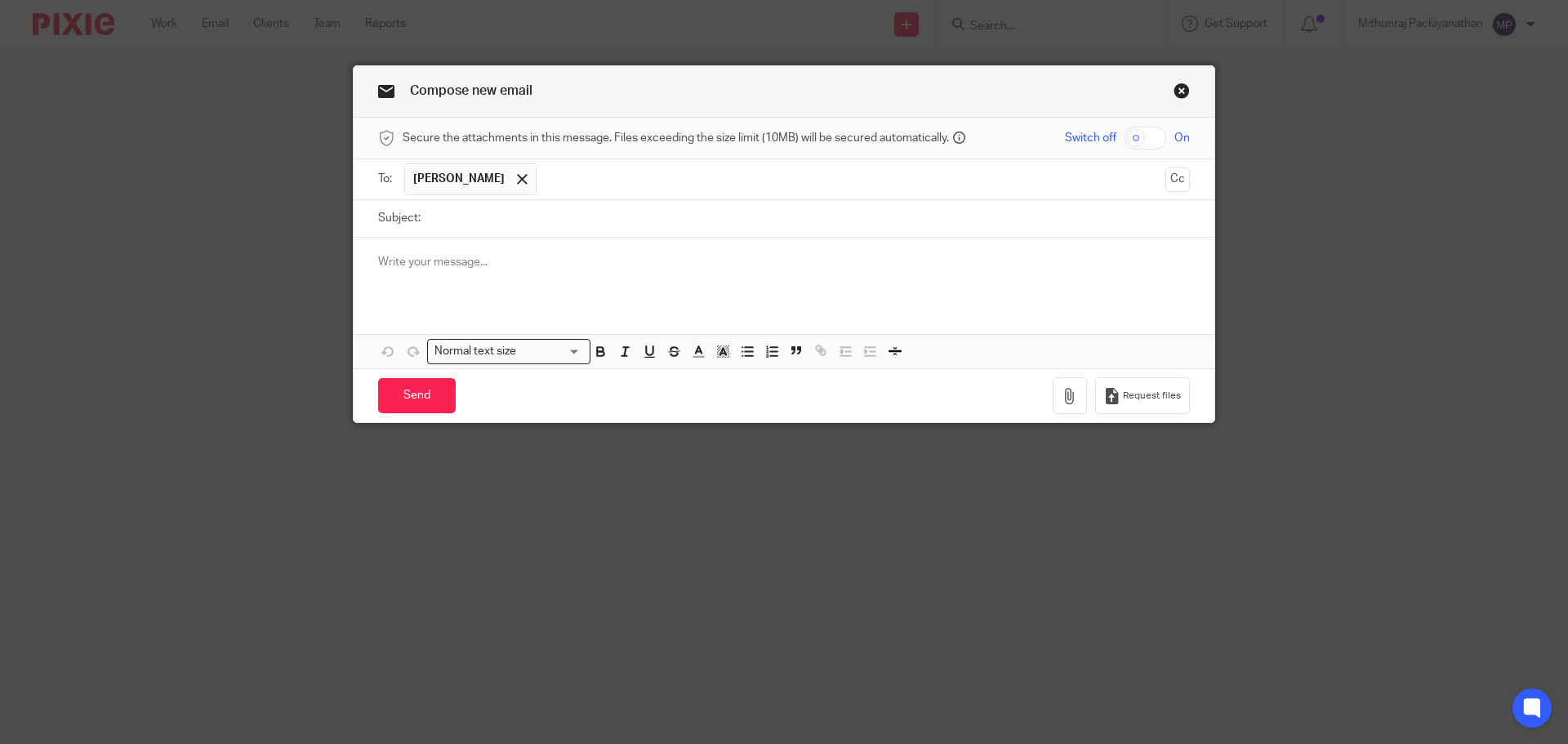
click at [1180, 89] on link "Close this dialog window" at bounding box center [1182, 93] width 16 height 22
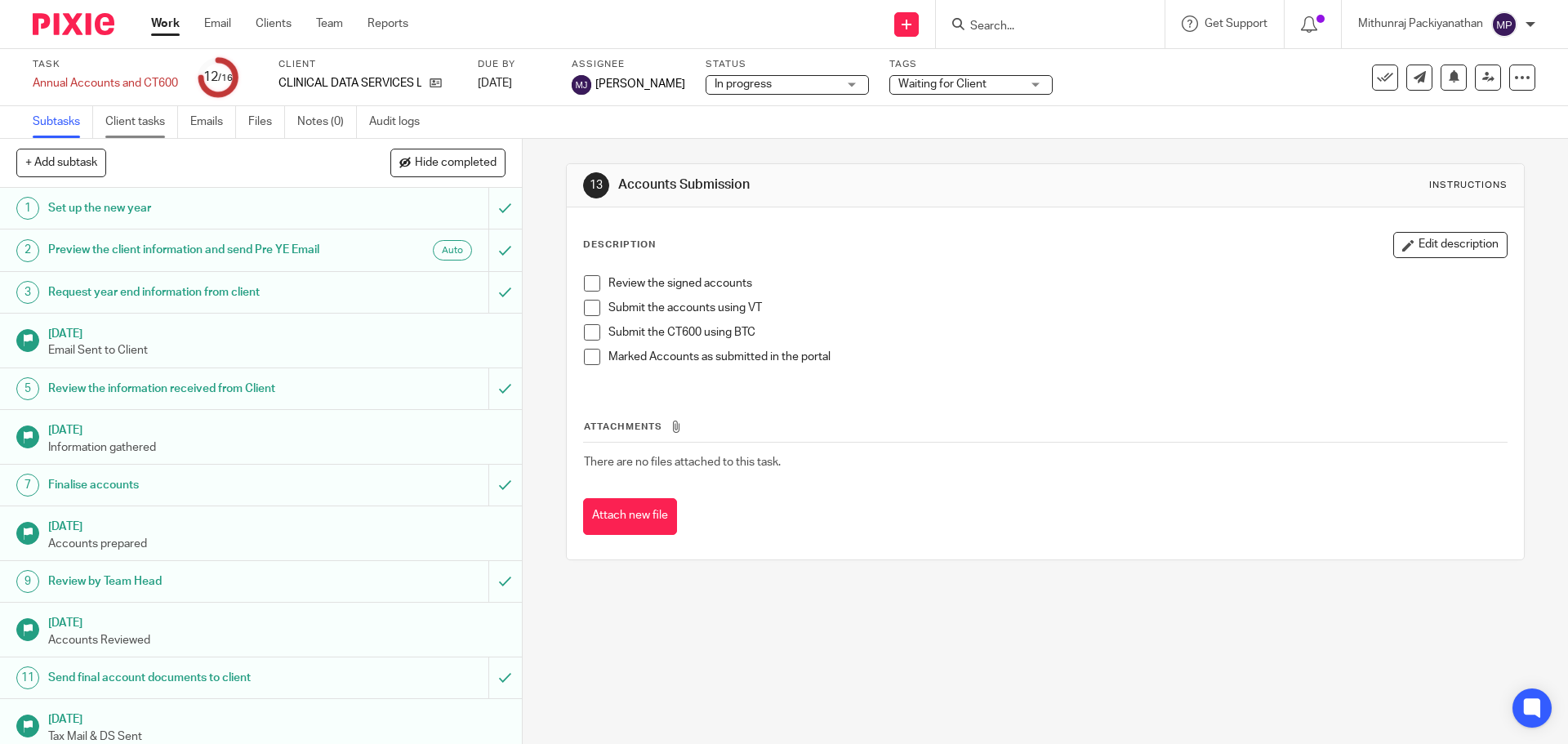
click at [132, 115] on link "Client tasks" at bounding box center [142, 122] width 73 height 32
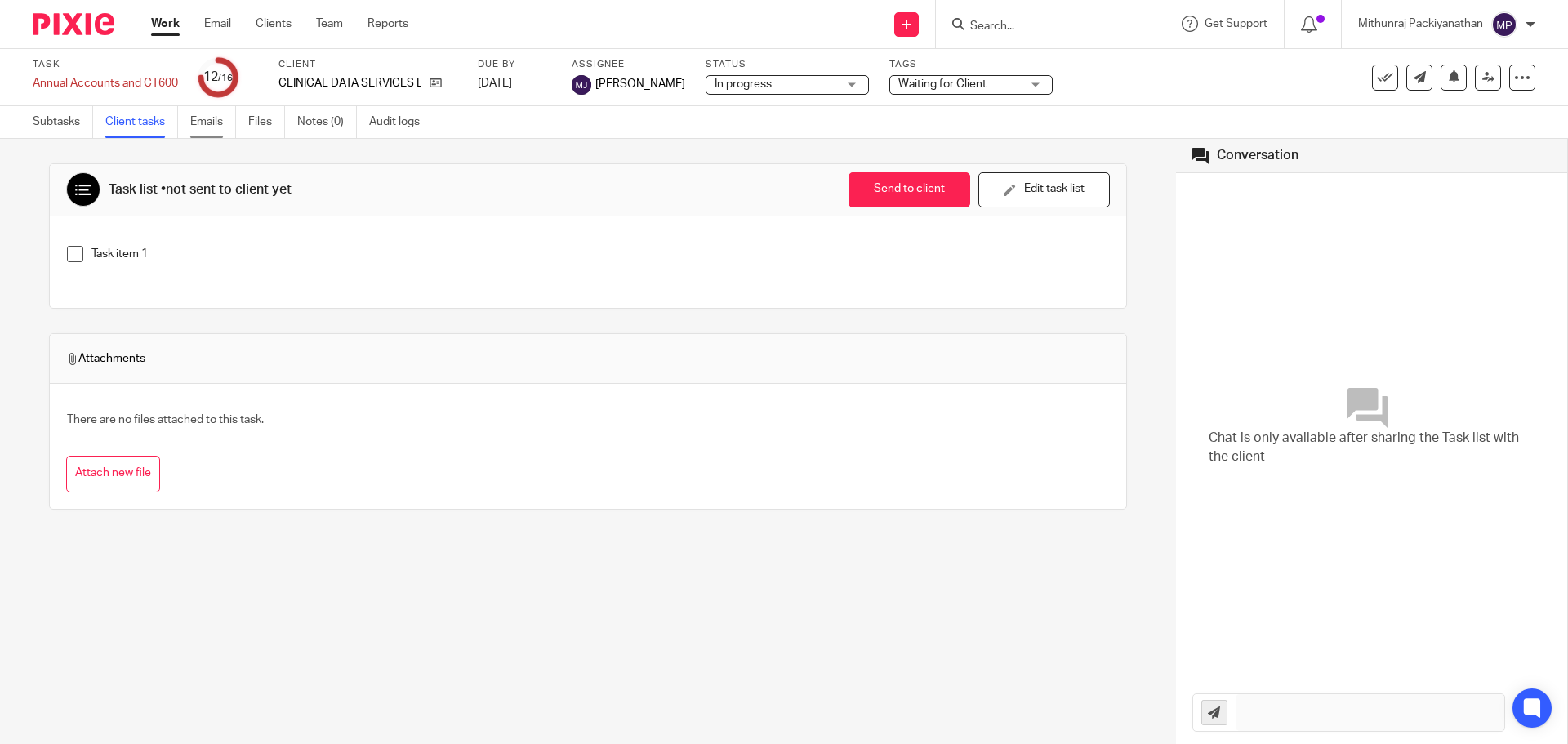
click at [207, 121] on link "Emails" at bounding box center [213, 122] width 46 height 32
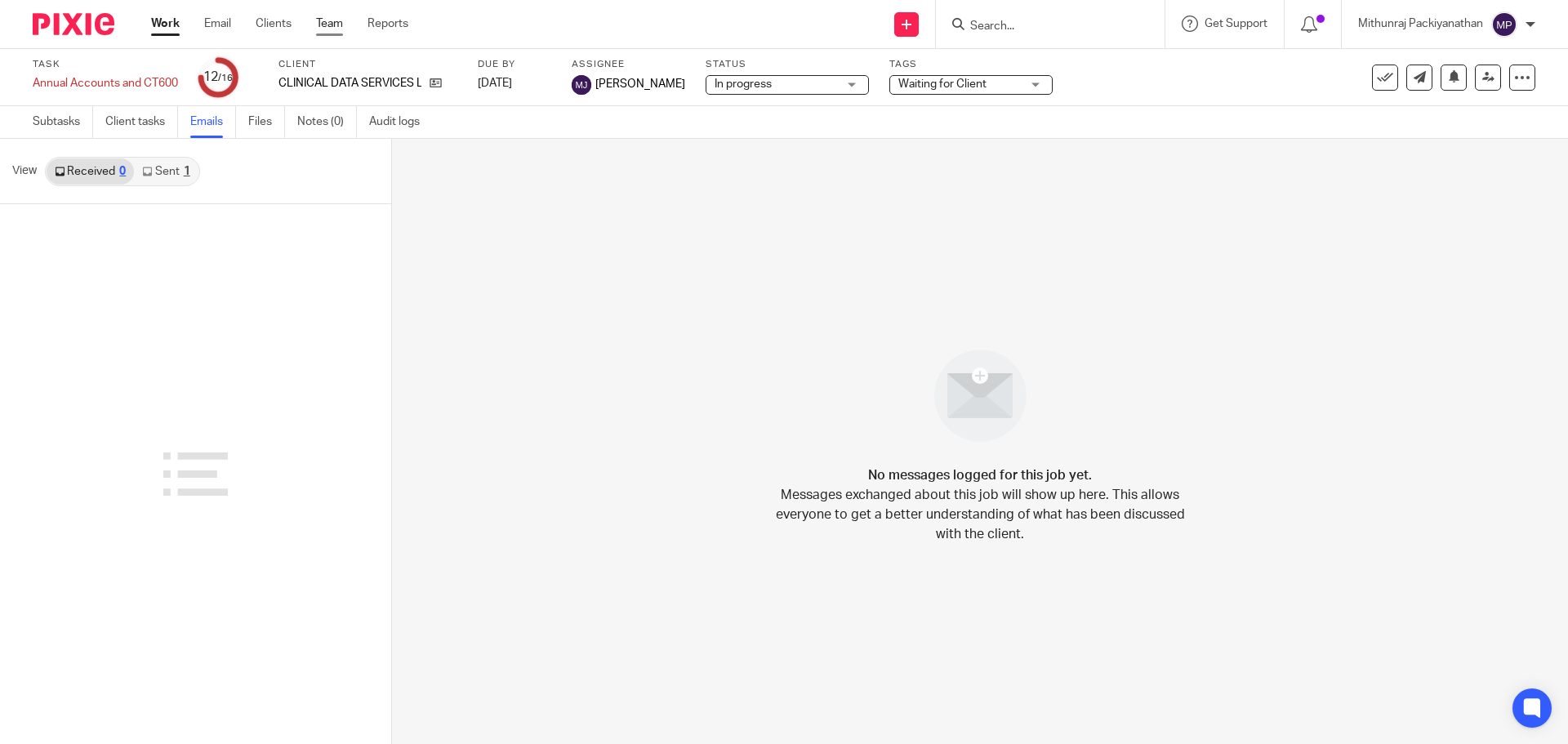
click at [334, 19] on link "Team" at bounding box center [329, 23] width 27 height 16
click at [995, 25] on input "Search" at bounding box center [1041, 27] width 147 height 15
click at [175, 23] on link "Work" at bounding box center [165, 23] width 29 height 16
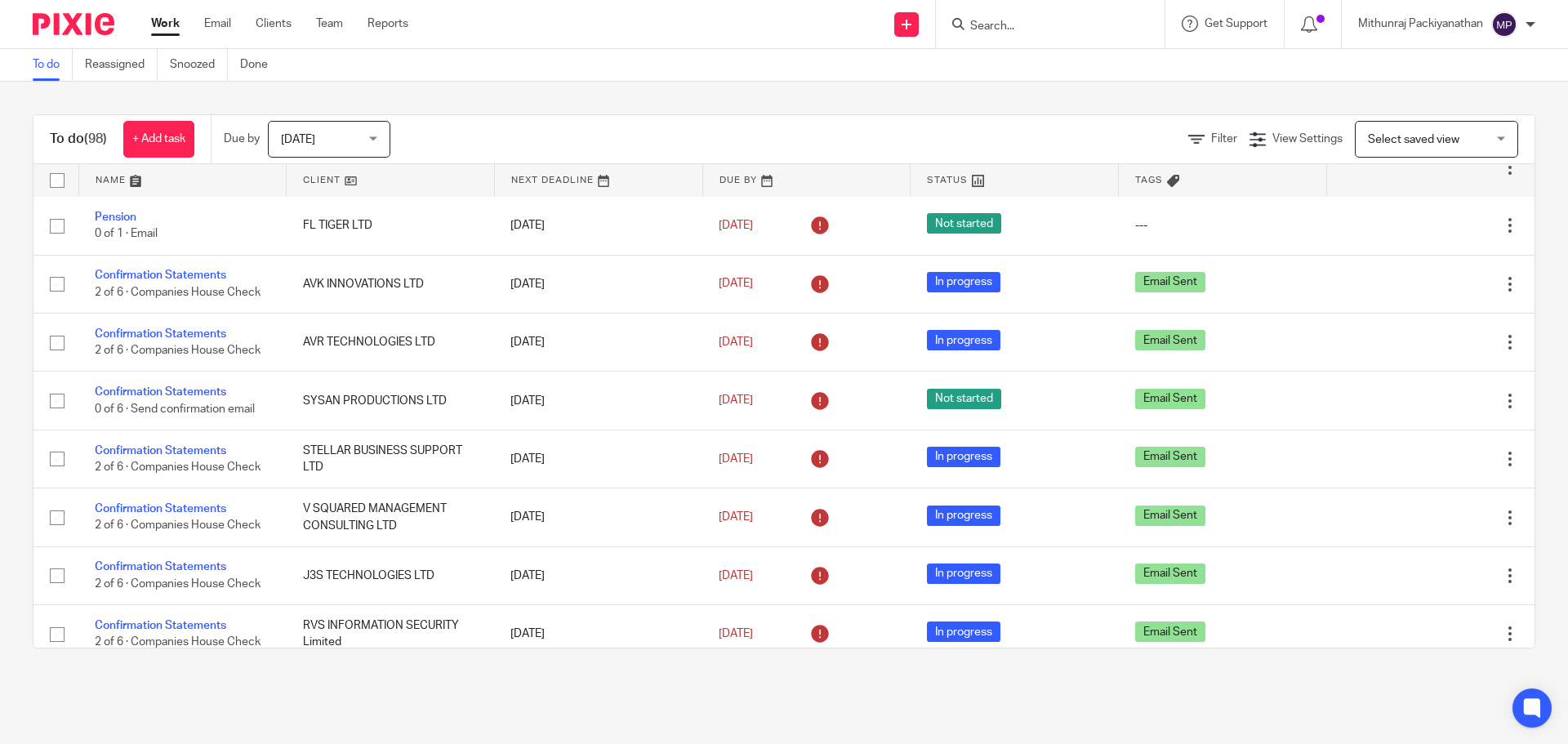
scroll to position [82, 0]
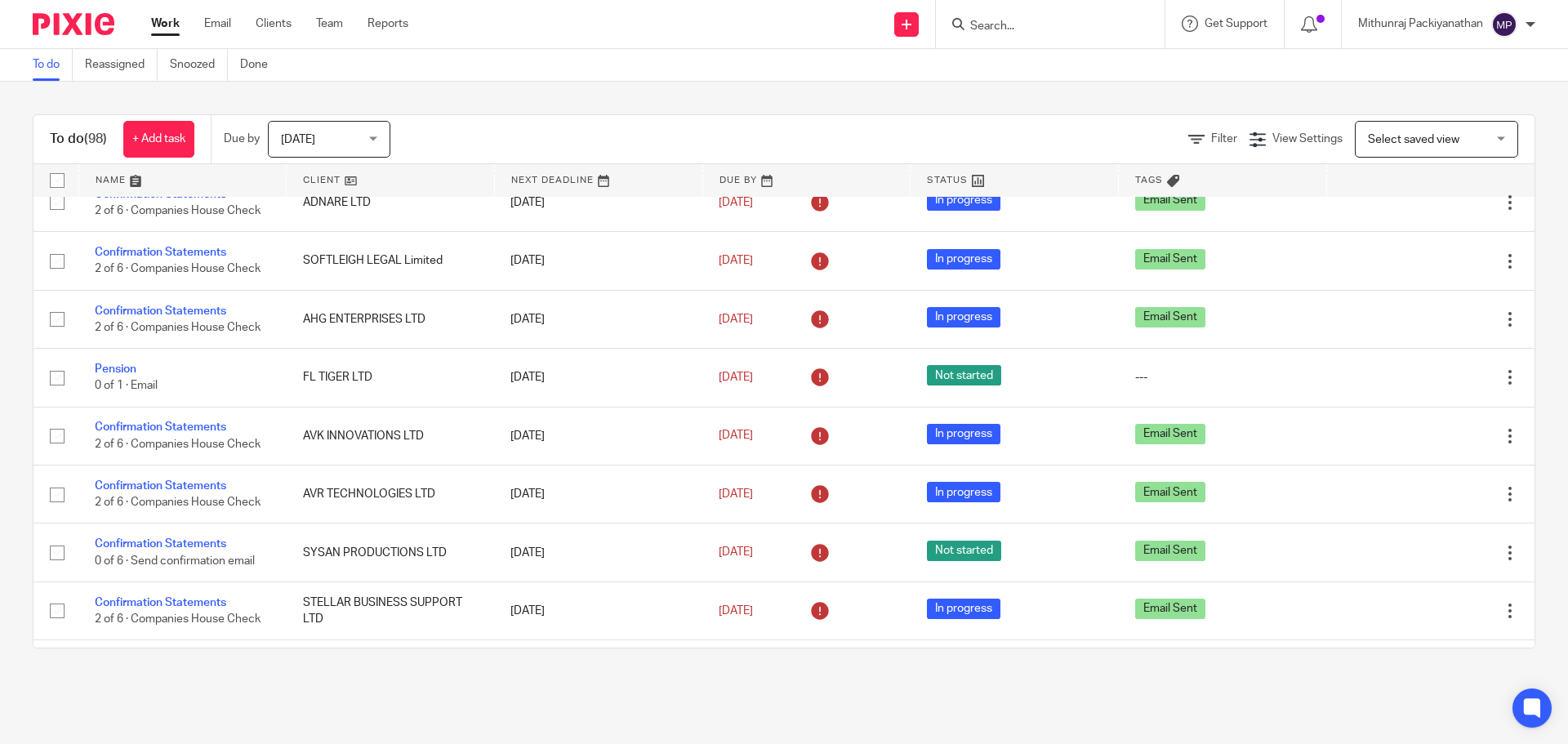
click at [1467, 137] on div "Select saved view Select saved view" at bounding box center [1436, 139] width 163 height 36
click at [978, 142] on div "Filter View Settings View Settings Manage saved views Select saved view Select …" at bounding box center [977, 139] width 1116 height 36
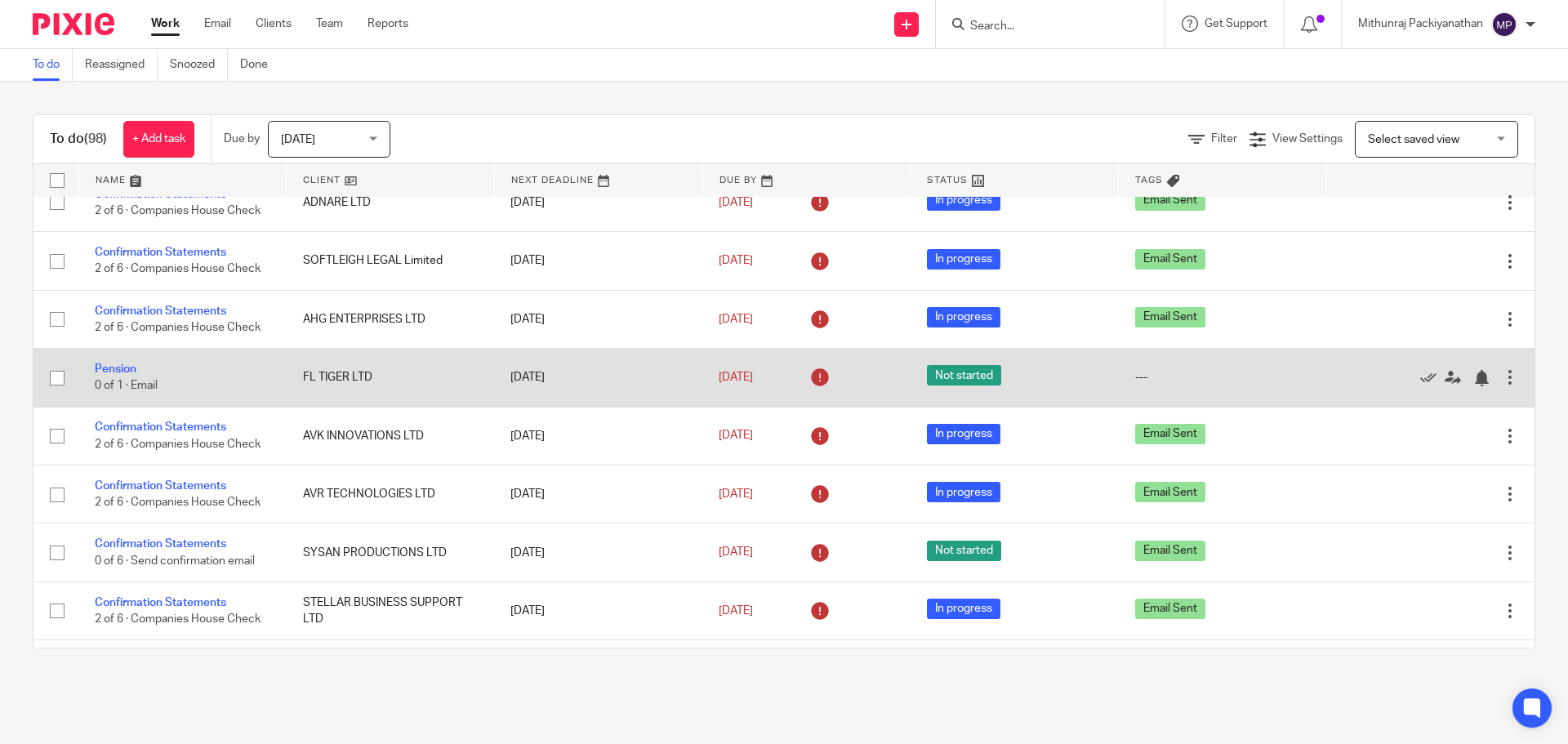
scroll to position [0, 0]
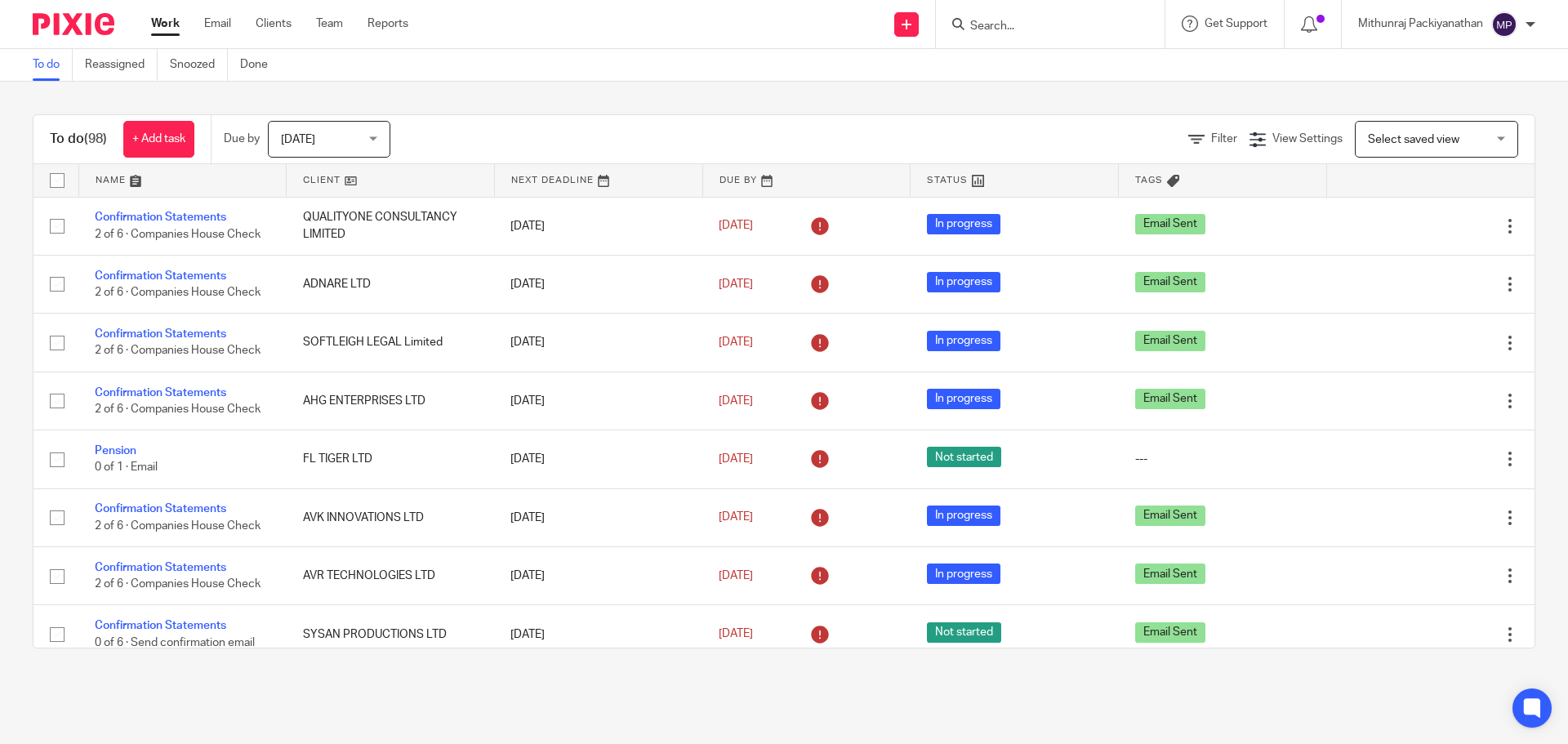
click at [377, 144] on div "Today Today" at bounding box center [329, 139] width 122 height 36
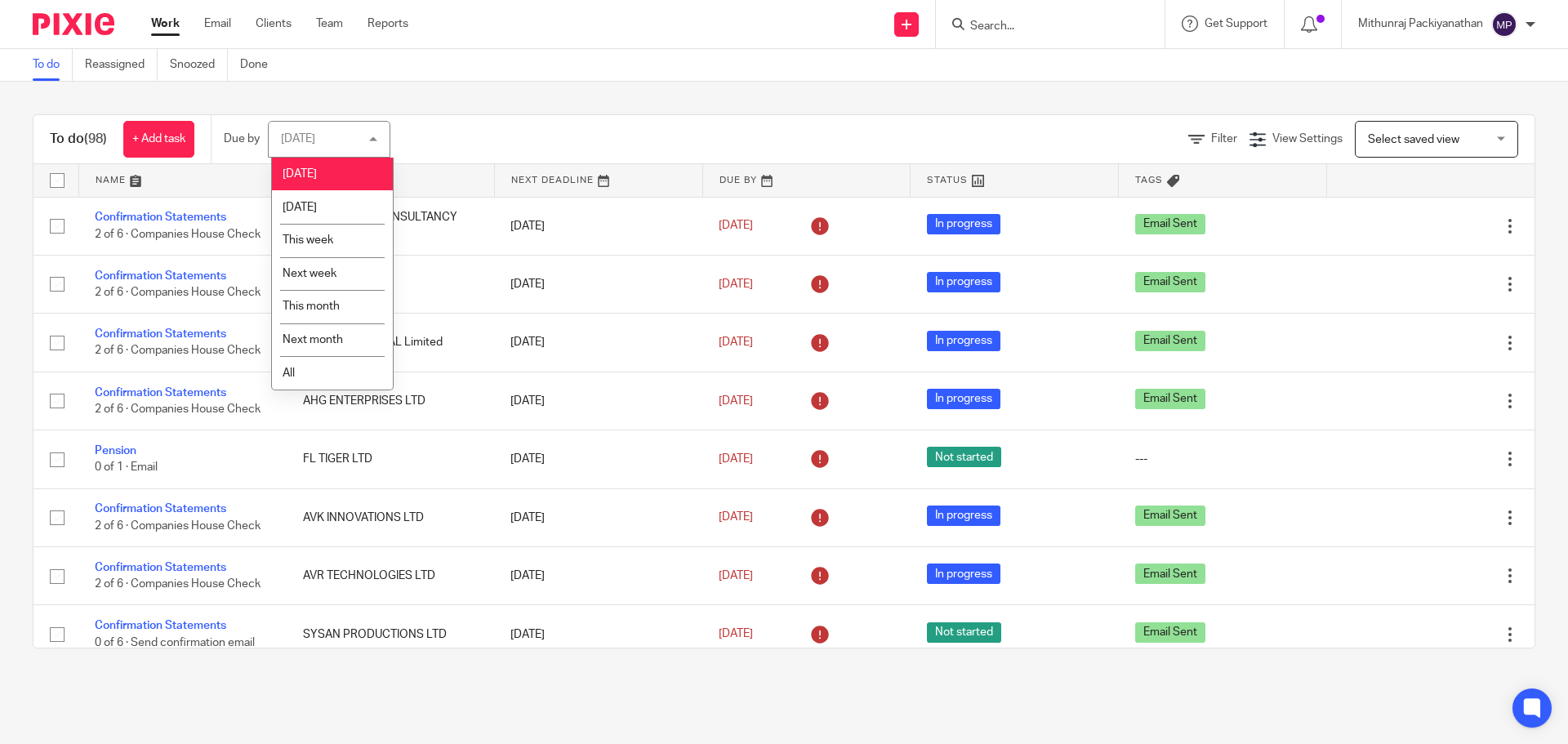
click at [477, 132] on div "Filter View Settings View Settings Manage saved views Select saved view Select …" at bounding box center [977, 139] width 1116 height 36
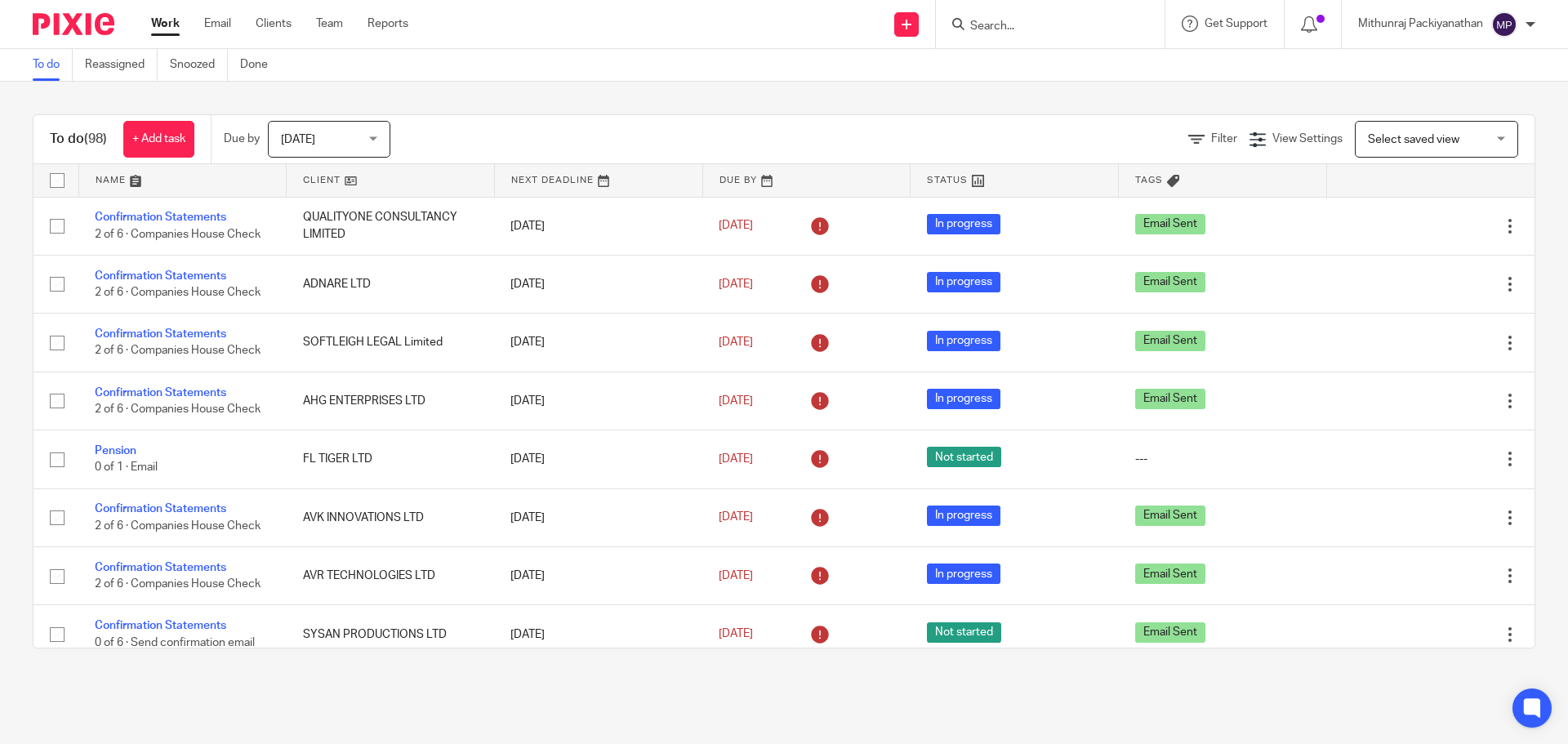
click at [1038, 21] on input "Search" at bounding box center [1041, 27] width 147 height 15
type input "clinical data"
click at [1057, 58] on link at bounding box center [1104, 69] width 276 height 37
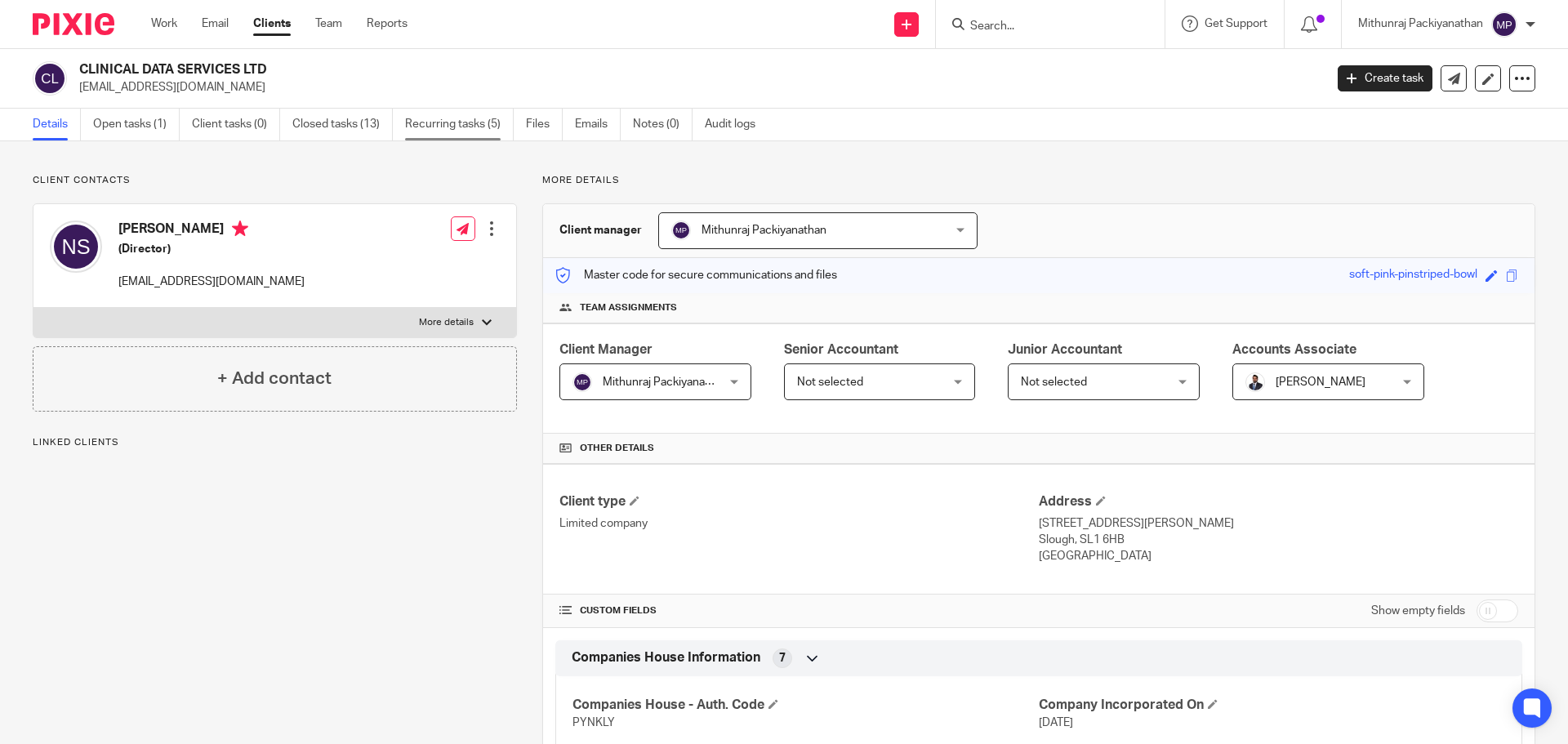
drag, startPoint x: 444, startPoint y: 118, endPoint x: 420, endPoint y: 140, distance: 32.6
click at [445, 118] on link "Recurring tasks (5)" at bounding box center [459, 124] width 109 height 32
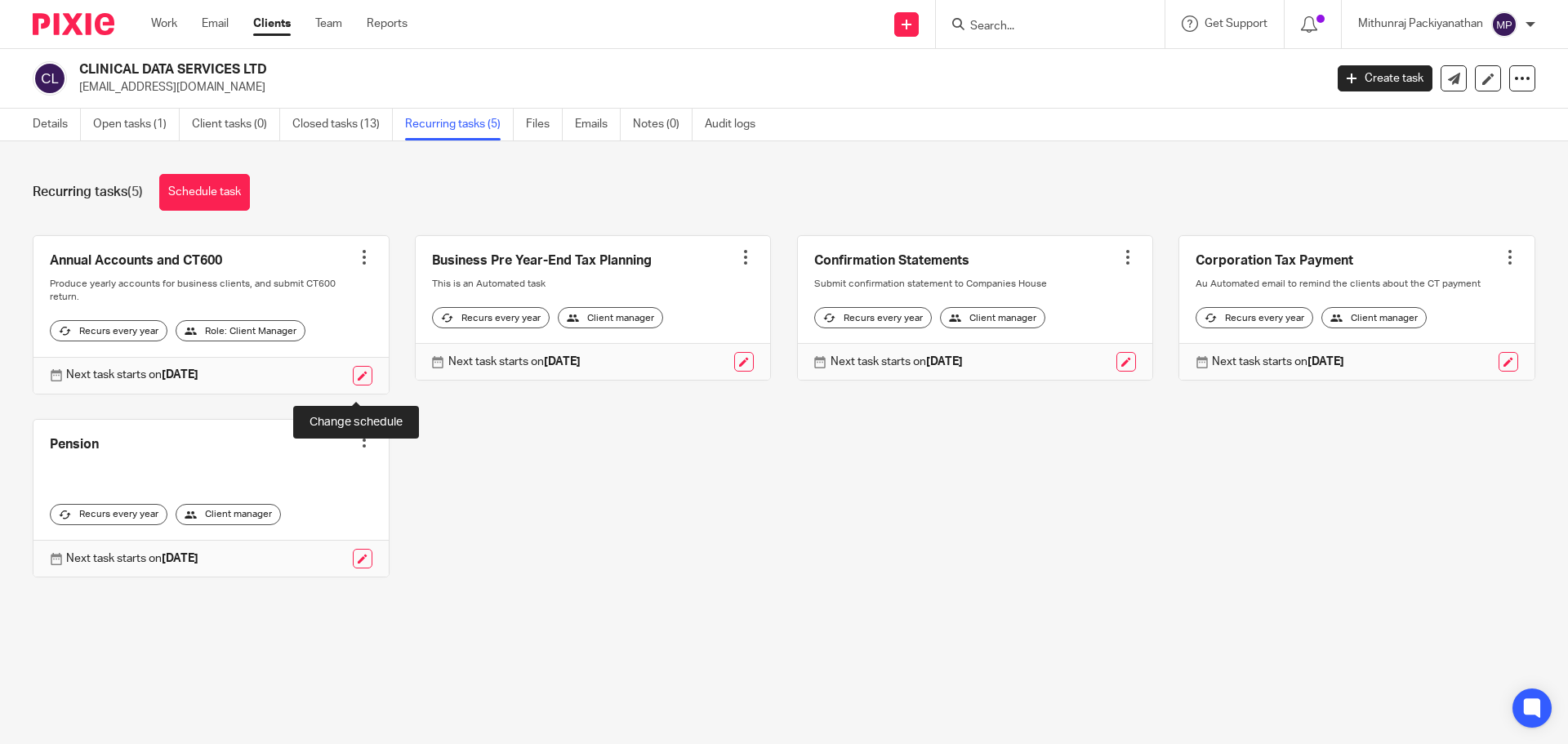
click at [352, 385] on link at bounding box center [362, 375] width 20 height 20
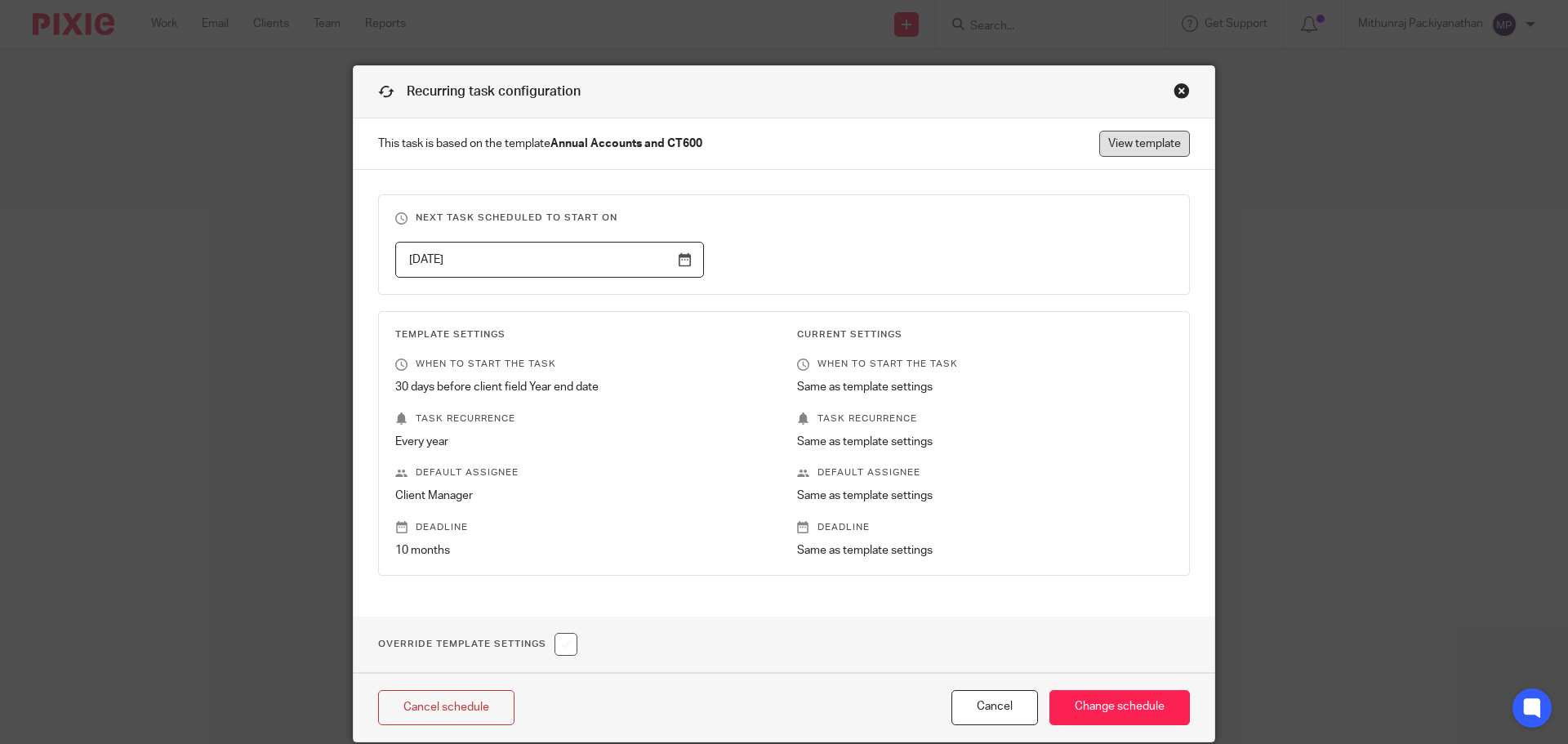
click at [1134, 135] on link "View template" at bounding box center [1144, 143] width 90 height 26
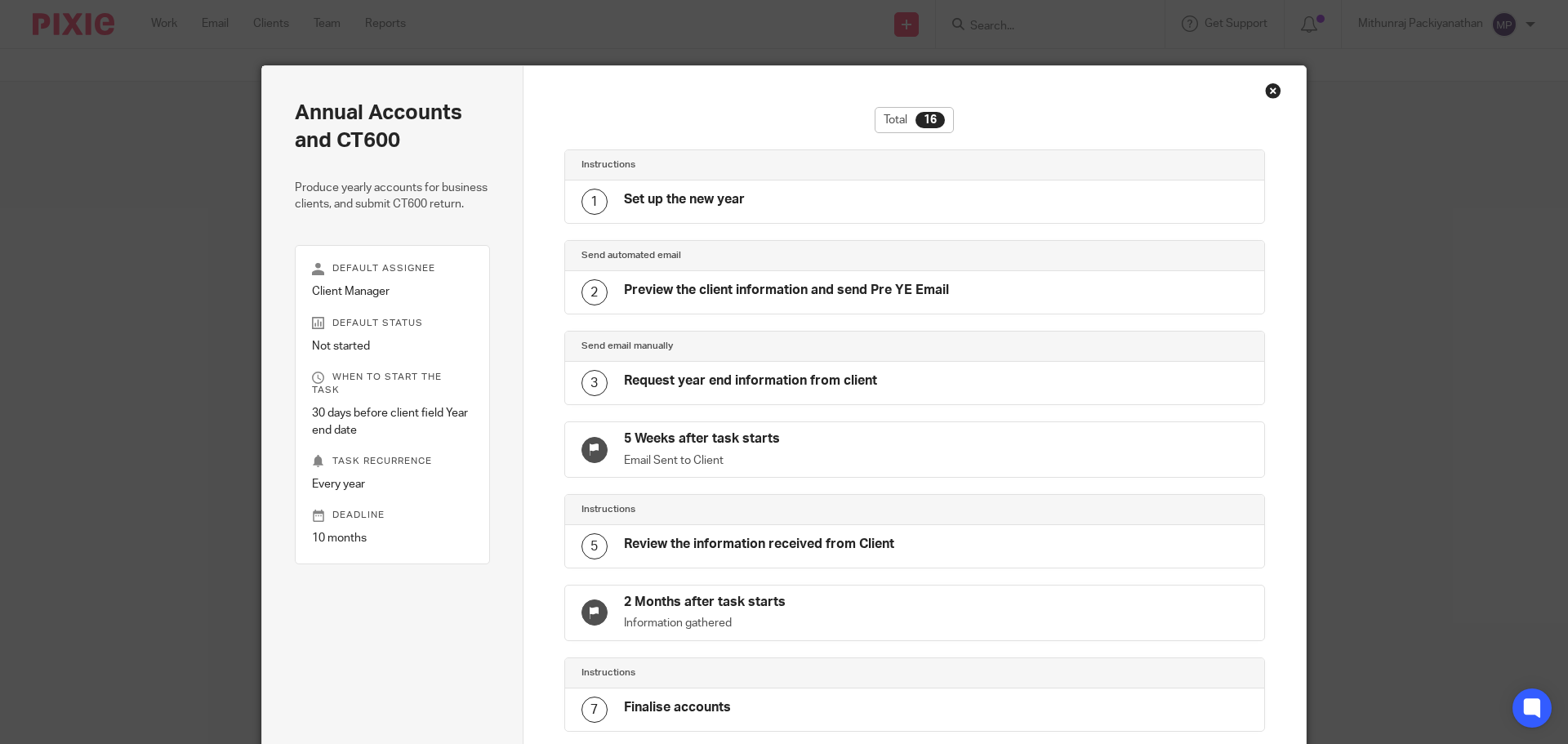
click at [1265, 91] on div "Close this dialog window" at bounding box center [1273, 90] width 16 height 16
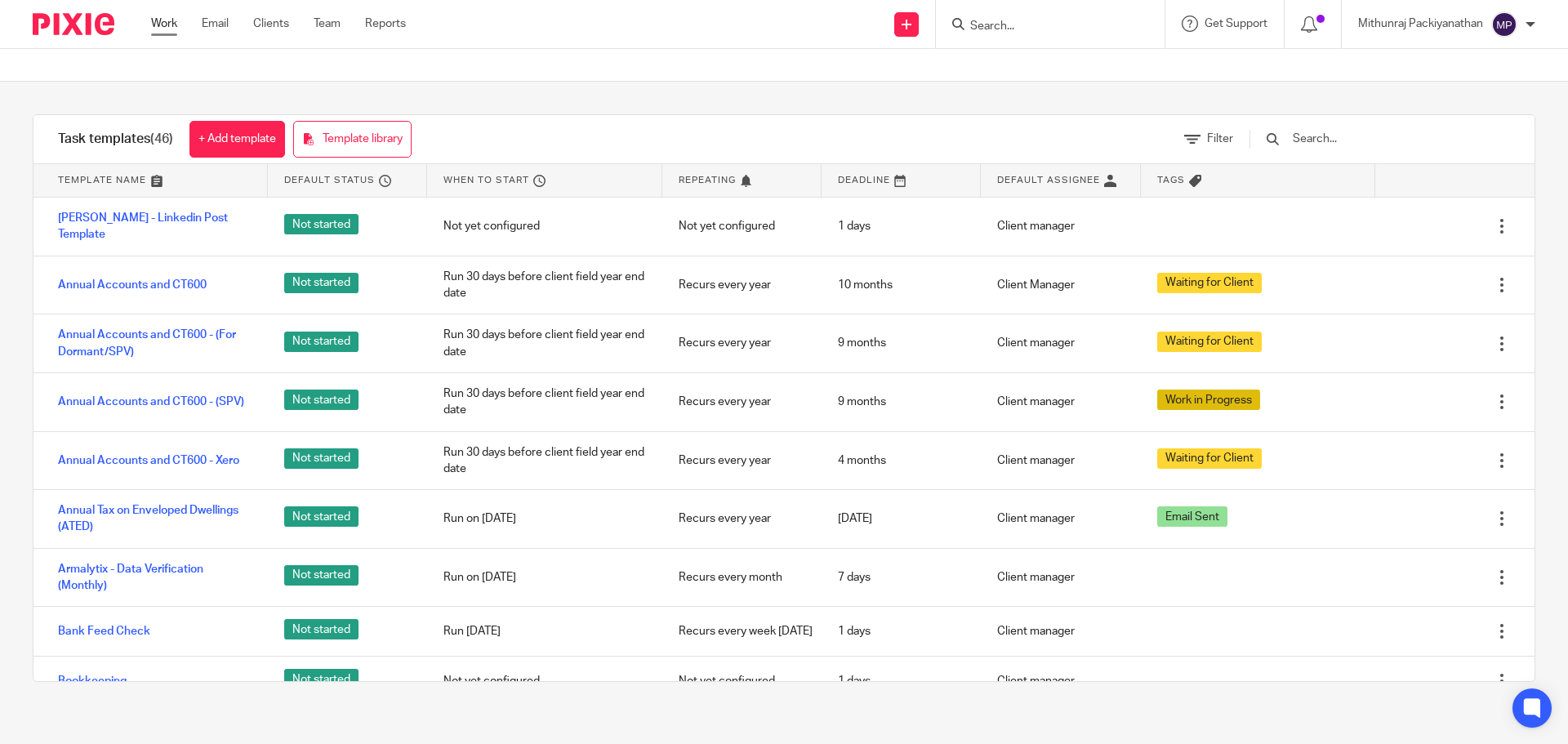
click at [162, 18] on link "Work" at bounding box center [164, 23] width 26 height 16
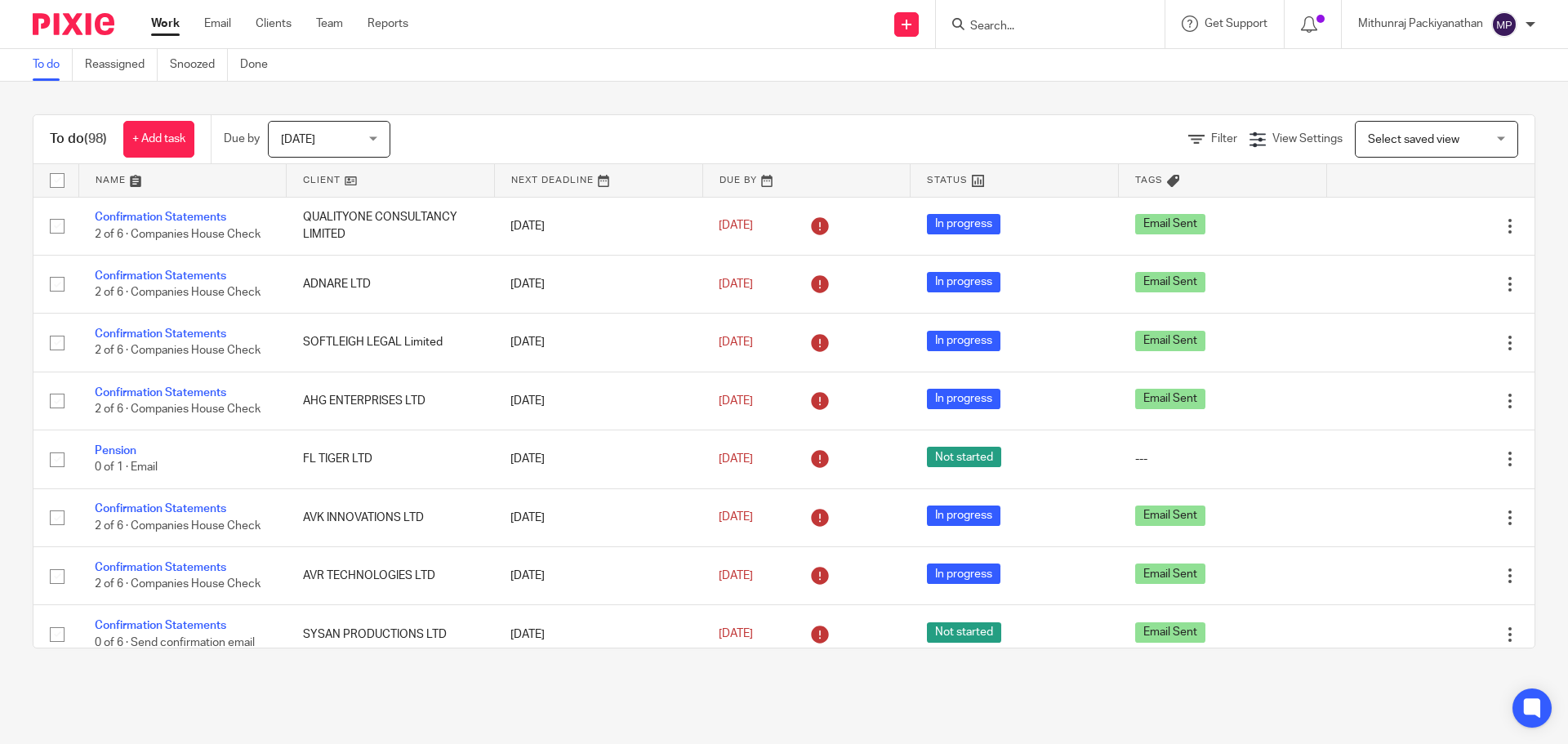
click at [968, 2] on div at bounding box center [1050, 23] width 228 height 48
click at [990, 15] on form at bounding box center [1055, 24] width 174 height 21
click at [997, 20] on input "Search" at bounding box center [1041, 27] width 147 height 15
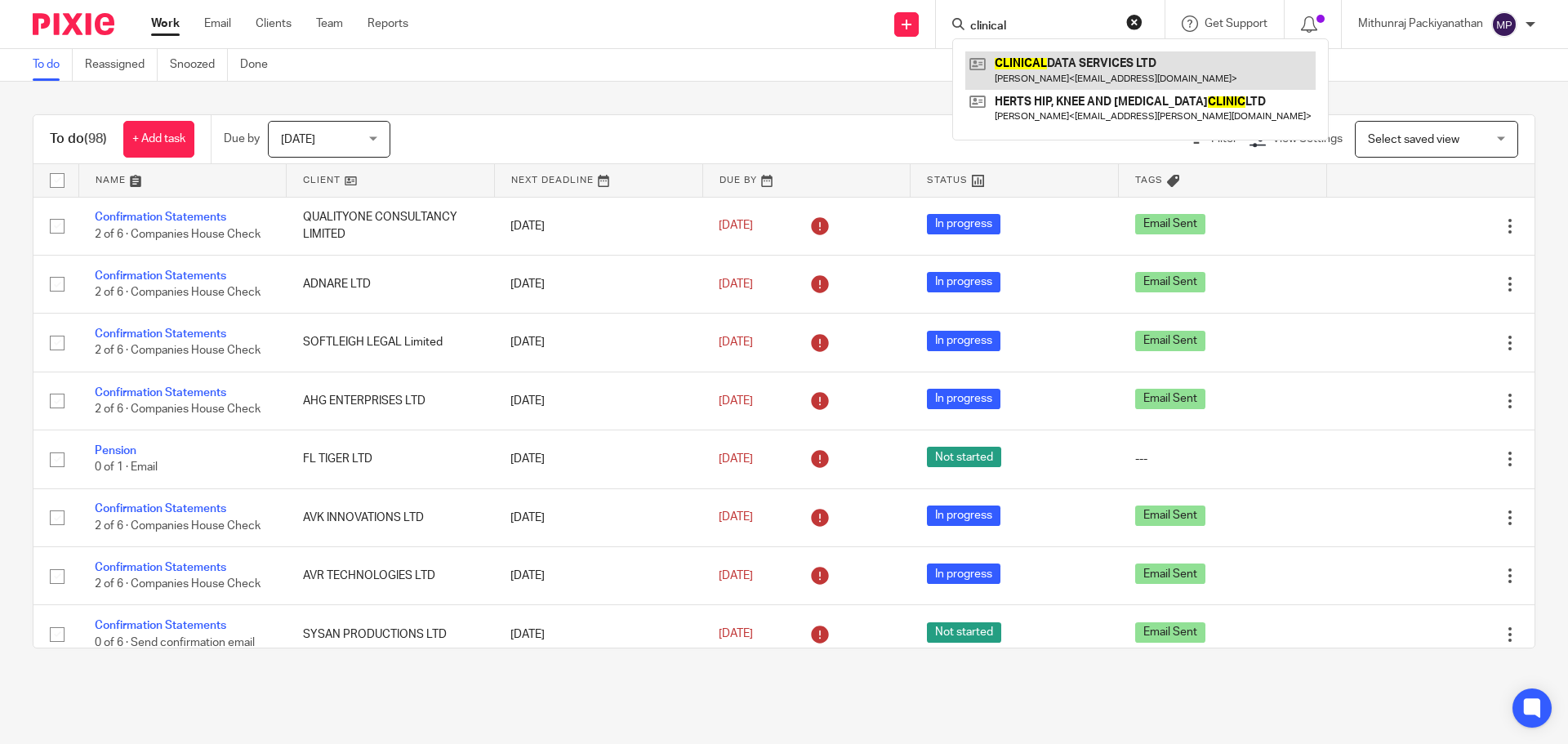
type input "clinical"
click at [1058, 60] on link at bounding box center [1140, 69] width 350 height 37
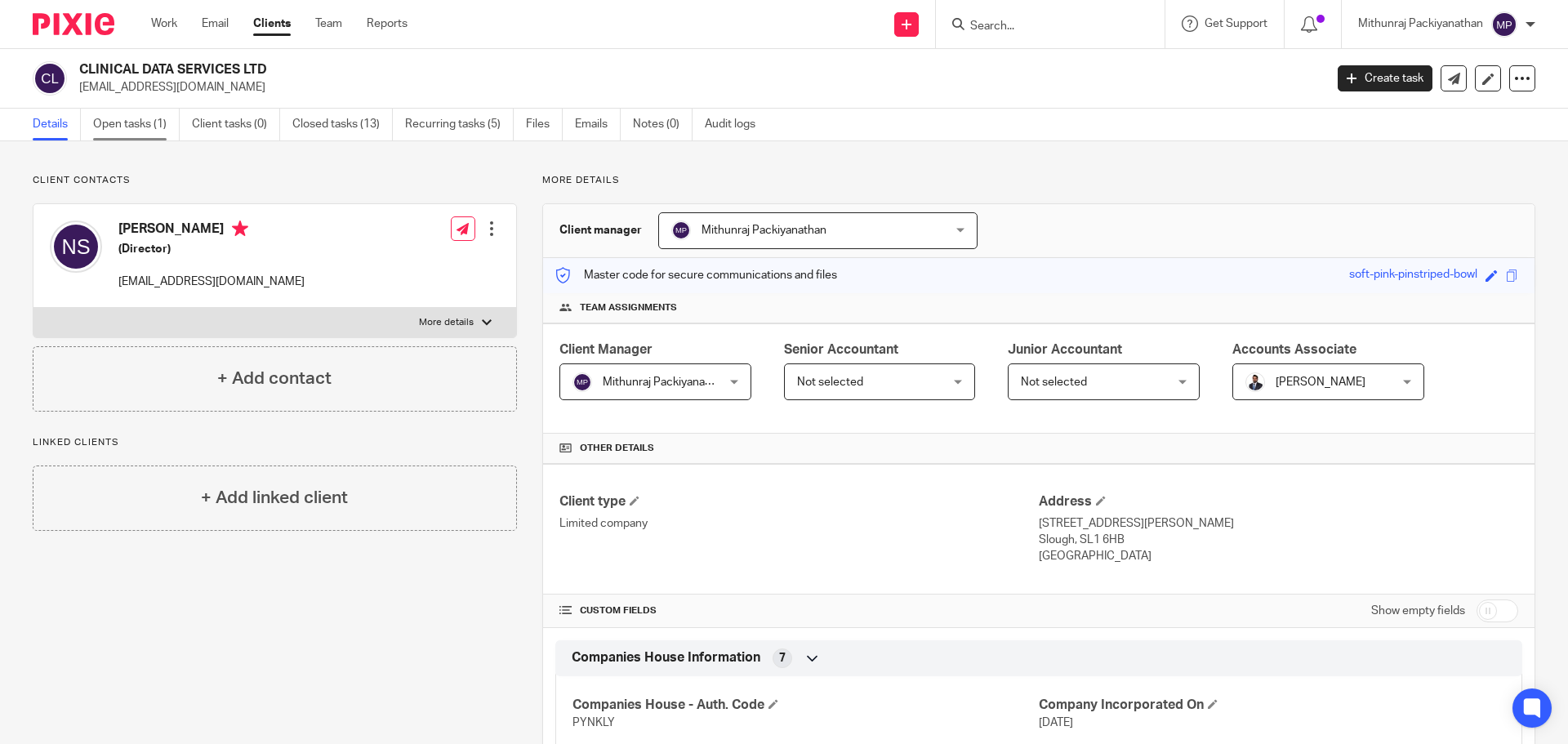
click at [116, 118] on link "Open tasks (1)" at bounding box center [136, 124] width 87 height 32
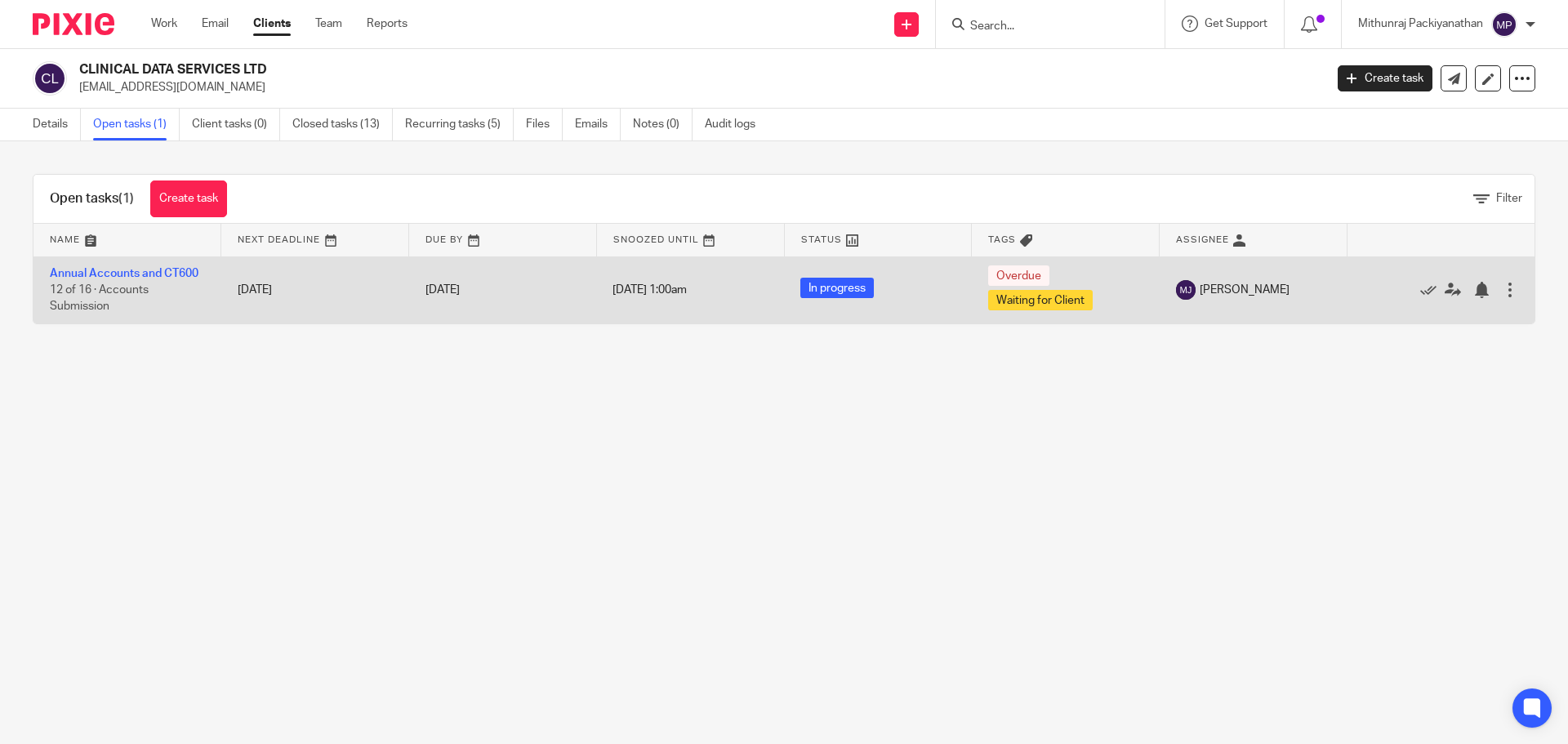
click at [1012, 299] on span "Waiting for Client" at bounding box center [1040, 300] width 104 height 21
click at [1502, 287] on div at bounding box center [1510, 289] width 16 height 16
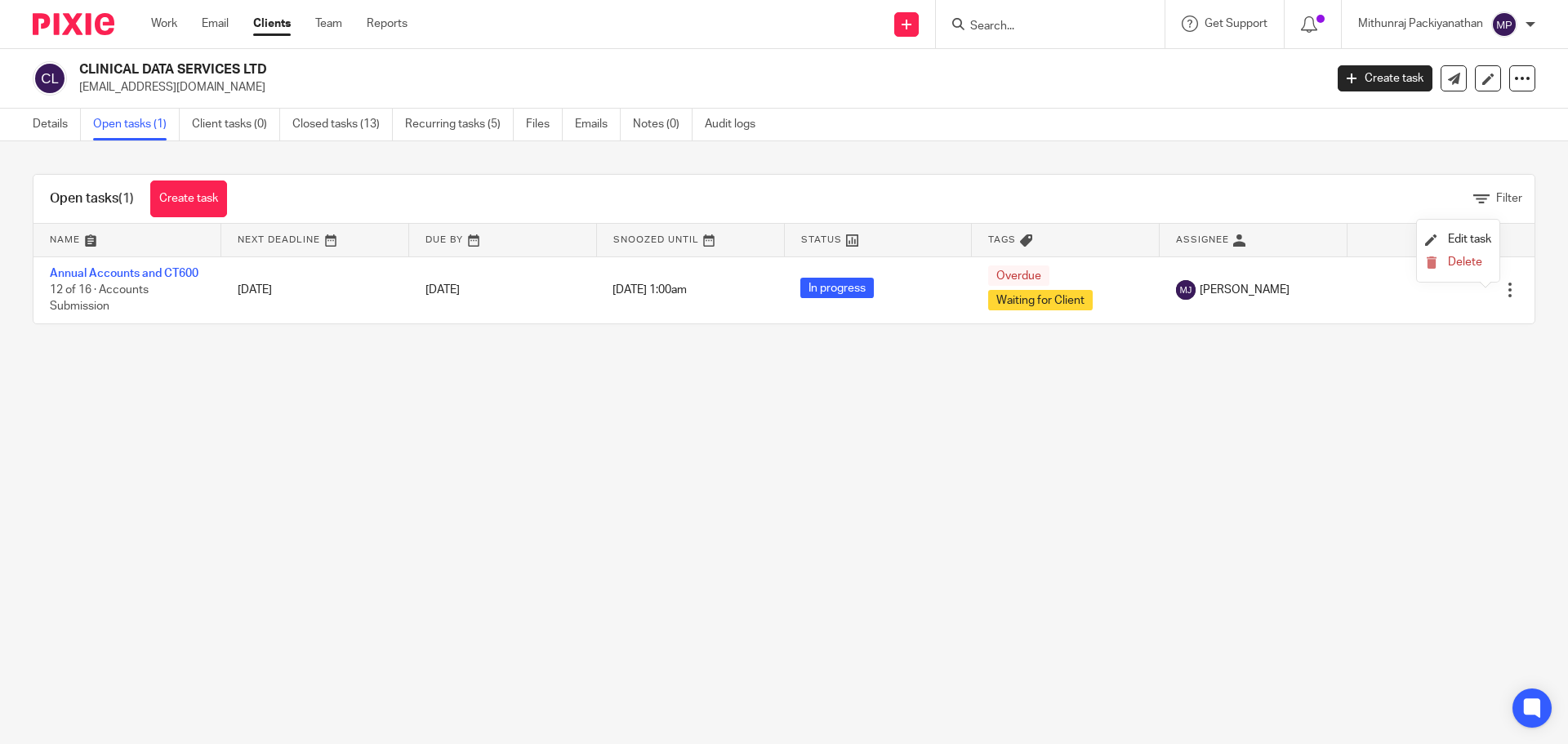
click at [1446, 358] on main "CLINICAL DATA SERVICES LTD [EMAIL_ADDRESS][DOMAIN_NAME] Create task Update from…" at bounding box center [784, 372] width 1568 height 744
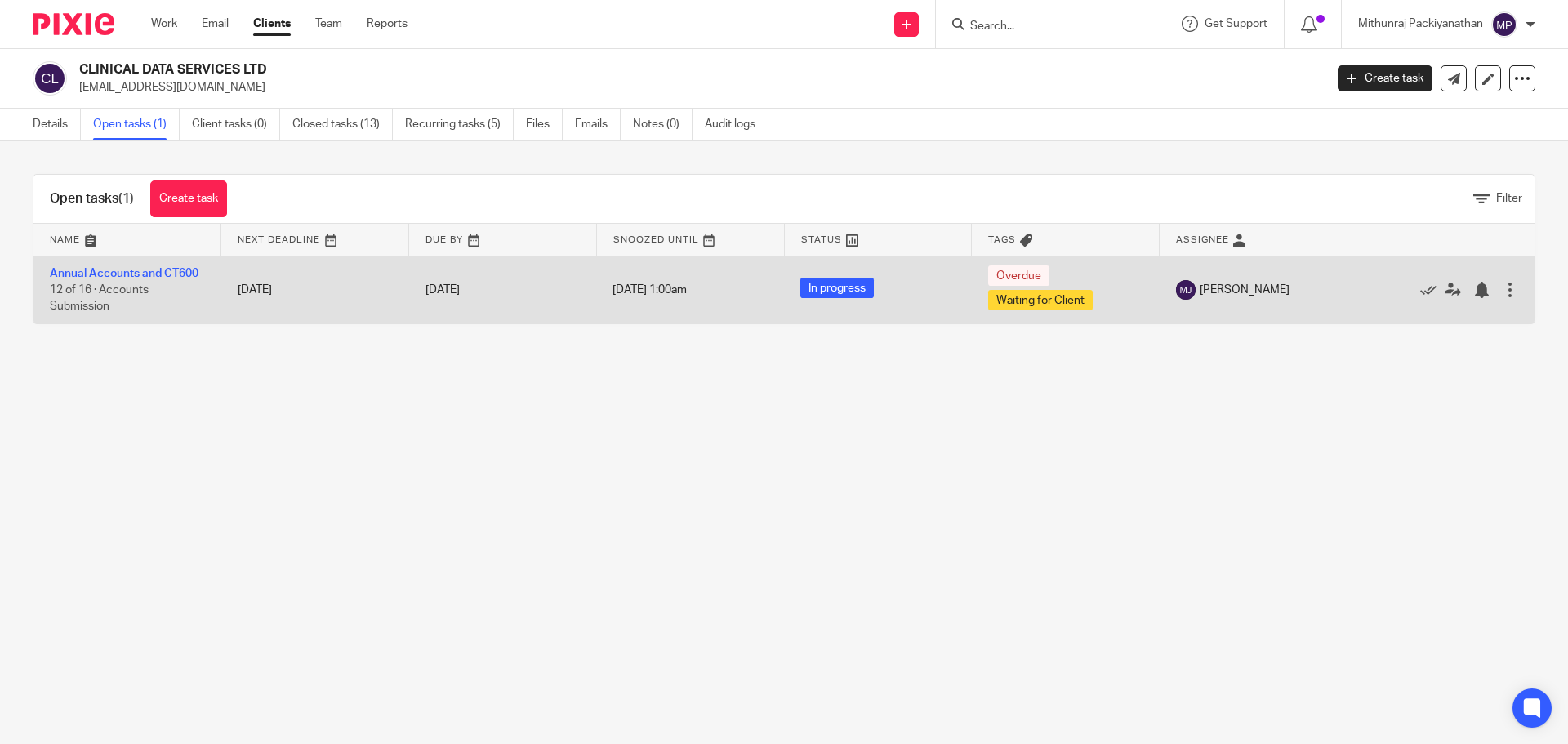
click at [813, 295] on span "In progress" at bounding box center [837, 288] width 74 height 21
click at [107, 290] on span "12 of 16 · Accounts Submission" at bounding box center [99, 298] width 99 height 29
click at [128, 277] on link "Annual Accounts and CT600" at bounding box center [123, 273] width 148 height 11
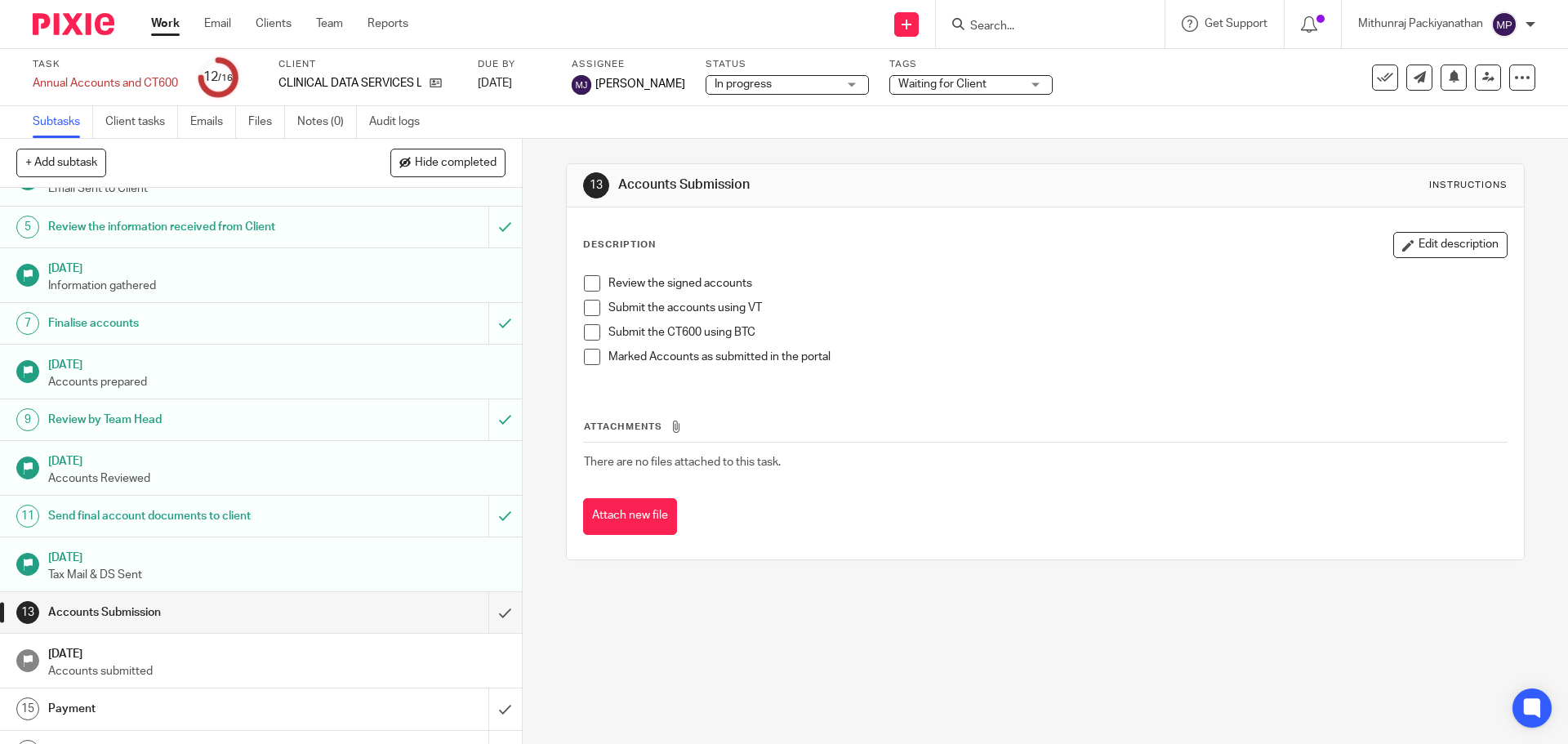
scroll to position [163, 0]
click at [107, 582] on p "Tax Mail & DS Sent" at bounding box center [276, 573] width 458 height 16
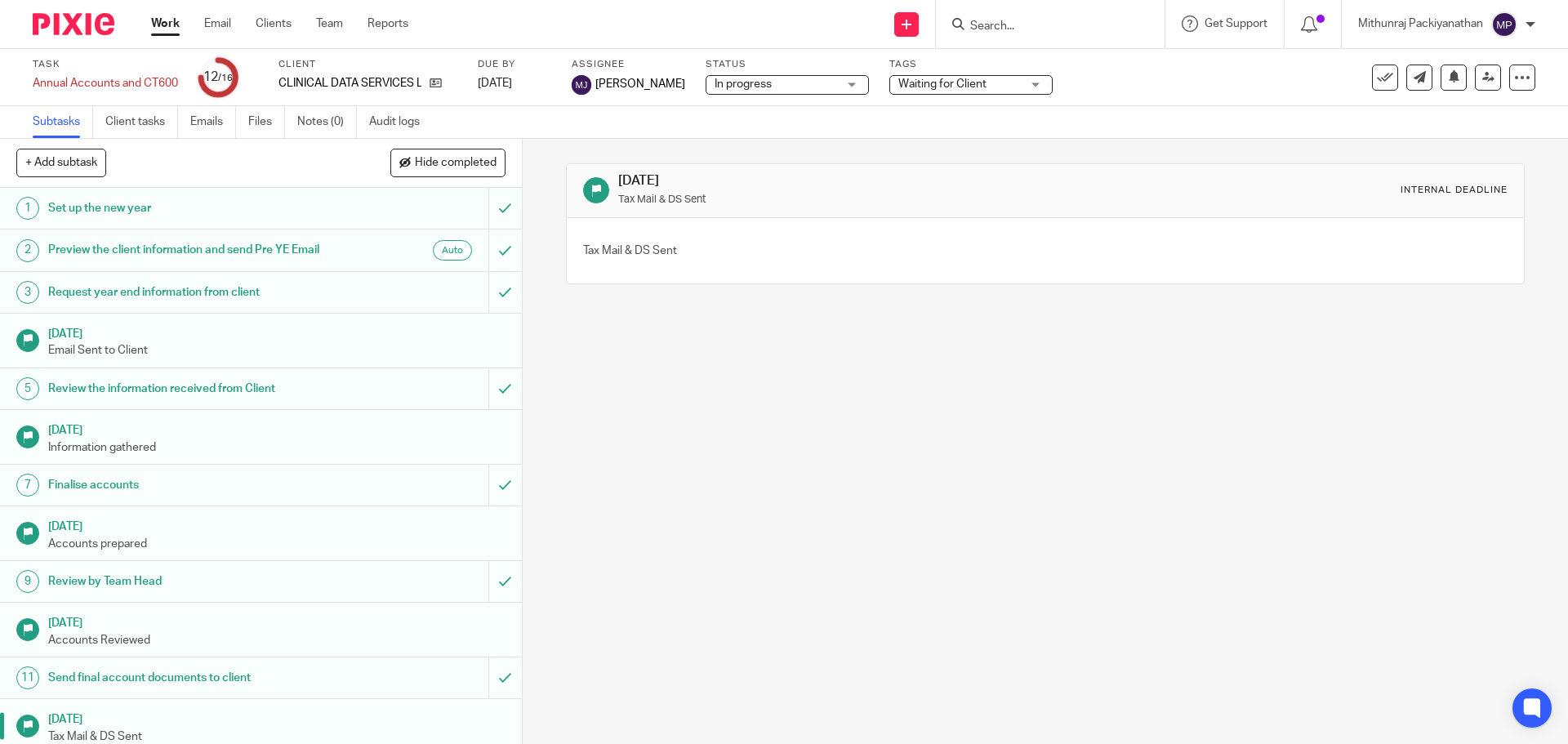
click at [638, 179] on h1 "[DATE]" at bounding box center [849, 181] width 462 height 17
click at [1377, 71] on icon at bounding box center [1385, 77] width 16 height 16
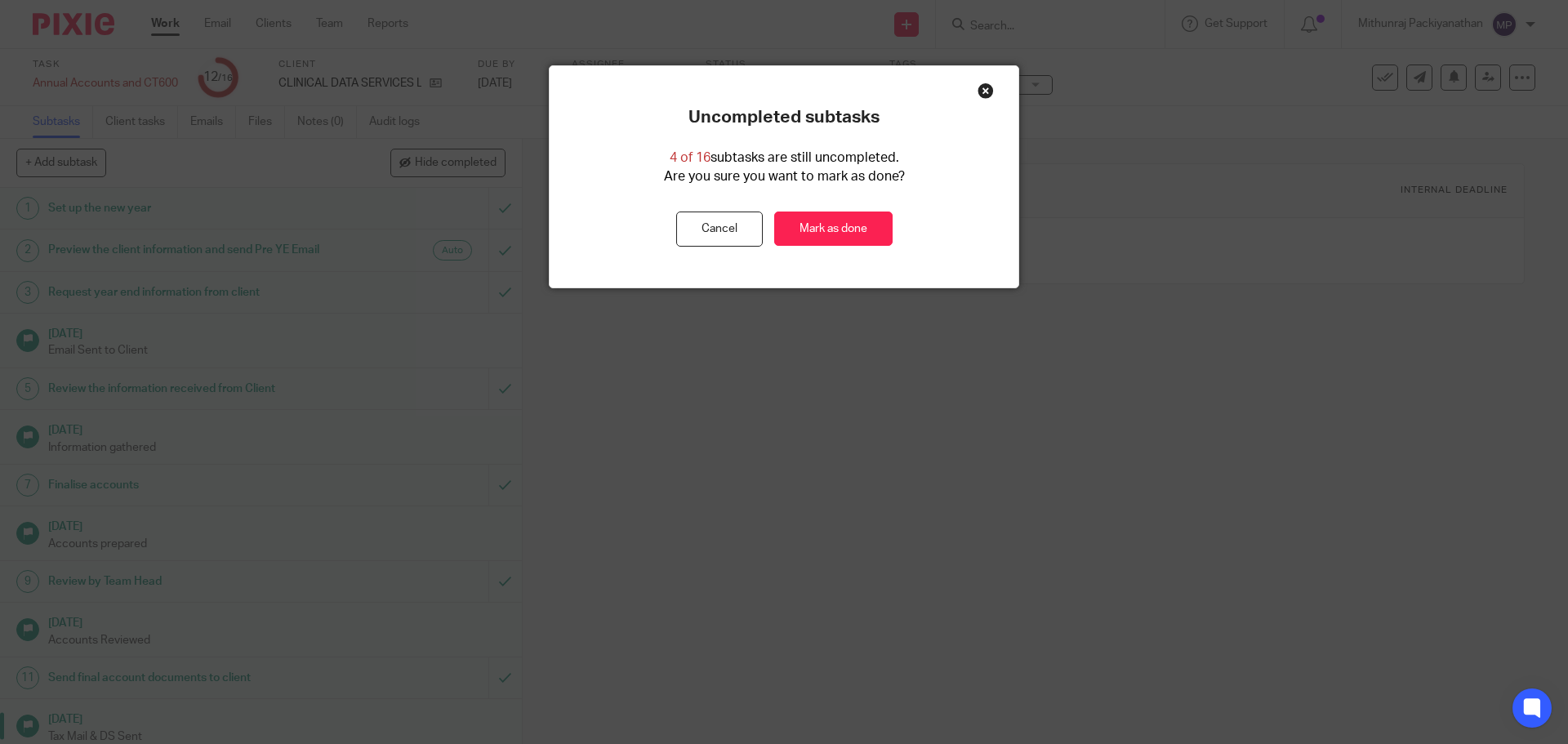
click at [984, 89] on div "Close this dialog window" at bounding box center [985, 90] width 16 height 16
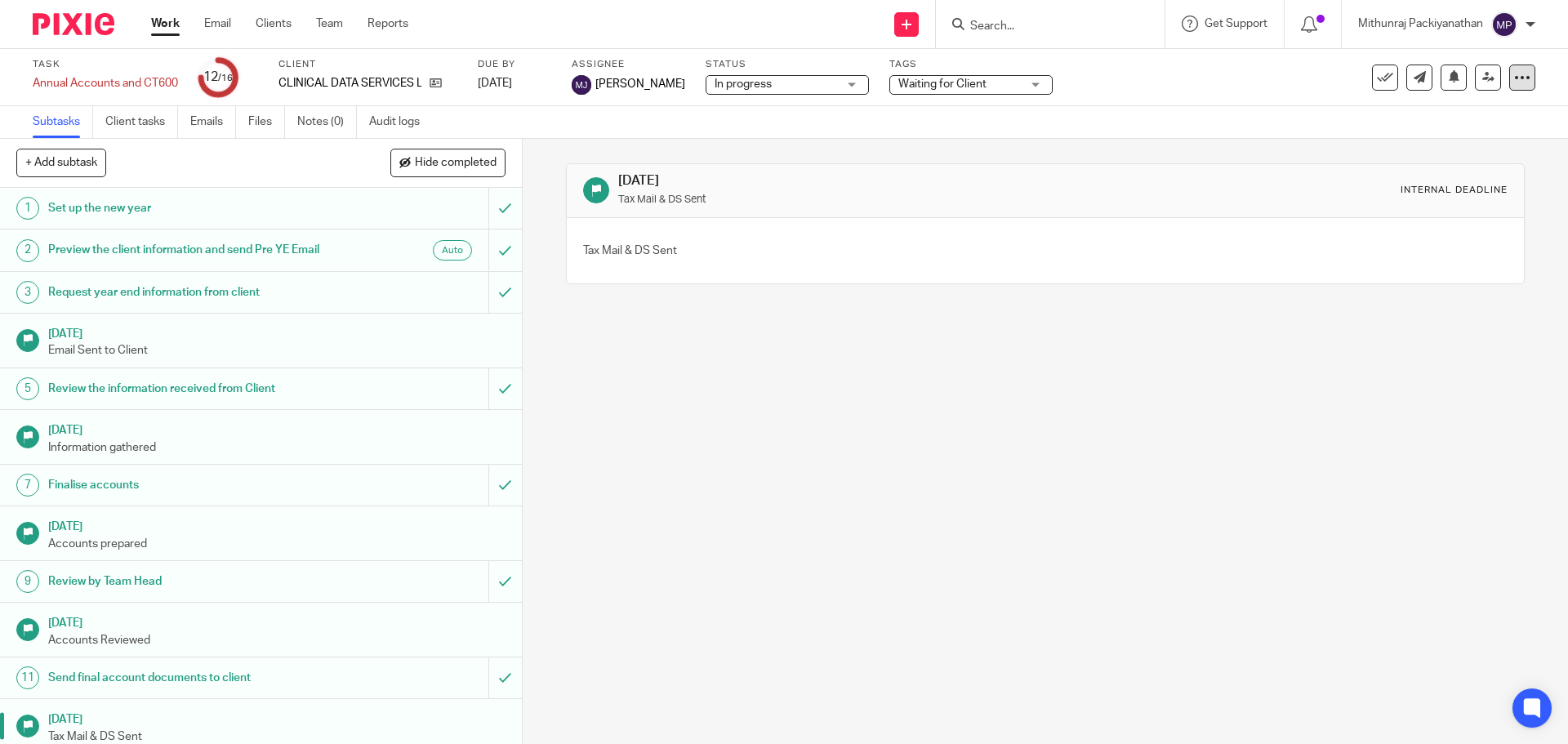
click at [1514, 76] on icon at bounding box center [1522, 77] width 16 height 16
click at [1084, 359] on div "30 Mar 2025 Tax Mail & DS Sent Internal deadline Tax Mail & DS Sent" at bounding box center [1045, 441] width 1045 height 605
click at [203, 122] on link "Emails" at bounding box center [213, 122] width 46 height 32
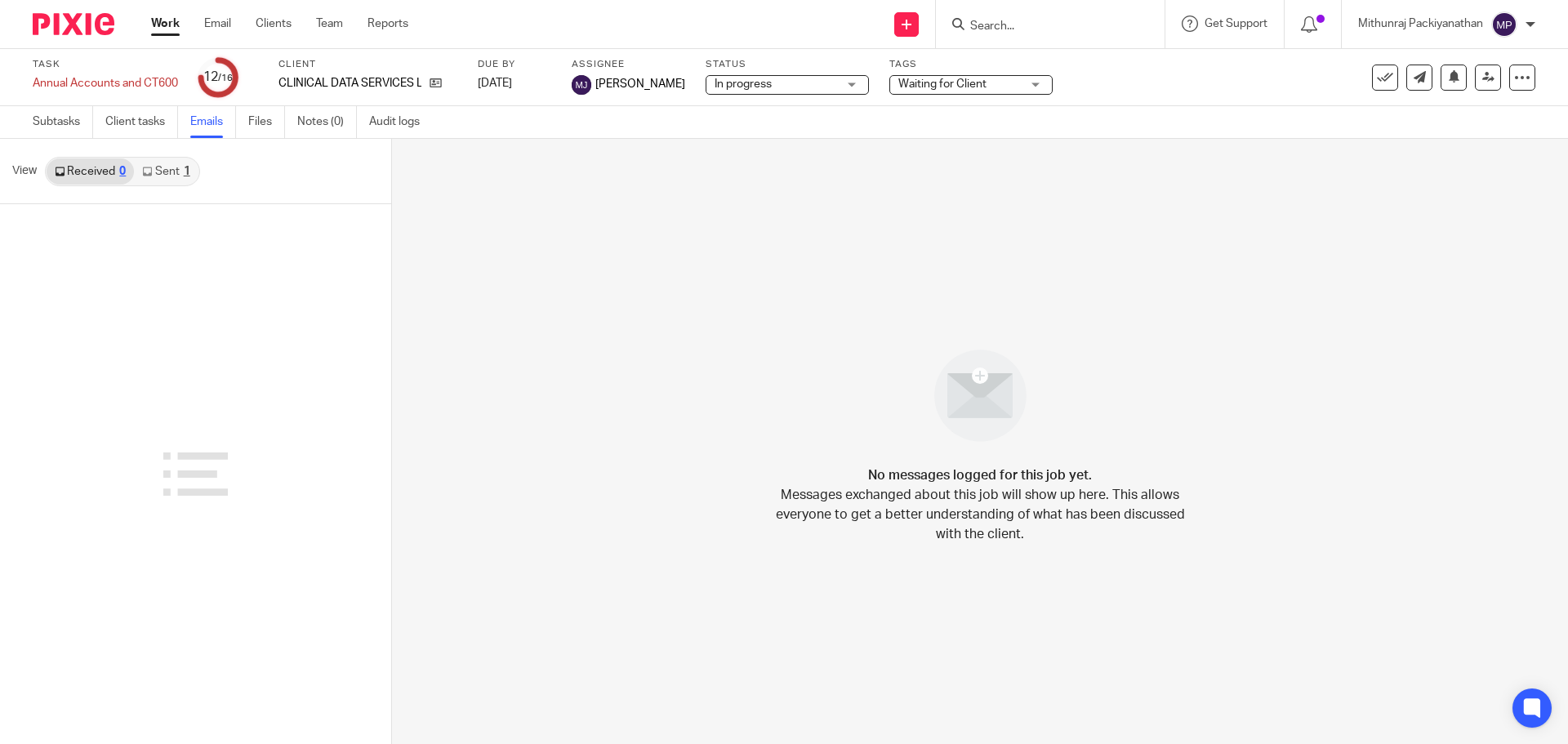
click at [985, 23] on input "Search" at bounding box center [1041, 27] width 147 height 15
type input "clinical data"
click button "submit" at bounding box center [0, 0] width 0 height 0
click at [1044, 78] on link at bounding box center [1104, 69] width 276 height 37
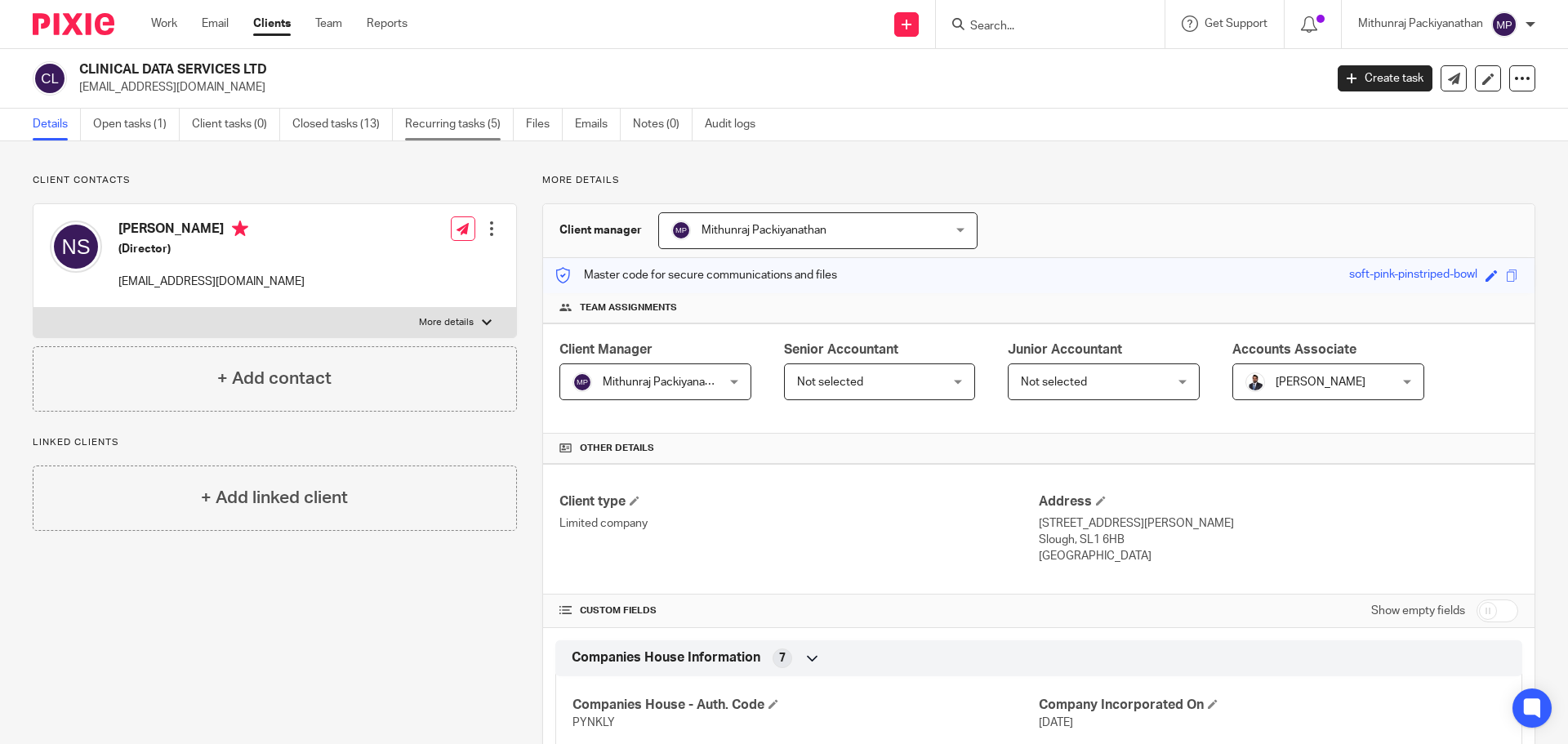
click at [446, 130] on link "Recurring tasks (5)" at bounding box center [459, 124] width 109 height 32
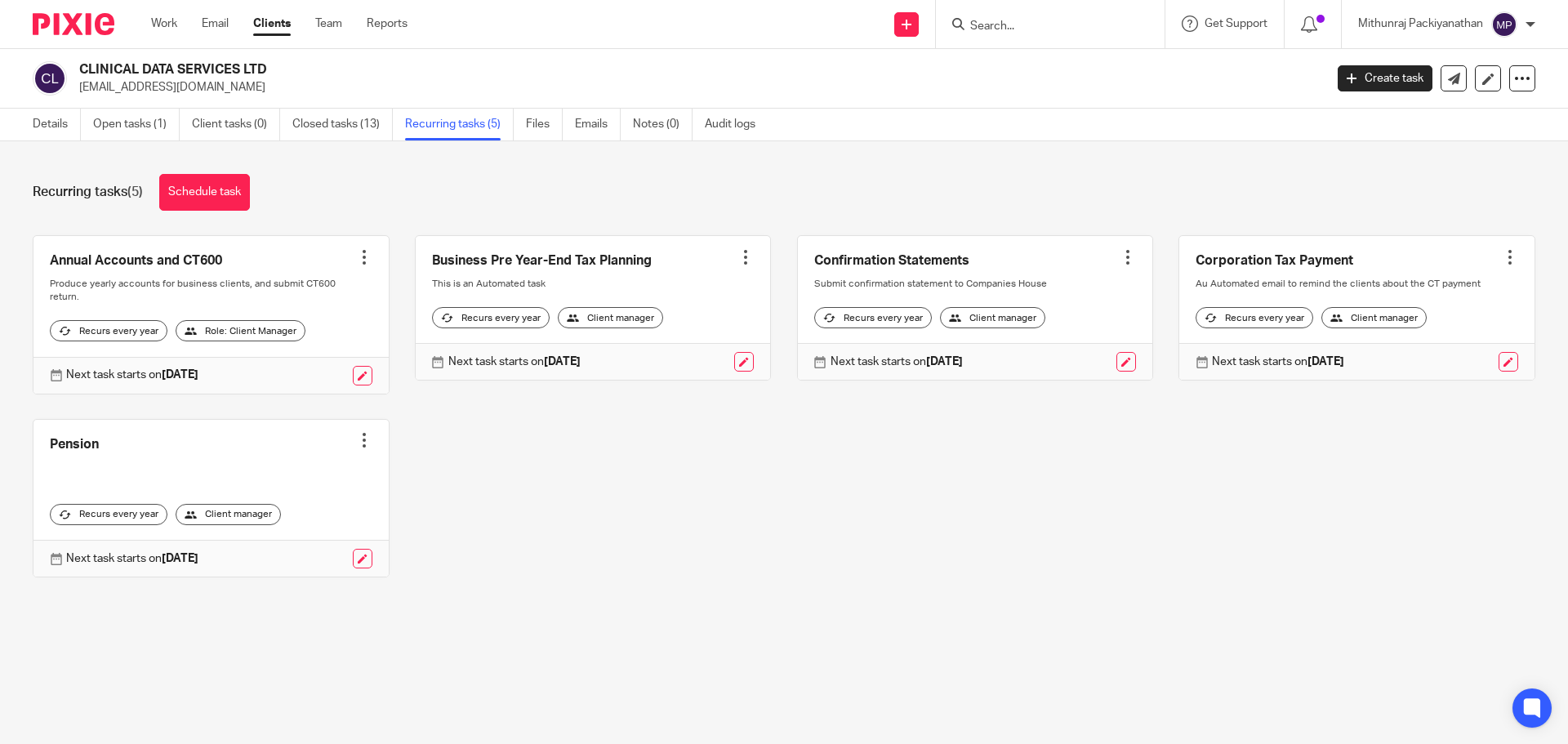
click at [359, 257] on div at bounding box center [364, 257] width 16 height 16
click at [521, 456] on div "Annual Accounts and CT600 Create task Clone template Recalculate schedule Cance…" at bounding box center [771, 418] width 1528 height 367
click at [121, 125] on link "Open tasks (1)" at bounding box center [136, 124] width 87 height 32
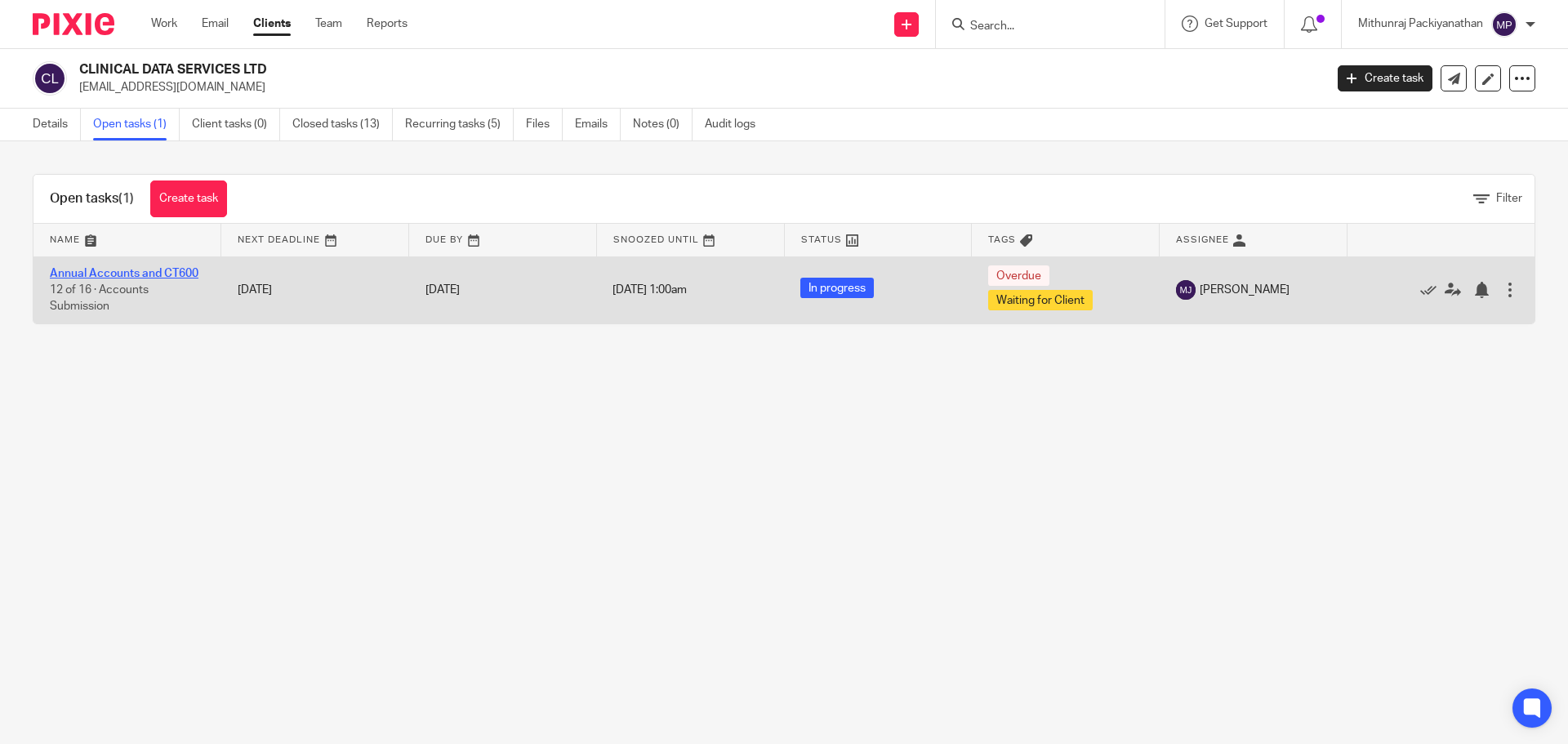
click at [122, 275] on link "Annual Accounts and CT600" at bounding box center [123, 273] width 148 height 11
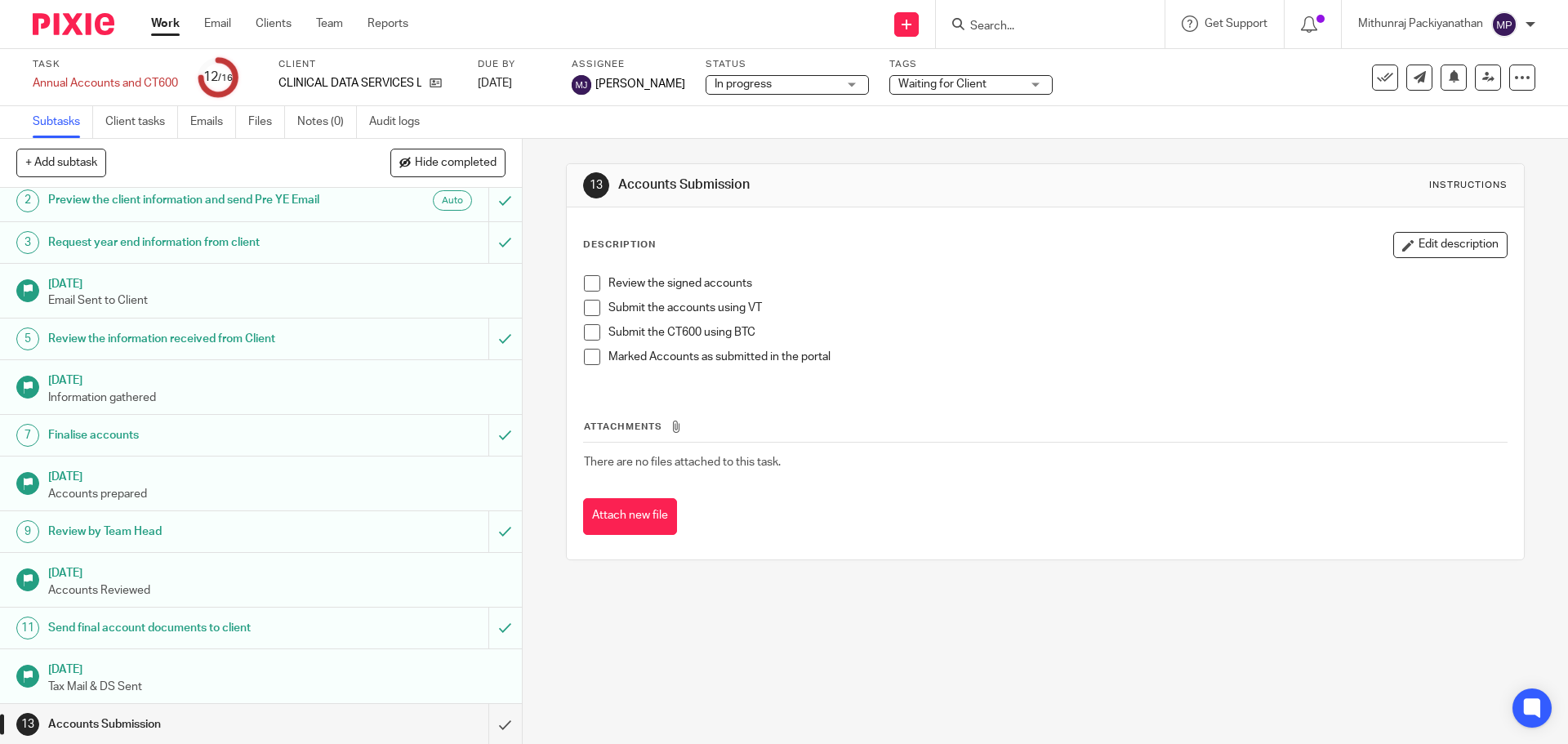
scroll to position [207, 0]
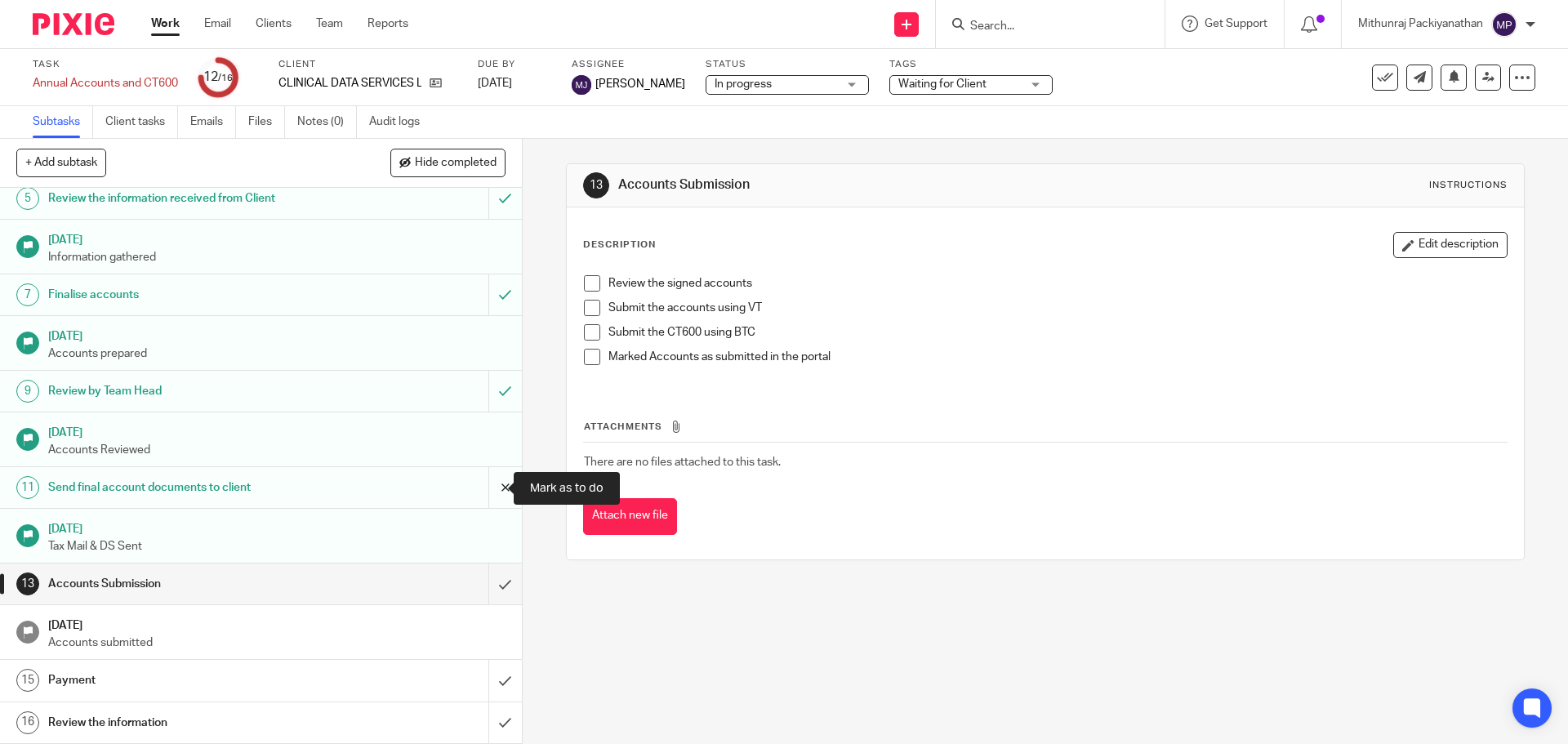
click at [493, 488] on input "submit" at bounding box center [260, 487] width 522 height 41
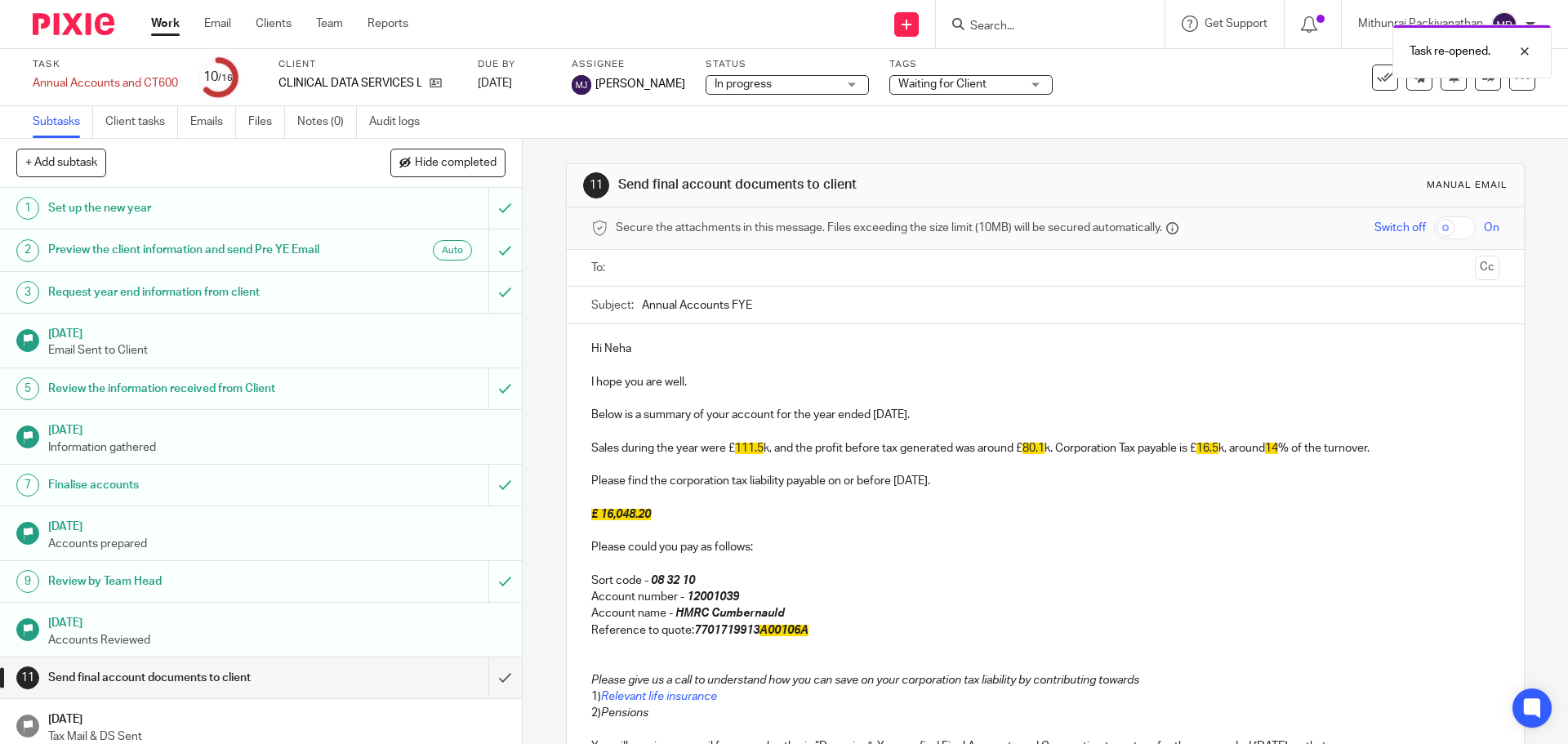
click at [775, 302] on input "Annual Accounts FYE" at bounding box center [1070, 305] width 857 height 36
paste input "CLINICAL DATA SERVICES LTD"
type input "Annual Accounts FYE Nov'2024 - CLINICAL DATA SERVICES LTD"
click at [638, 346] on p "Hi Neha" at bounding box center [1044, 348] width 907 height 16
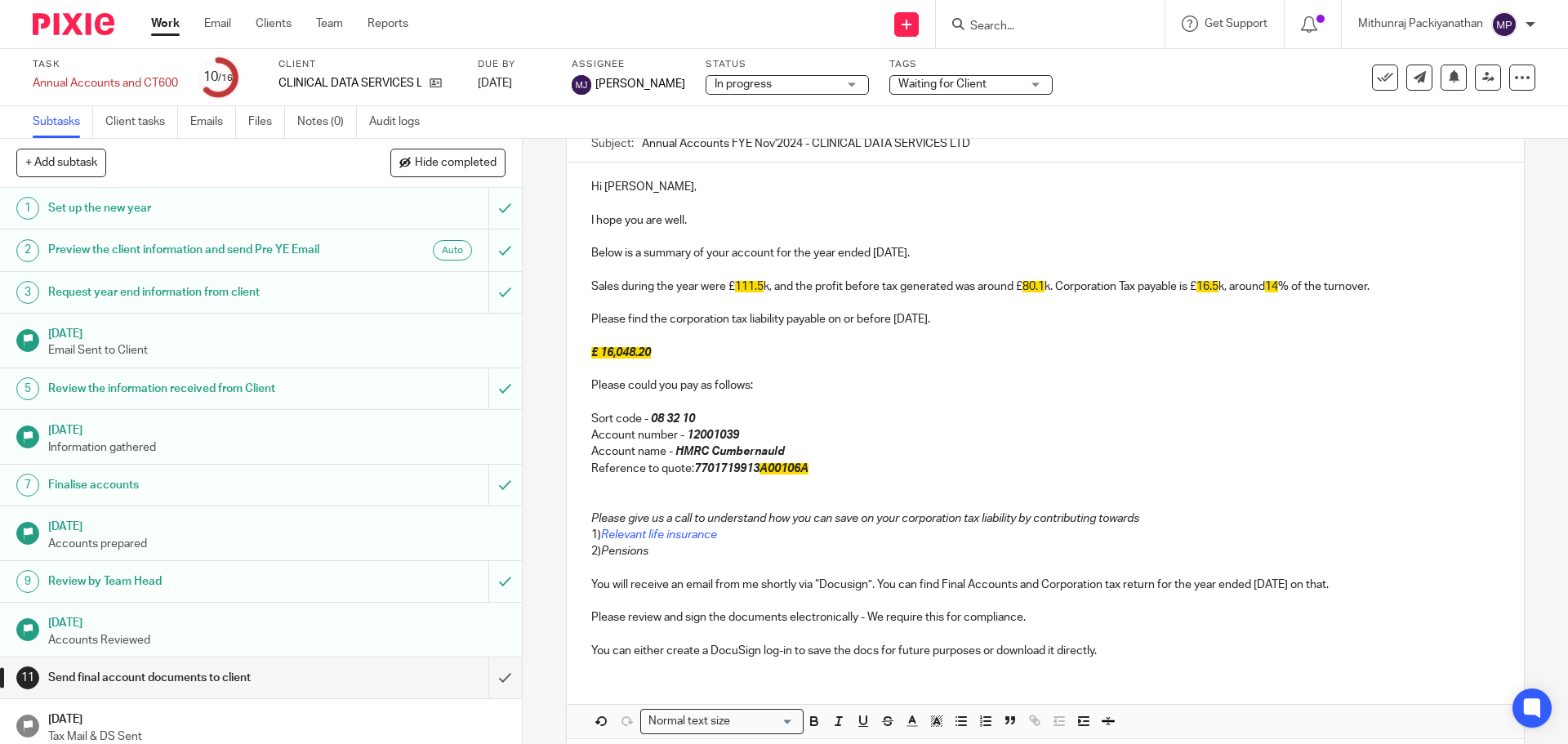
scroll to position [163, 0]
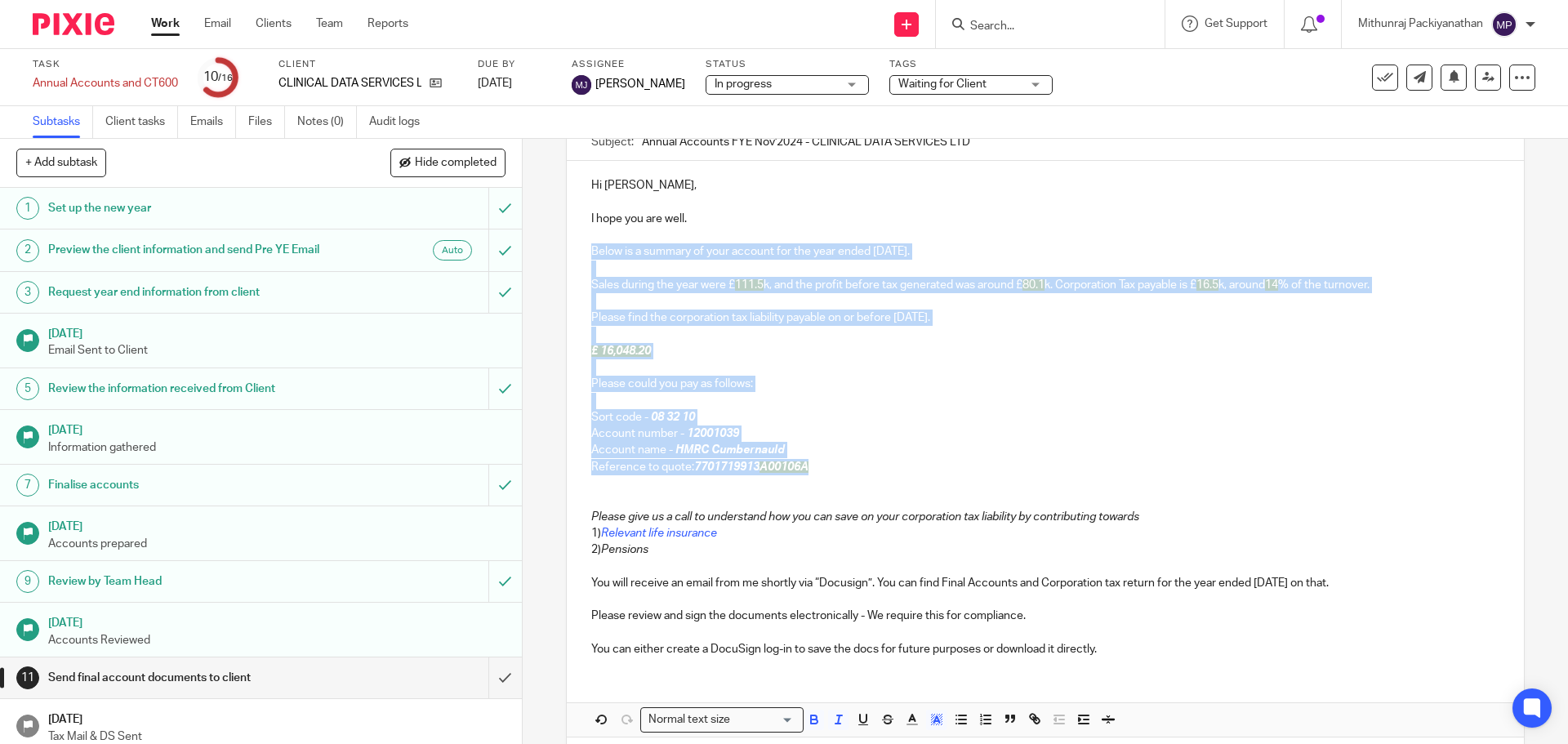
drag, startPoint x: 816, startPoint y: 467, endPoint x: 556, endPoint y: 247, distance: 340.6
click at [556, 247] on div "11 Send final account documents to client Manual email Secure the attachments i…" at bounding box center [1045, 441] width 1045 height 605
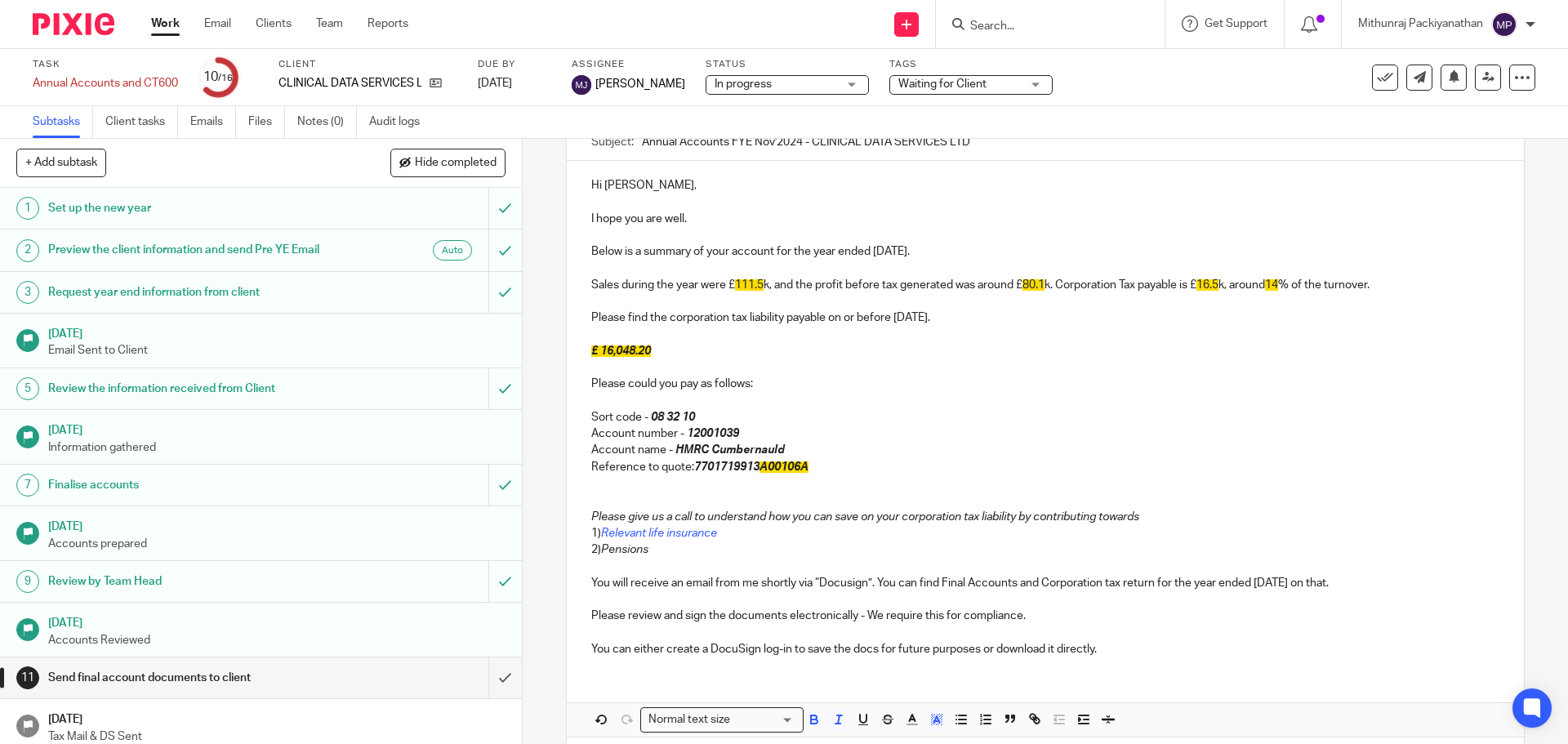
scroll to position [21, 0]
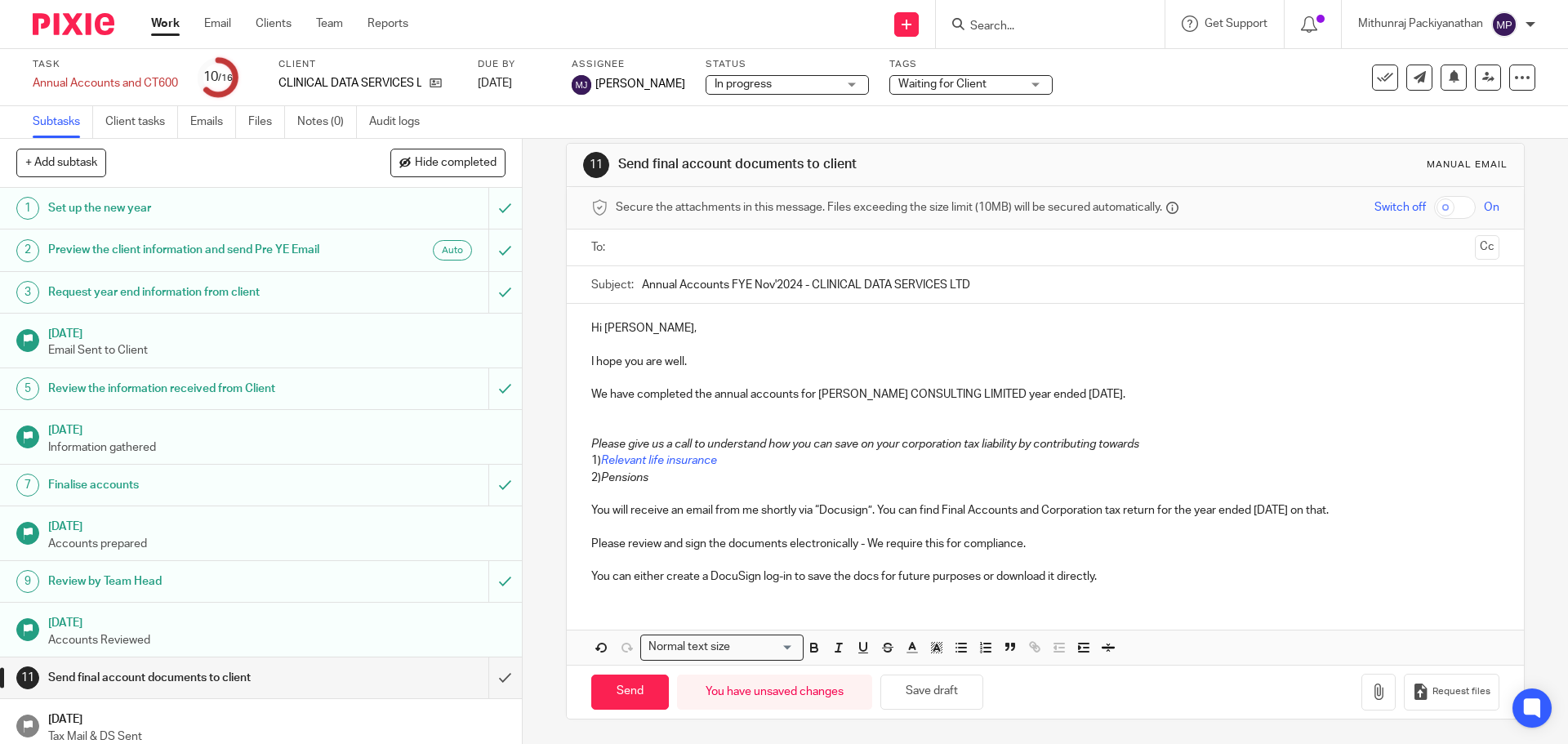
click at [988, 399] on p "We have completed the annual accounts for [PERSON_NAME] CONSULTING LIMITED year…" at bounding box center [1044, 394] width 907 height 16
drag, startPoint x: 811, startPoint y: 283, endPoint x: 965, endPoint y: 285, distance: 154.0
click at [965, 285] on input "Annual Accounts FYE Nov'2024 - CLINICAL DATA SERVICES LTD" at bounding box center [1070, 285] width 857 height 36
click at [842, 398] on p "We have completed the annual accounts for year ended [DATE]." at bounding box center [1044, 394] width 907 height 16
click at [816, 391] on p "We have completed the annual accounts for year ended [DATE]." at bounding box center [1044, 394] width 907 height 16
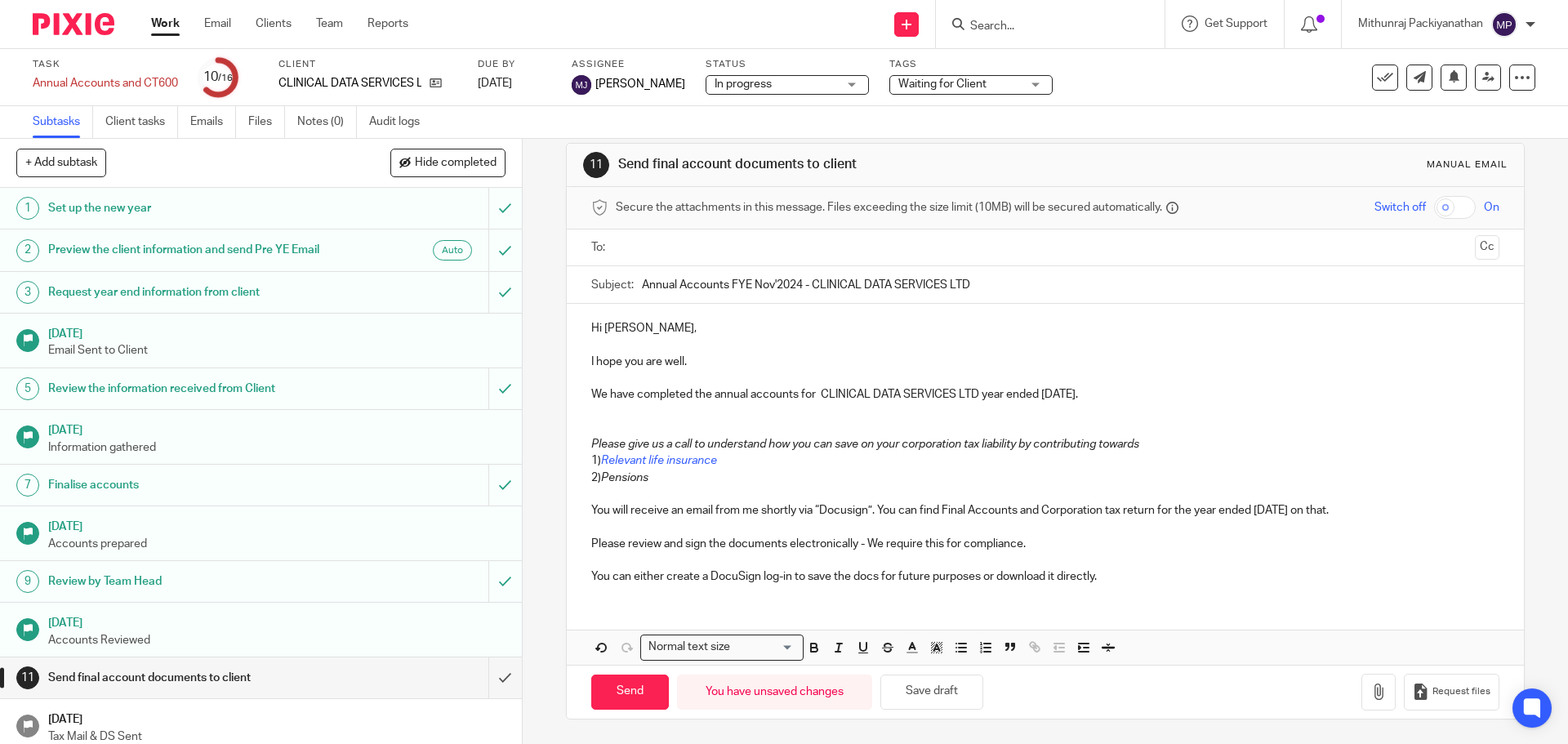
click at [694, 366] on p "I hope you are well." at bounding box center [1044, 361] width 907 height 16
click at [591, 367] on p "I hope you are well." at bounding box center [1044, 361] width 907 height 16
click at [713, 356] on p "hope you are well." at bounding box center [1044, 361] width 907 height 16
click at [593, 365] on p "hope you are well and safe." at bounding box center [1044, 361] width 907 height 16
click at [1053, 403] on p "We have completed the annual accounts for CLINICAL DATA SERVICES LTD year ended…" at bounding box center [1044, 394] width 907 height 16
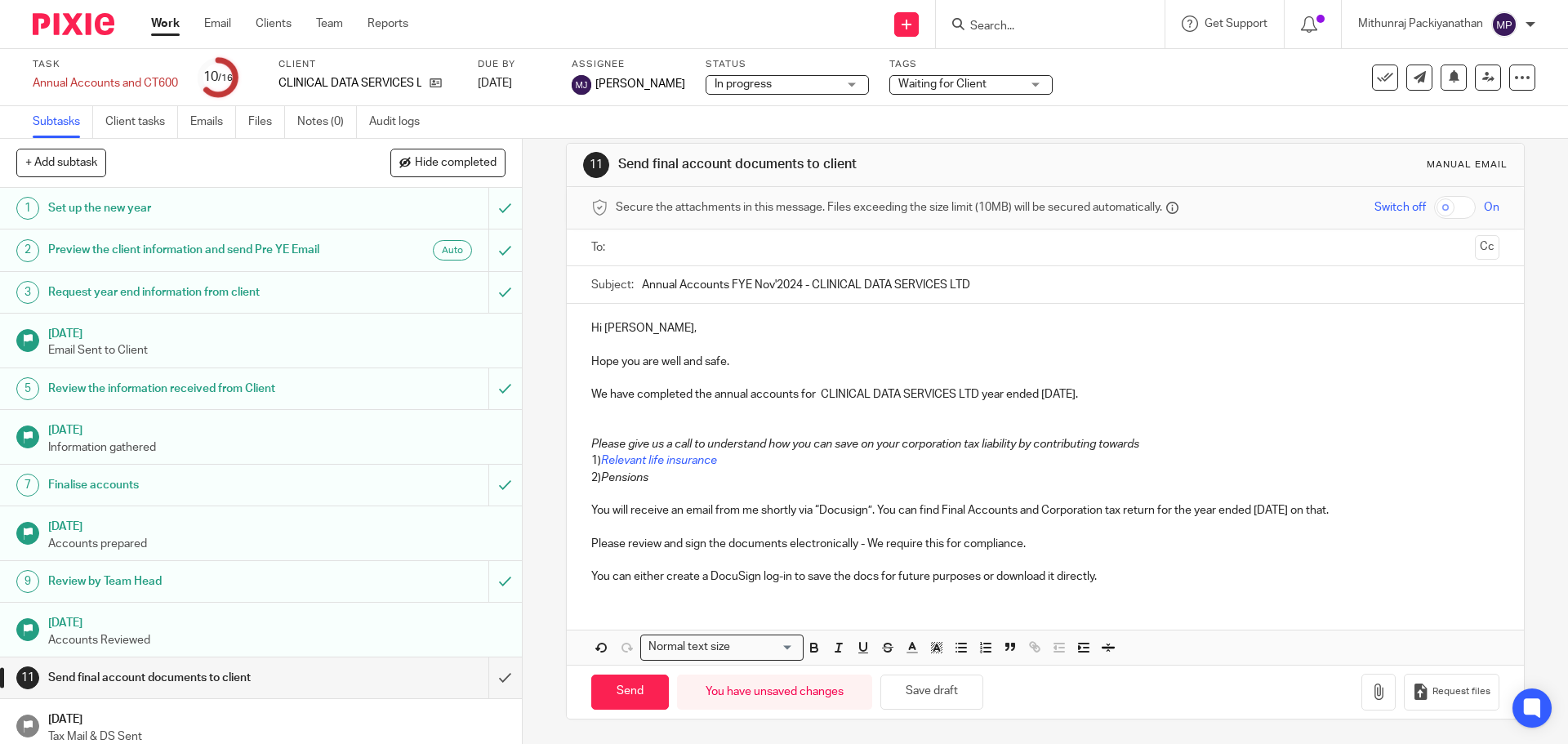
click at [607, 414] on p at bounding box center [1044, 412] width 907 height 16
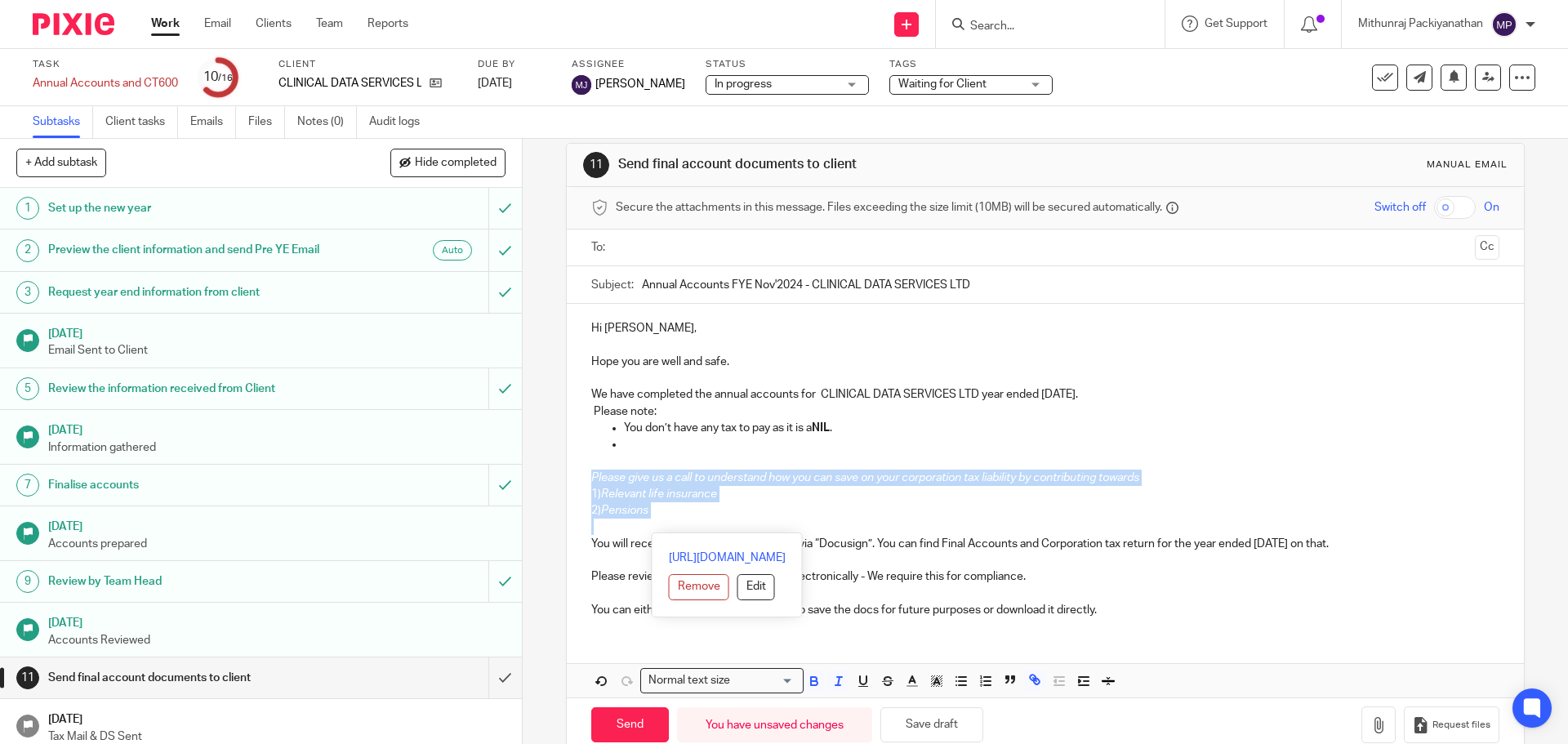
drag, startPoint x: 669, startPoint y: 519, endPoint x: 576, endPoint y: 475, distance: 102.9
click at [576, 475] on div "Hi [PERSON_NAME], Hope you are well and safe. We have completed the annual acco…" at bounding box center [1044, 467] width 956 height 326
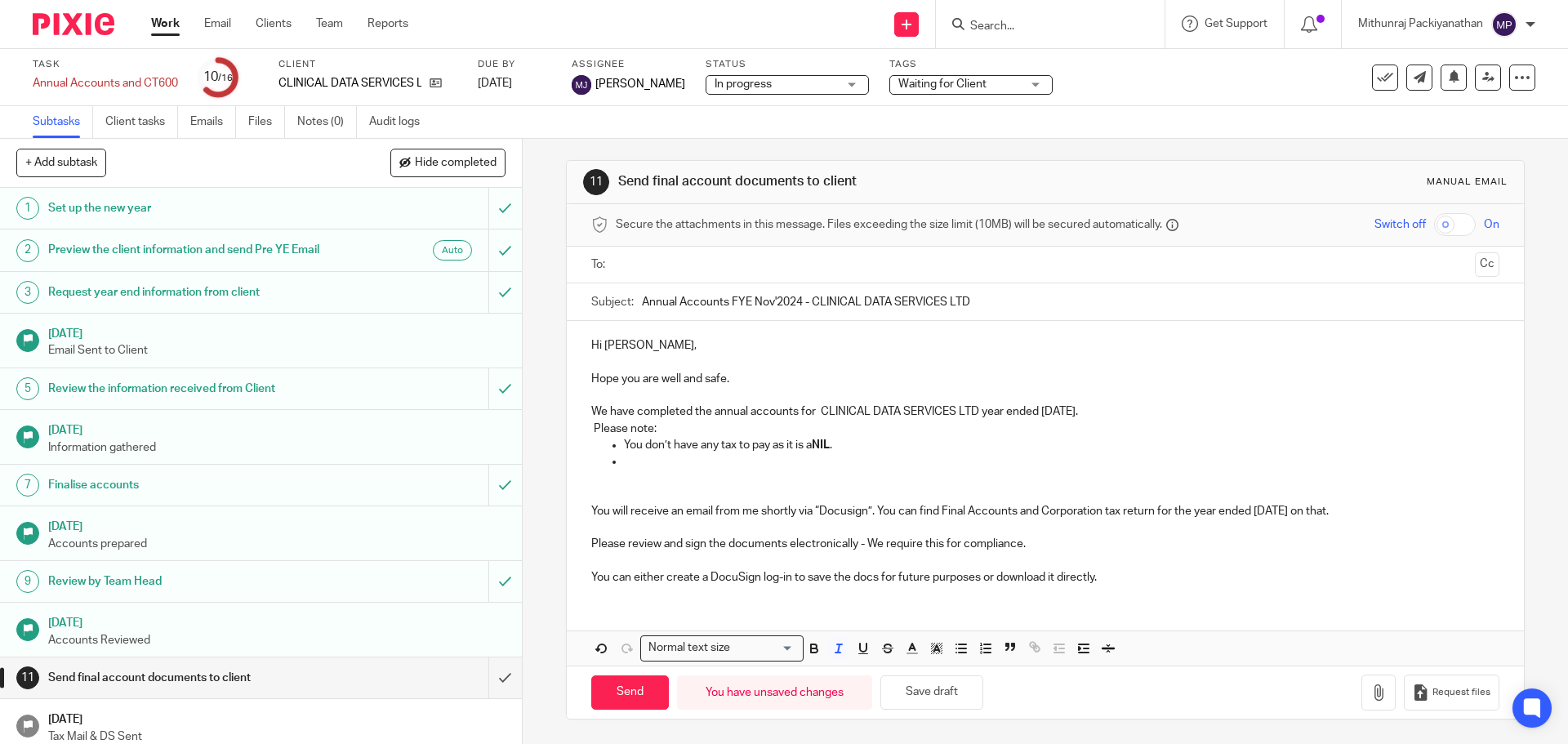
scroll to position [3, 0]
click at [643, 458] on p at bounding box center [1061, 461] width 874 height 16
click at [753, 462] on p "While reviewing your accotns we have noticed that you've invested into a pension" at bounding box center [1061, 461] width 874 height 16
click at [780, 470] on p "While reviewing your accoutns we have noticed that you've invested into a pensi…" at bounding box center [1061, 461] width 874 height 16
click at [1062, 460] on p "While reviewing your accounts we have noticed that you've invested into a pensi…" at bounding box center [1061, 461] width 874 height 16
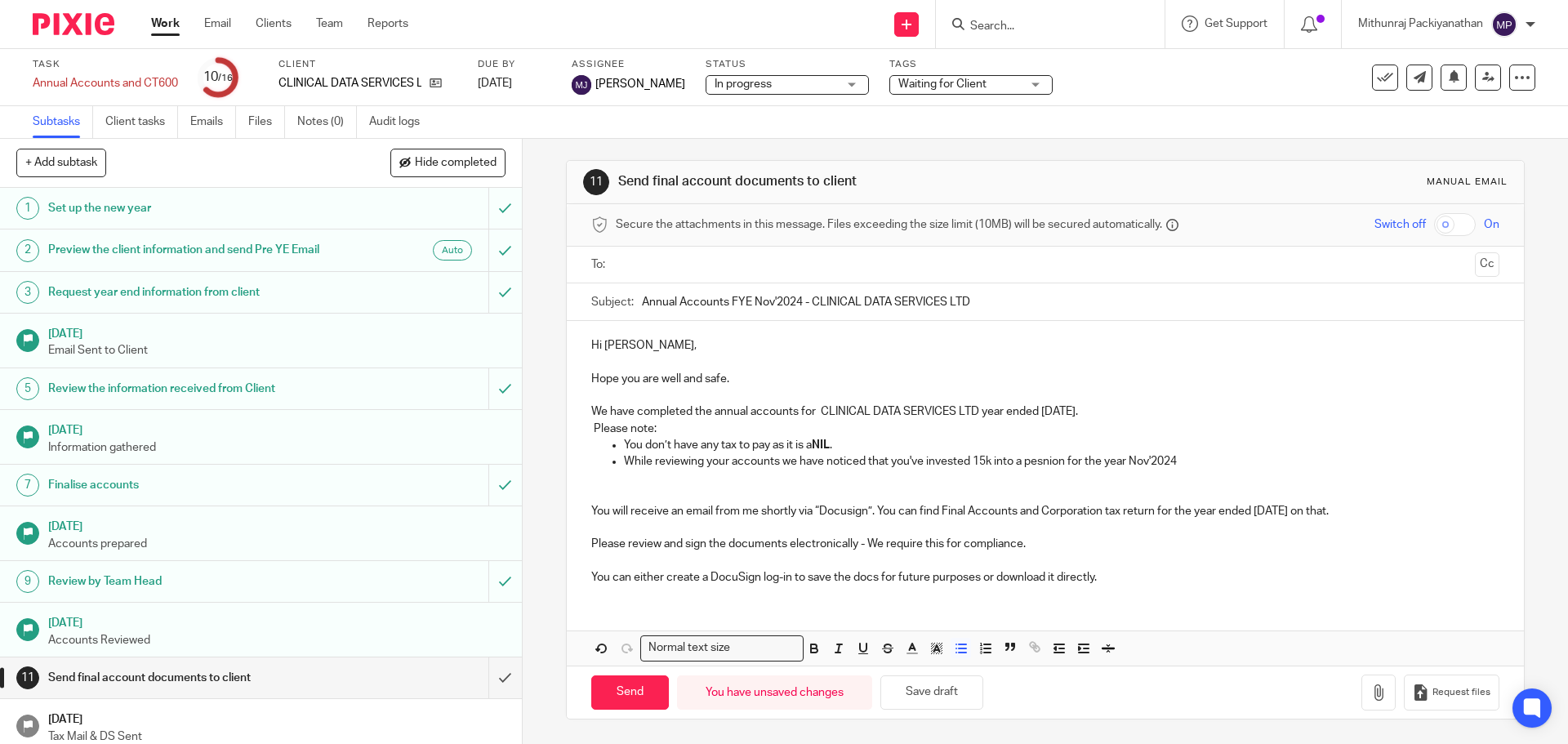
click at [1045, 465] on p "While reviewing your accounts we have noticed that you've invested 15k into a p…" at bounding box center [1061, 461] width 874 height 16
click at [1199, 451] on p "You don’t have any tax to pay as it is a NIL ." at bounding box center [1061, 444] width 874 height 16
click at [1189, 460] on p "While reviewing your accounts we have noticed that you've invested 15k into a p…" at bounding box center [1061, 461] width 874 height 16
click at [905, 683] on button "Save draft" at bounding box center [932, 693] width 103 height 35
click at [936, 692] on button "Save draft" at bounding box center [932, 693] width 103 height 35
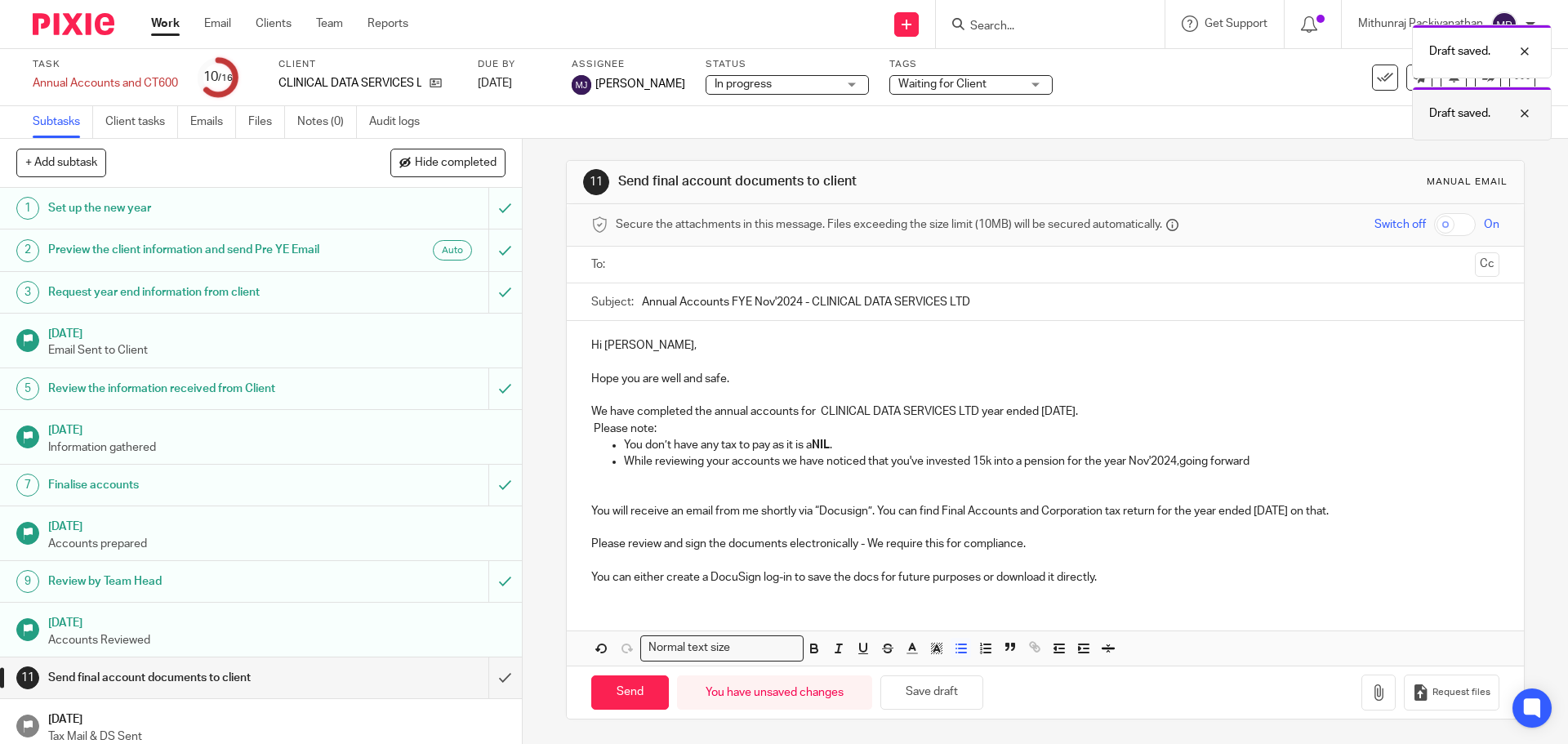
click at [1527, 116] on div at bounding box center [1512, 113] width 44 height 20
